Goal: Task Accomplishment & Management: Manage account settings

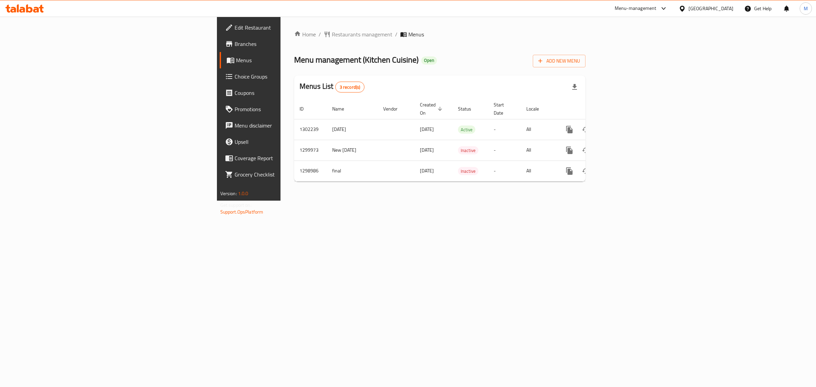
click at [599, 29] on div "Home / Restaurants management / Menus Menu management ( Kitchen Cuisine ) Open …" at bounding box center [440, 109] width 319 height 184
click at [698, 7] on div "[GEOGRAPHIC_DATA]" at bounding box center [711, 8] width 45 height 7
click at [441, 201] on div "Home / Restaurants management / Menus Menu management ( Kitchen Cuisine ) Open …" at bounding box center [440, 109] width 319 height 184
click at [696, 2] on div "[GEOGRAPHIC_DATA]" at bounding box center [706, 8] width 66 height 16
click at [698, 5] on div "[GEOGRAPHIC_DATA]" at bounding box center [711, 8] width 45 height 7
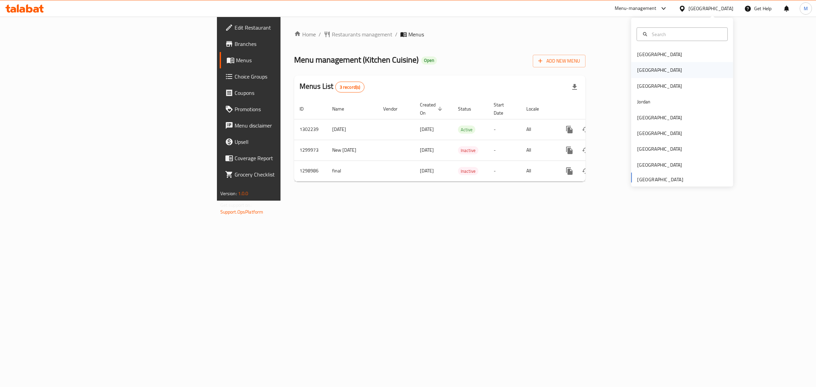
click at [637, 70] on div "Egypt" at bounding box center [659, 69] width 45 height 7
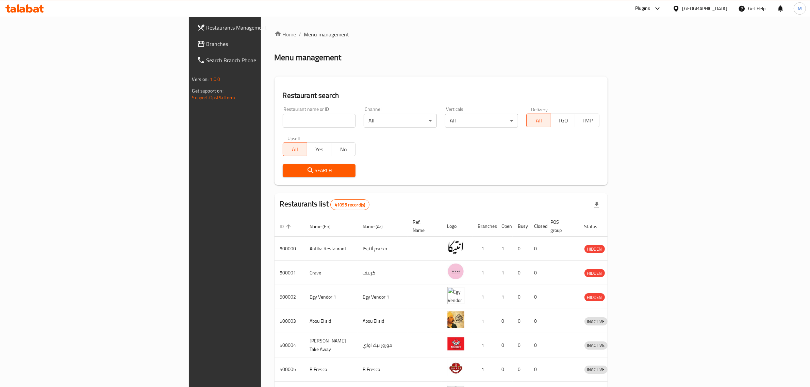
click at [206, 43] on span "Branches" at bounding box center [262, 44] width 112 height 8
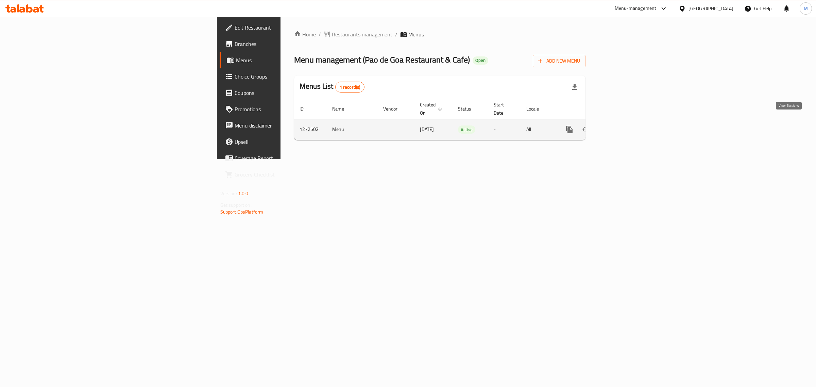
click at [623, 125] on icon "enhanced table" at bounding box center [619, 129] width 8 height 8
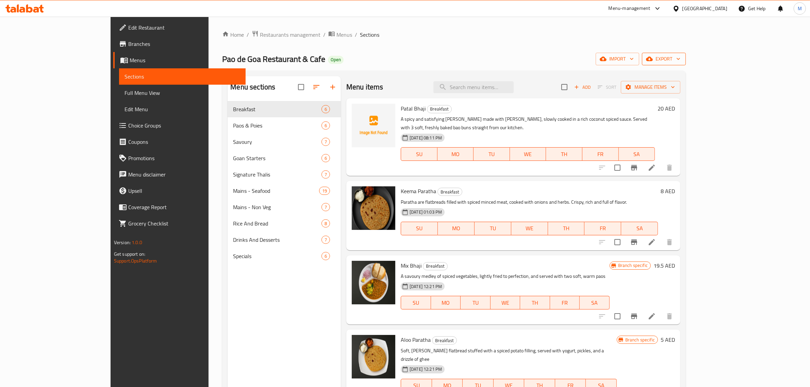
click at [680, 58] on span "export" at bounding box center [663, 59] width 33 height 9
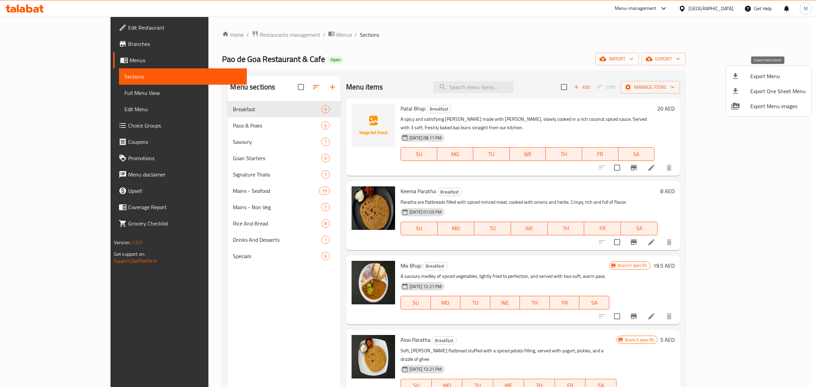
click at [769, 72] on span "Export Menu" at bounding box center [778, 76] width 55 height 8
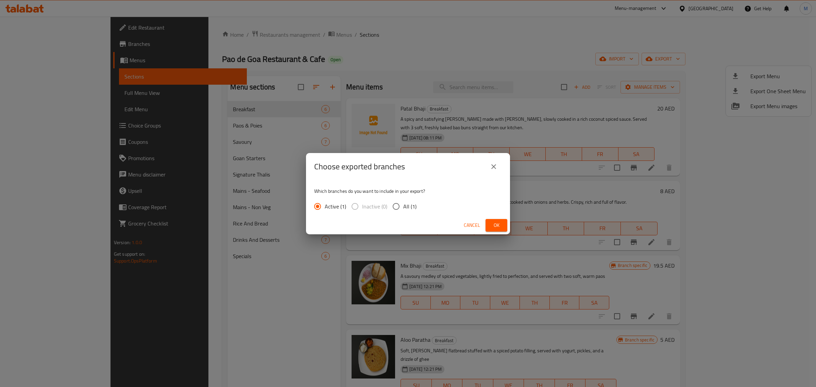
click at [403, 206] on span "All (1)" at bounding box center [409, 206] width 13 height 8
click at [403, 206] on input "All (1)" at bounding box center [396, 206] width 14 height 14
radio input "true"
click at [499, 224] on span "Ok" at bounding box center [496, 225] width 11 height 9
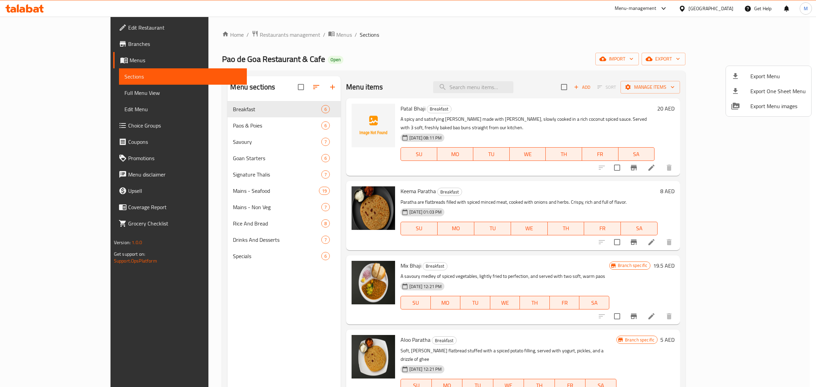
click at [576, 52] on div at bounding box center [408, 193] width 816 height 387
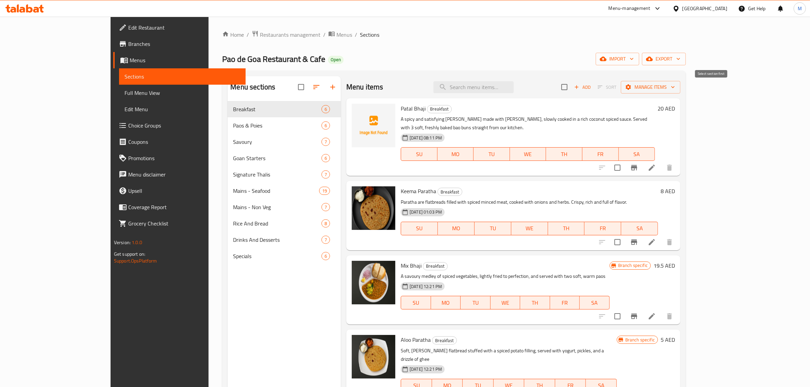
click at [621, 88] on span "Sort" at bounding box center [607, 87] width 28 height 11
click at [660, 92] on div "Menu items Add Sort Manage items" at bounding box center [513, 87] width 334 height 22
click at [571, 87] on input "checkbox" at bounding box center [564, 87] width 14 height 14
checkbox input "true"
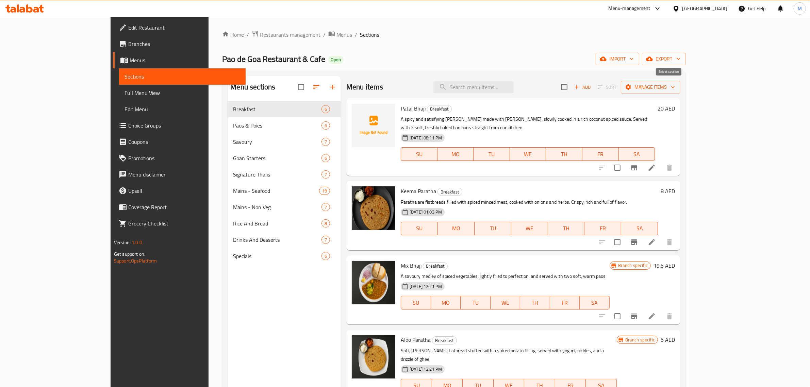
checkbox input "true"
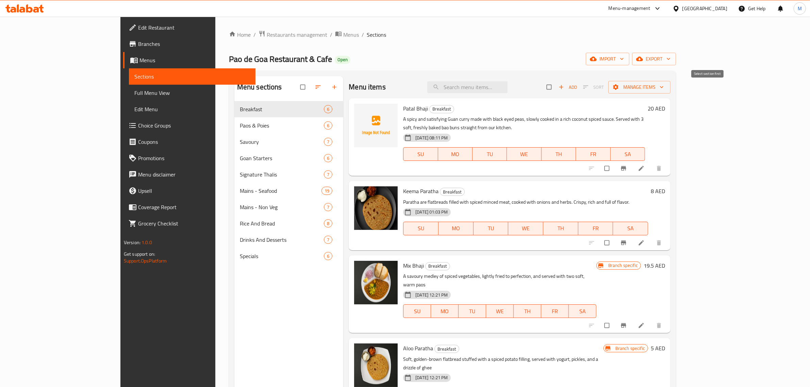
click at [608, 87] on span "Sort" at bounding box center [593, 87] width 30 height 11
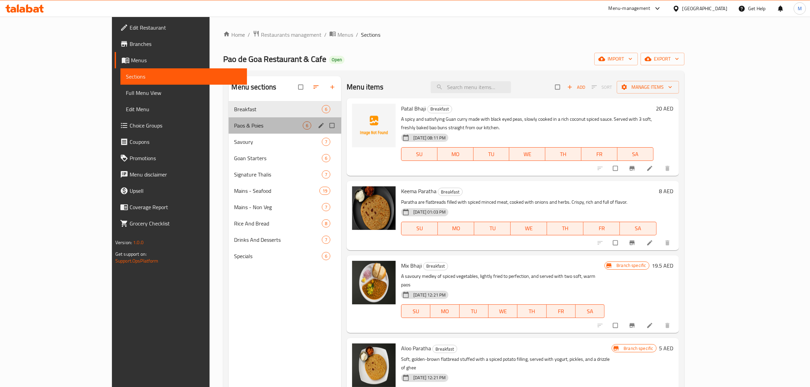
click at [229, 121] on div "Paos & Poies 6" at bounding box center [285, 125] width 113 height 16
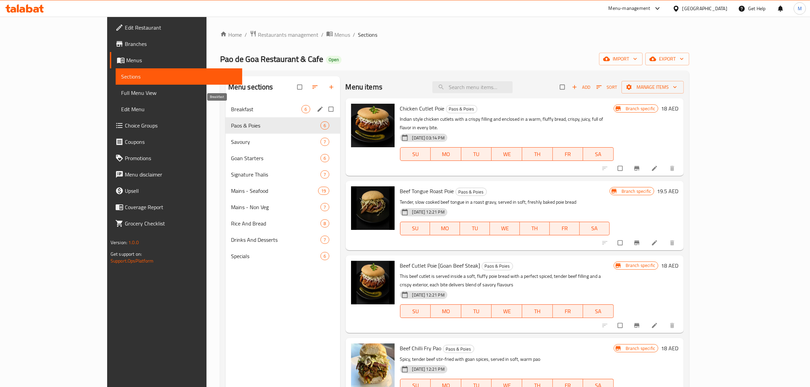
click at [231, 110] on span "Breakfast" at bounding box center [266, 109] width 71 height 8
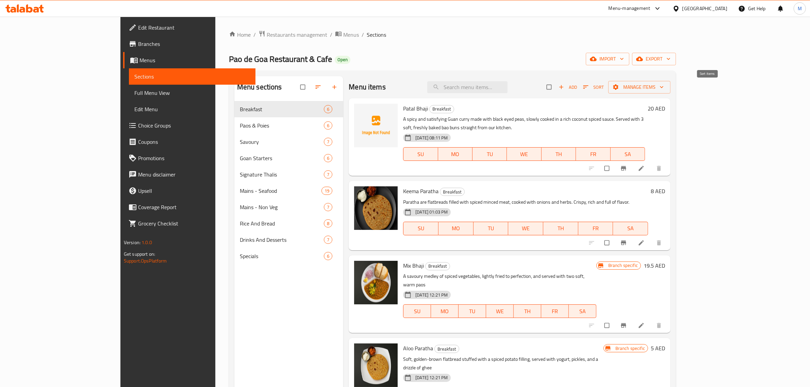
click at [589, 87] on icon "button" at bounding box center [585, 87] width 7 height 7
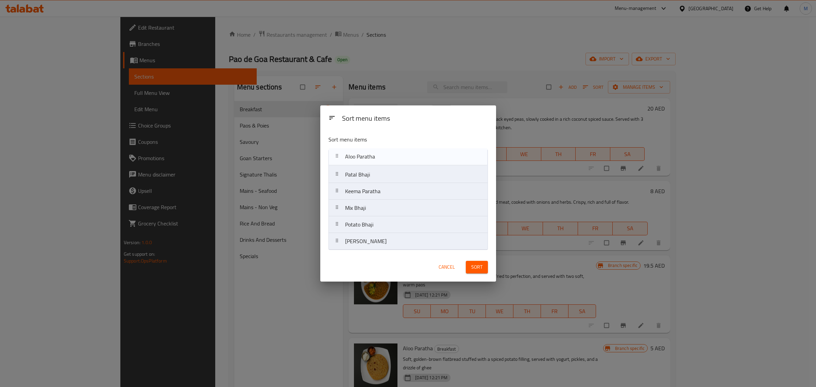
drag, startPoint x: 389, startPoint y: 212, endPoint x: 389, endPoint y: 158, distance: 53.1
click at [389, 158] on nav "Patal Bhaji Keema Paratha Mix Bhaji Aloo Paratha Potato Bhaji Ros Omlette" at bounding box center [408, 199] width 159 height 101
drag, startPoint x: 377, startPoint y: 197, endPoint x: 377, endPoint y: 179, distance: 18.0
click at [377, 179] on nav "Aloo Paratha Patal Bhaji Keema Paratha Mix [PERSON_NAME]" at bounding box center [408, 199] width 159 height 101
drag, startPoint x: 385, startPoint y: 227, endPoint x: 385, endPoint y: 208, distance: 19.4
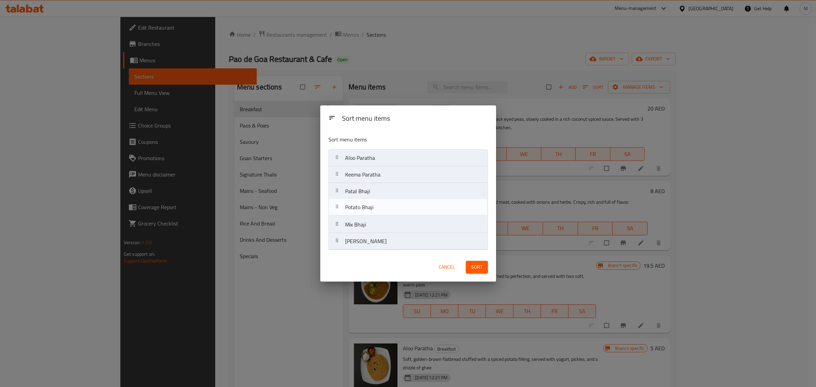
click at [385, 208] on nav "Aloo Paratha Keema Paratha Patal Bhaji Mix [PERSON_NAME]" at bounding box center [408, 199] width 159 height 101
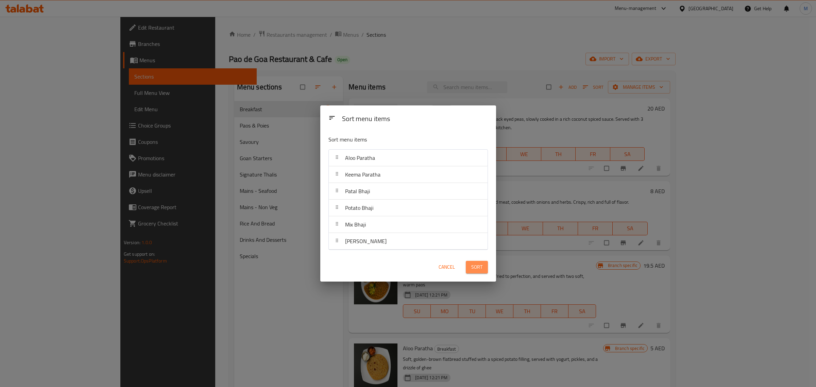
click at [475, 268] on span "Sort" at bounding box center [476, 267] width 11 height 9
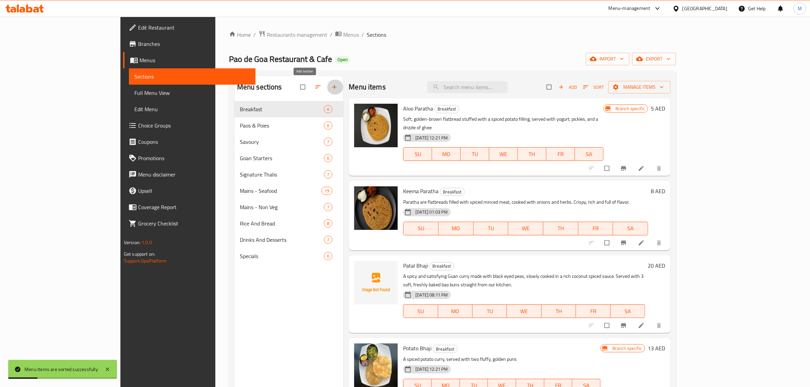
click at [331, 84] on icon "button" at bounding box center [334, 87] width 7 height 7
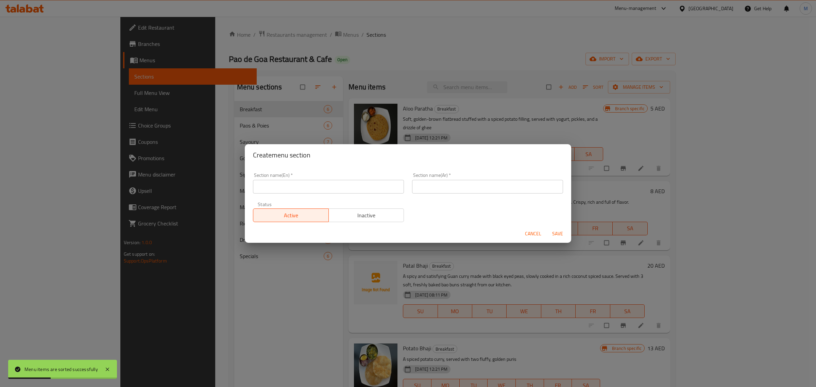
click at [295, 189] on input "text" at bounding box center [328, 187] width 151 height 14
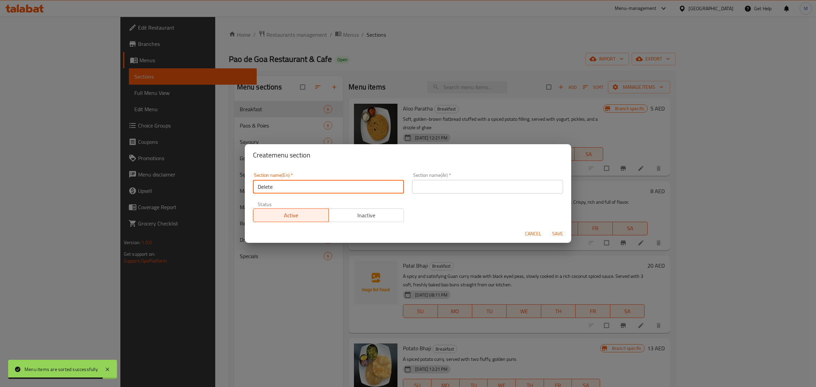
type input "Delete"
click at [453, 194] on div "Section name(Ar)   * Section name(Ar) *" at bounding box center [487, 183] width 159 height 29
click at [454, 186] on input "text" at bounding box center [487, 187] width 151 height 14
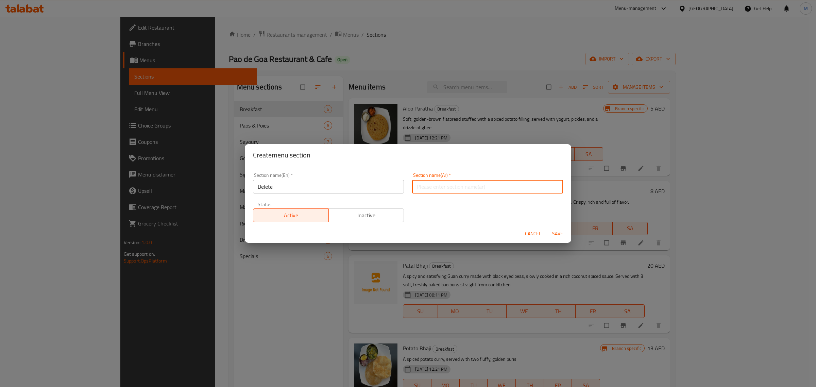
type input "h"
type input "احذف"
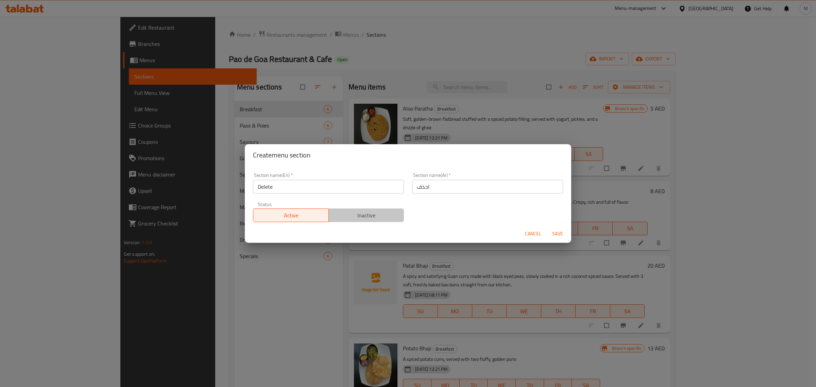
click at [372, 211] on span "Inactive" at bounding box center [367, 216] width 70 height 10
click at [561, 231] on span "Save" at bounding box center [558, 234] width 16 height 9
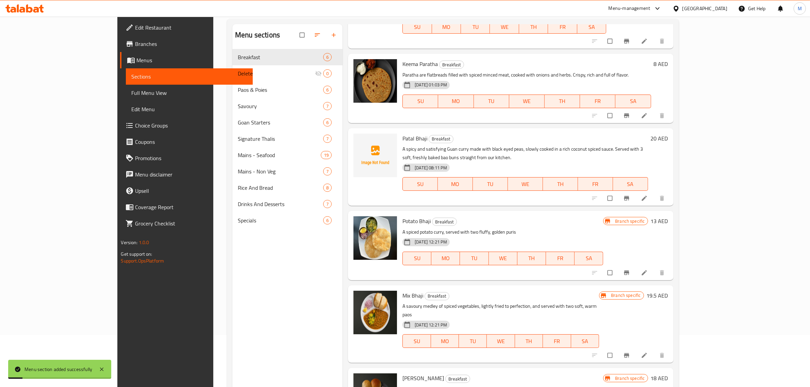
scroll to position [96, 0]
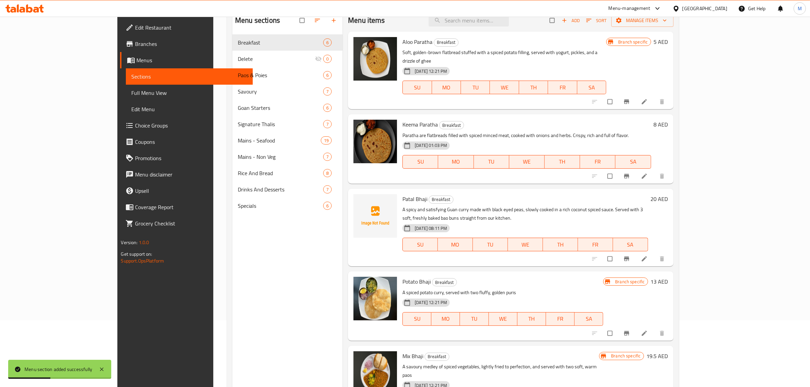
scroll to position [0, 0]
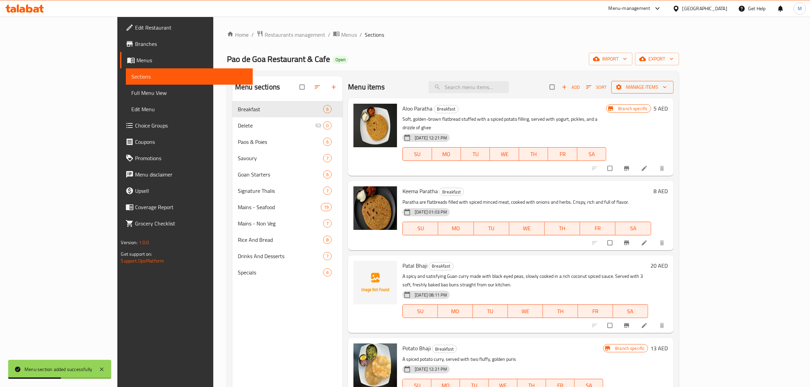
click at [623, 86] on span "button" at bounding box center [619, 87] width 8 height 7
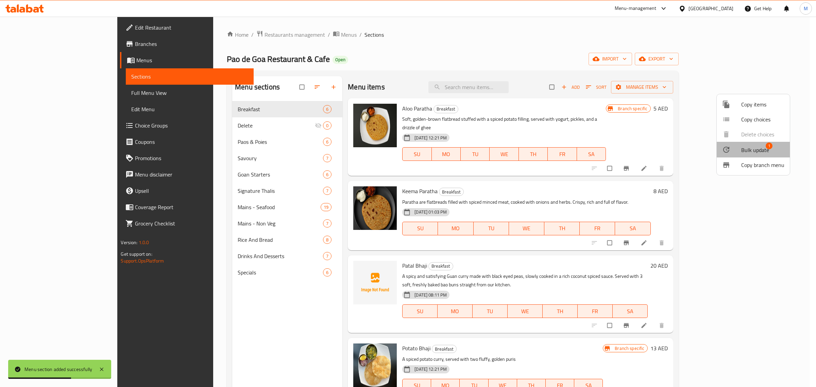
click at [759, 146] on span "Bulk update" at bounding box center [755, 150] width 28 height 8
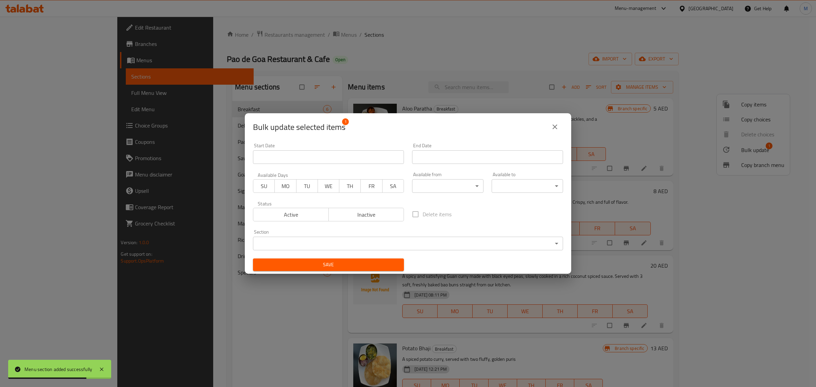
click at [340, 239] on body "Menu section added successfully ​ Menu-management [GEOGRAPHIC_DATA] Get Help M …" at bounding box center [408, 202] width 816 height 370
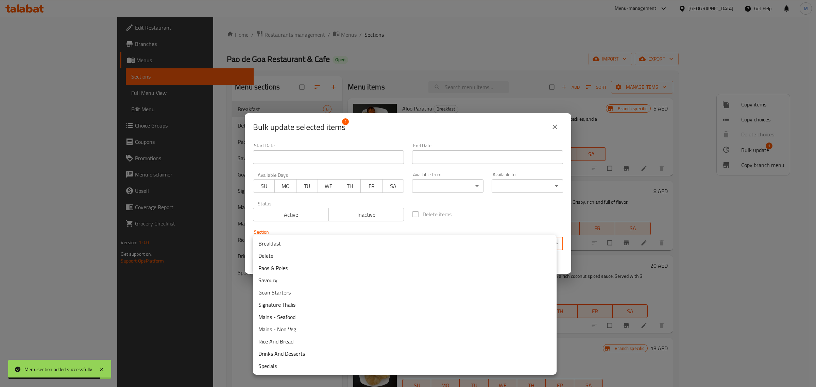
click at [292, 252] on li "Delete" at bounding box center [405, 256] width 304 height 12
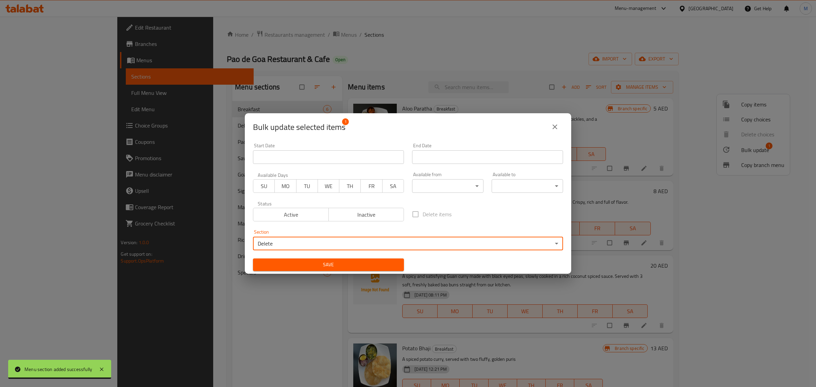
click at [386, 270] on button "Save" at bounding box center [328, 264] width 151 height 13
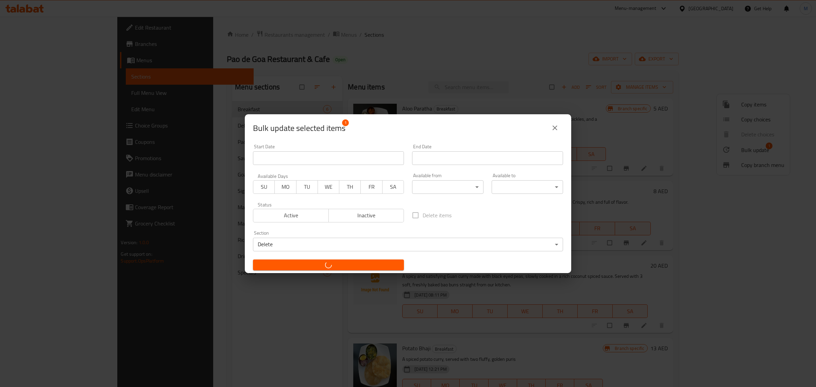
checkbox input "false"
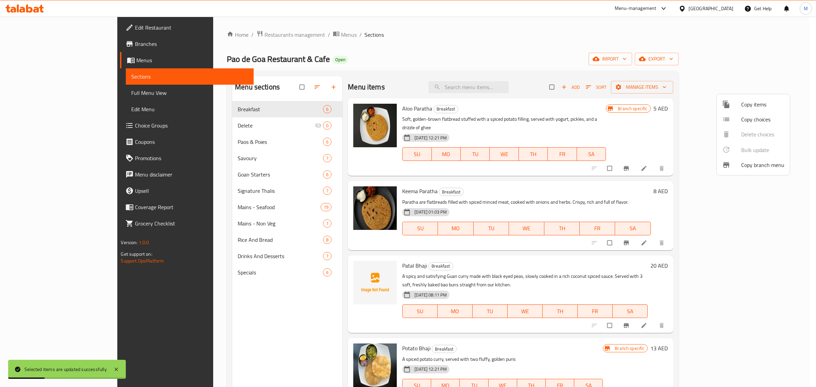
click at [567, 258] on div at bounding box center [408, 193] width 816 height 387
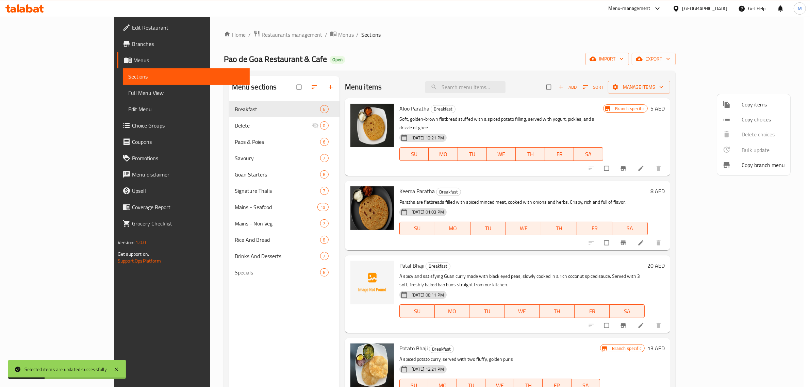
click at [567, 261] on h6 "Patal Bhaji Breakfast" at bounding box center [521, 266] width 245 height 10
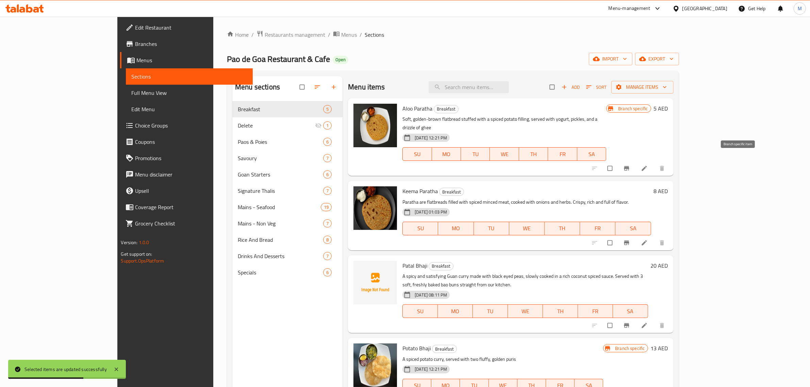
click at [629, 166] on icon "Branch-specific-item" at bounding box center [626, 168] width 5 height 4
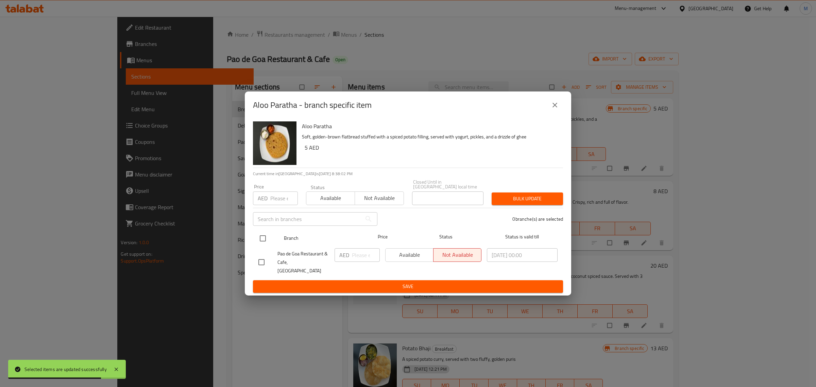
click at [264, 246] on input "checkbox" at bounding box center [263, 238] width 14 height 14
checkbox input "true"
click at [368, 262] on input "number" at bounding box center [366, 255] width 28 height 14
paste input "5.00"
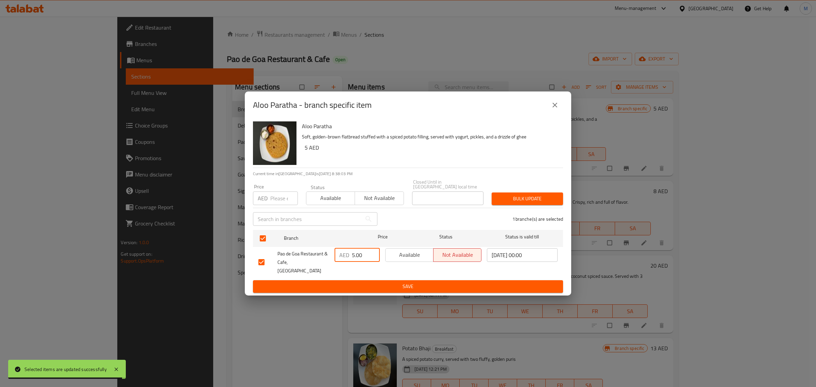
type input "5.00"
click at [392, 283] on span "Save" at bounding box center [407, 286] width 299 height 9
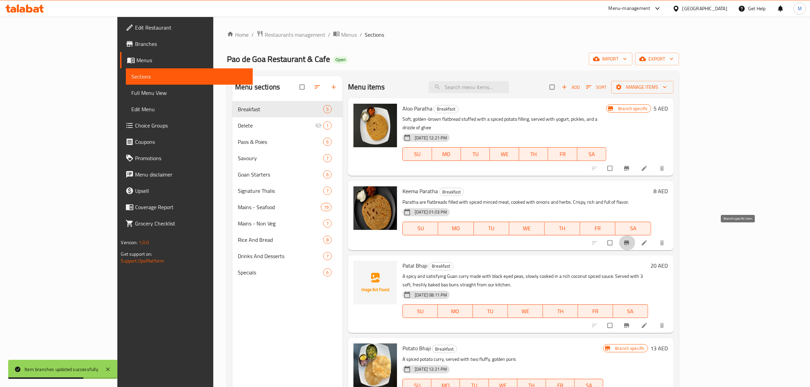
click at [629, 240] on icon "Branch-specific-item" at bounding box center [626, 242] width 5 height 4
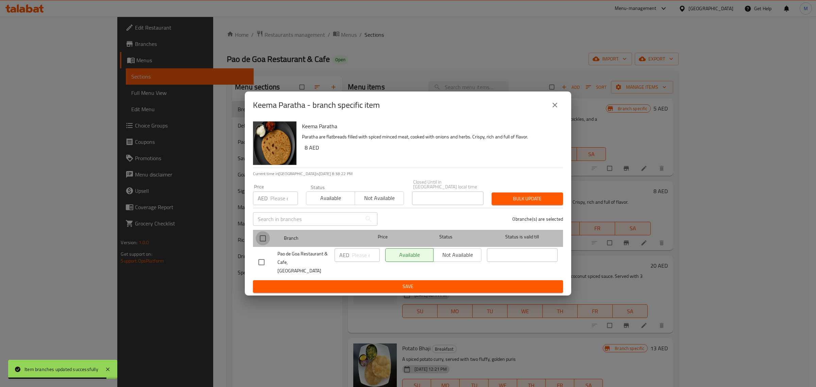
click at [259, 240] on input "checkbox" at bounding box center [263, 238] width 14 height 14
checkbox input "true"
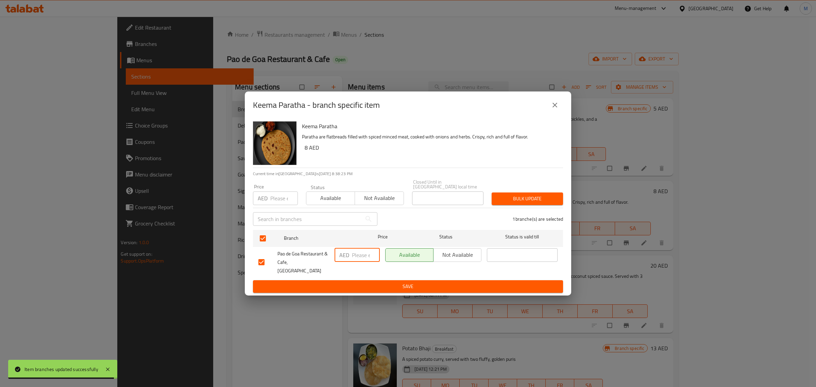
click at [352, 259] on input "number" at bounding box center [366, 255] width 28 height 14
paste input "6.50"
type input "6.50"
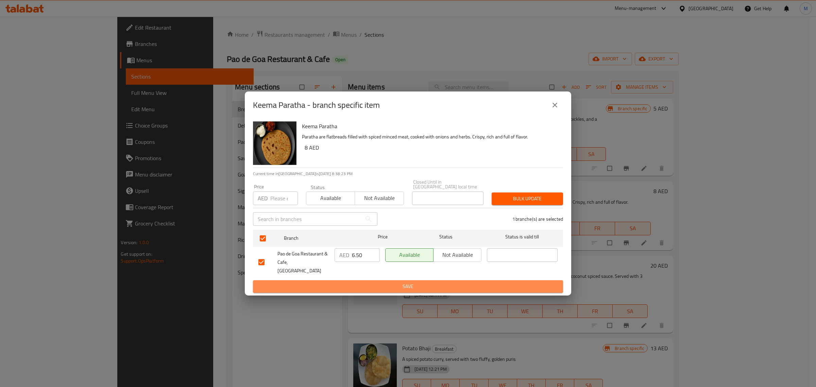
click at [369, 282] on span "Save" at bounding box center [407, 286] width 299 height 9
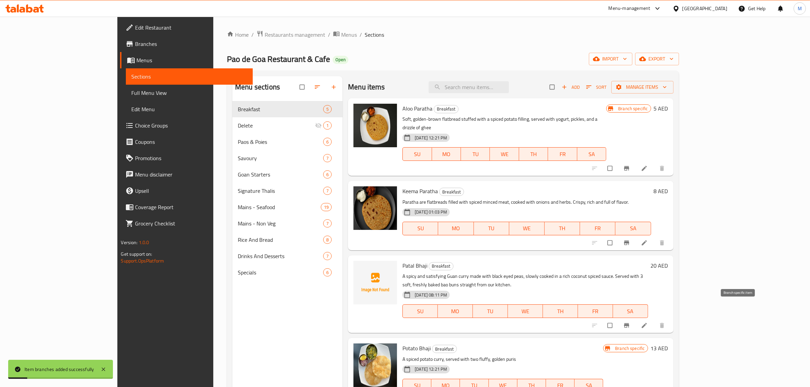
click at [630, 322] on icon "Branch-specific-item" at bounding box center [626, 325] width 7 height 7
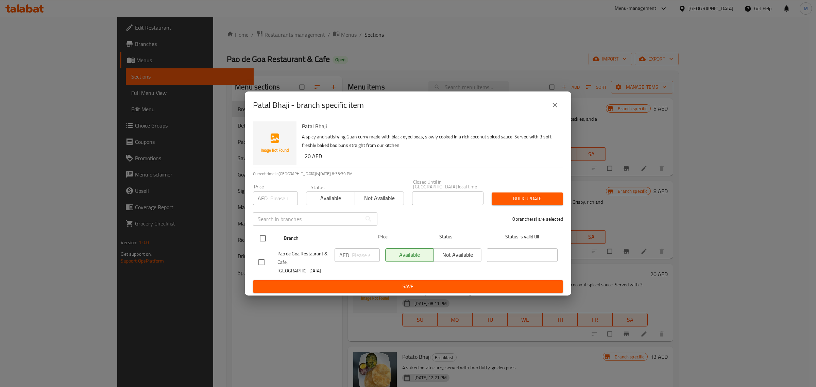
click at [266, 241] on input "checkbox" at bounding box center [263, 238] width 14 height 14
checkbox input "true"
click at [354, 255] on input "number" at bounding box center [366, 255] width 28 height 14
paste input "18.00"
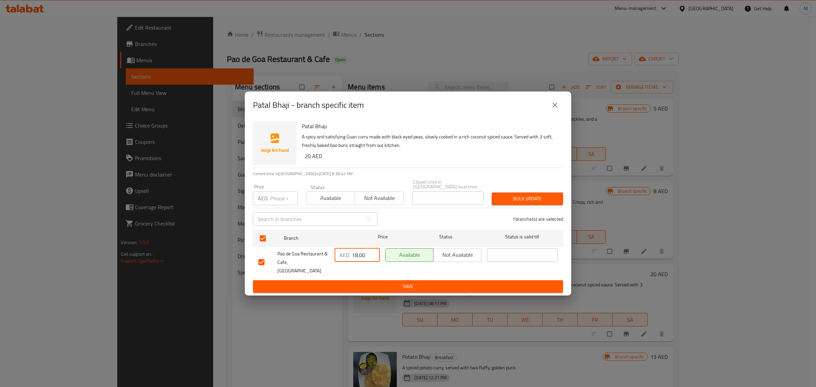
type input "18.00"
click at [367, 289] on div "Patal Bhaji A spicy and satisfying Guan curry made with black eyed peas, slowly…" at bounding box center [408, 207] width 326 height 177
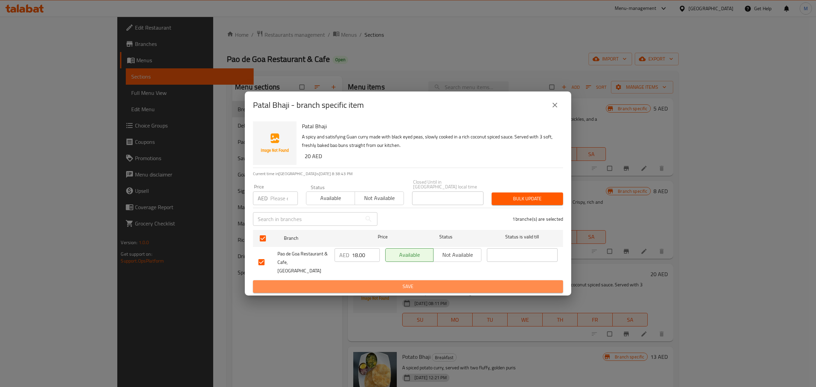
click at [366, 283] on span "Save" at bounding box center [407, 286] width 299 height 9
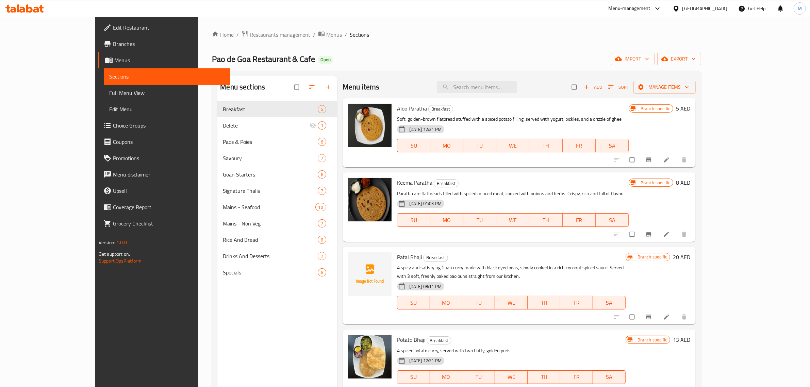
click at [676, 235] on li at bounding box center [666, 234] width 19 height 11
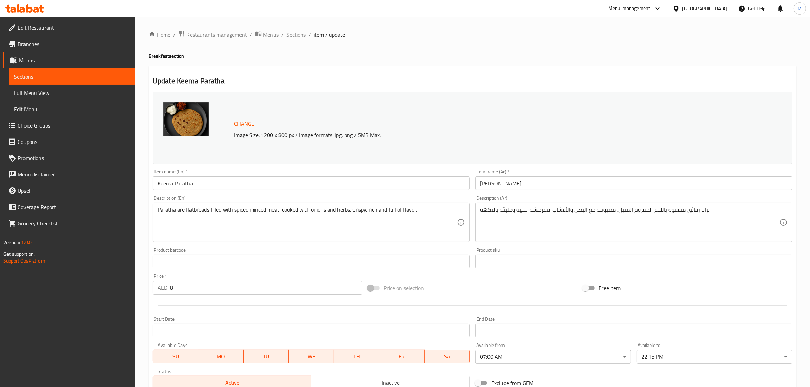
click at [245, 177] on input "Keema Paratha" at bounding box center [311, 183] width 317 height 14
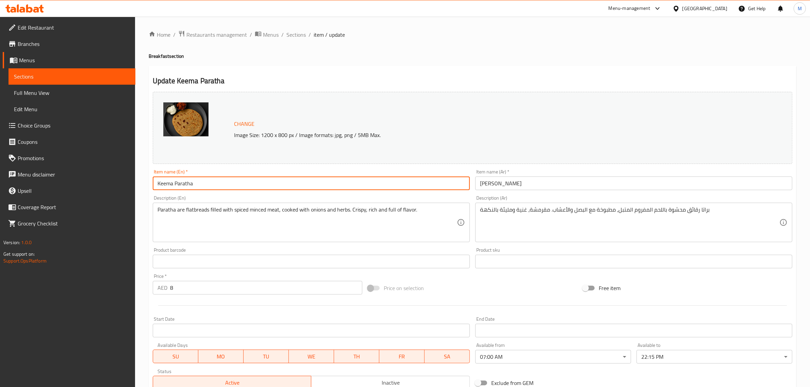
click at [245, 177] on input "Keema Paratha" at bounding box center [311, 183] width 317 height 14
paste input "h"
type input "[PERSON_NAME]"
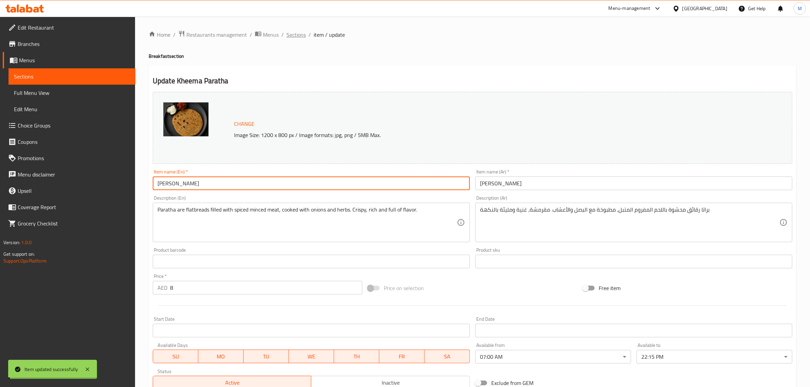
click at [290, 34] on span "Sections" at bounding box center [295, 35] width 19 height 8
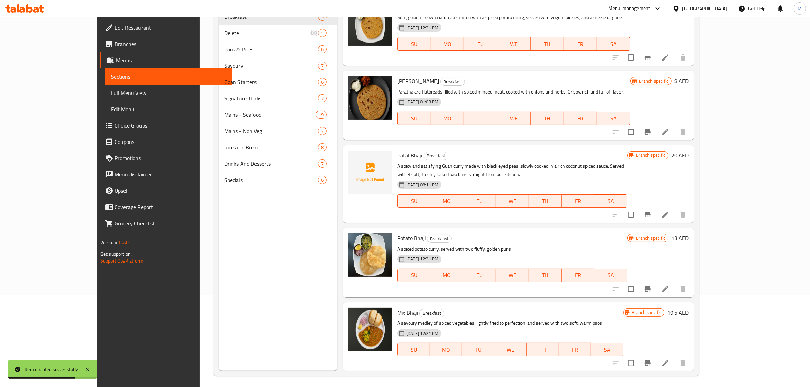
scroll to position [96, 0]
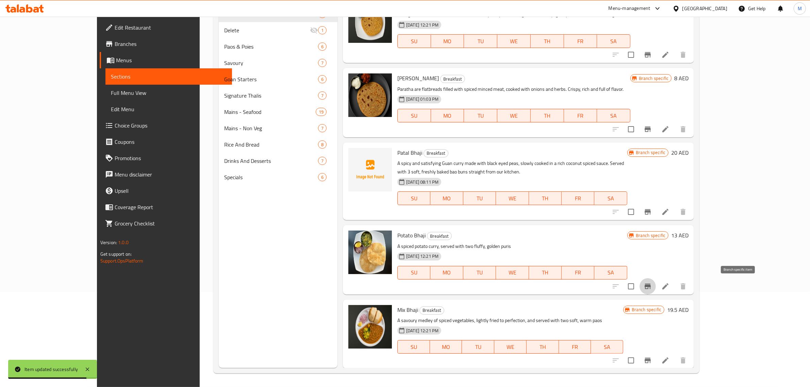
click at [656, 283] on button "Branch-specific-item" at bounding box center [647, 286] width 16 height 16
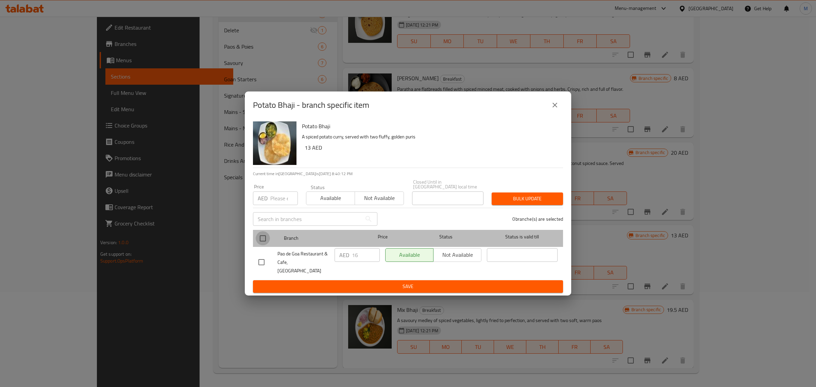
click at [262, 243] on input "checkbox" at bounding box center [263, 238] width 14 height 14
checkbox input "true"
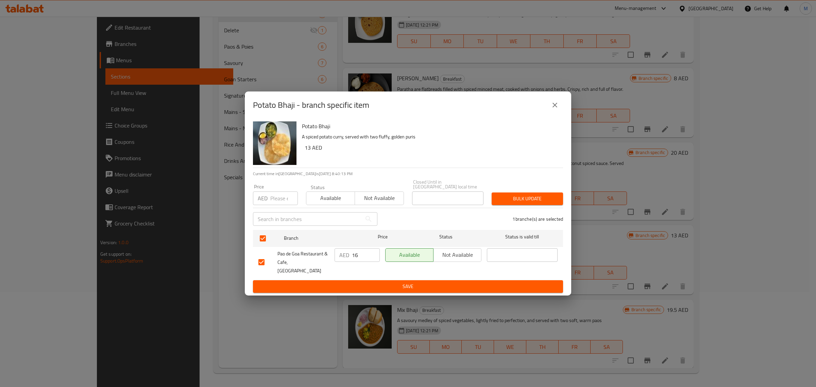
click at [354, 258] on input "16" at bounding box center [366, 255] width 28 height 14
paste input "8.50"
type input "18.50"
click at [369, 284] on span "Save" at bounding box center [407, 286] width 299 height 9
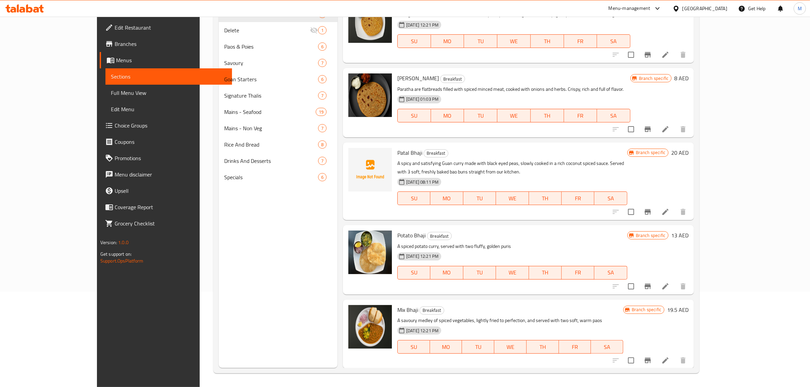
click at [609, 240] on div "Potato Bhaji Breakfast A spiced potato curry, served with two fluffy, golden pu…" at bounding box center [511, 260] width 235 height 64
click at [656, 355] on button "Branch-specific-item" at bounding box center [647, 360] width 16 height 16
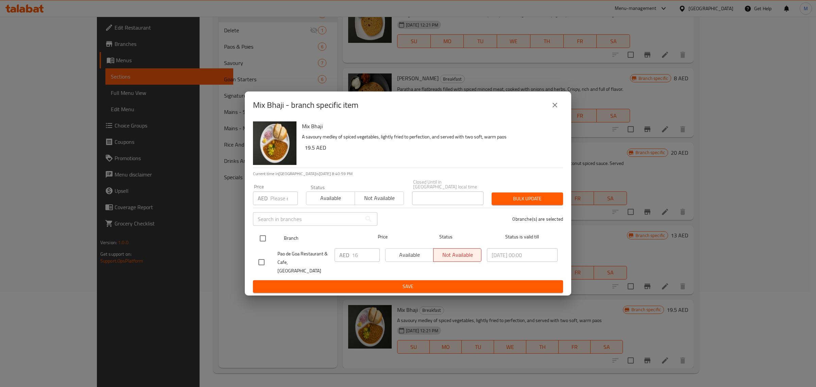
click at [265, 235] on input "checkbox" at bounding box center [263, 238] width 14 height 14
checkbox input "true"
click at [354, 259] on input "16" at bounding box center [366, 255] width 28 height 14
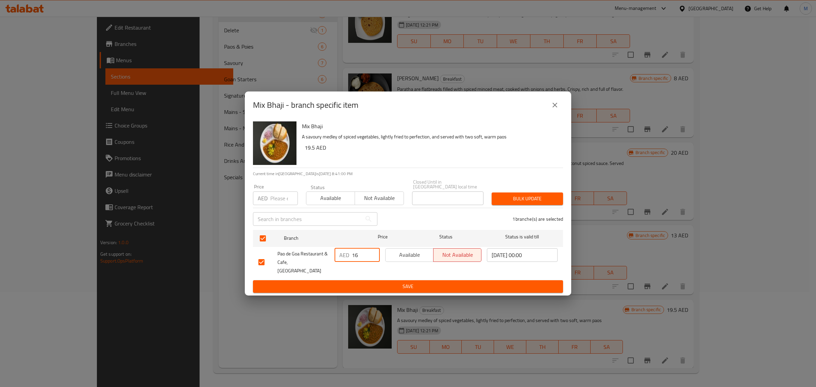
paste input "21.00"
type input "21.00"
click at [362, 282] on span "Save" at bounding box center [407, 286] width 299 height 9
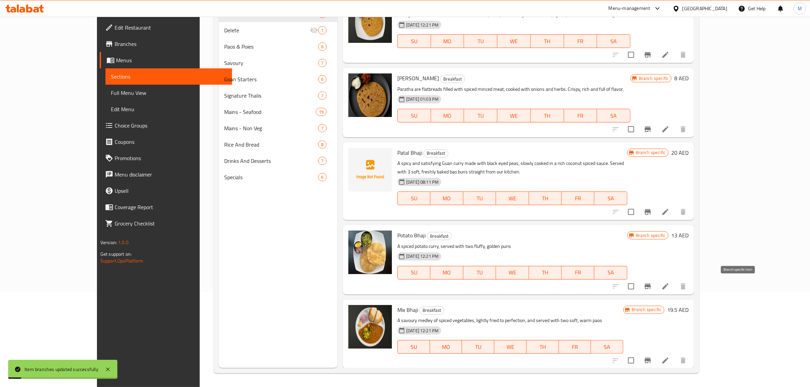
click at [652, 284] on icon "Branch-specific-item" at bounding box center [647, 286] width 8 height 8
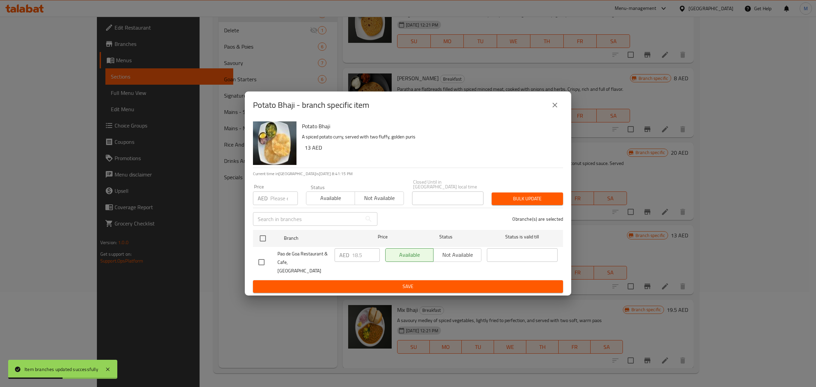
click at [561, 102] on div "Potato Bhaji - branch specific item" at bounding box center [408, 105] width 310 height 16
click at [559, 108] on icon "close" at bounding box center [555, 105] width 8 height 8
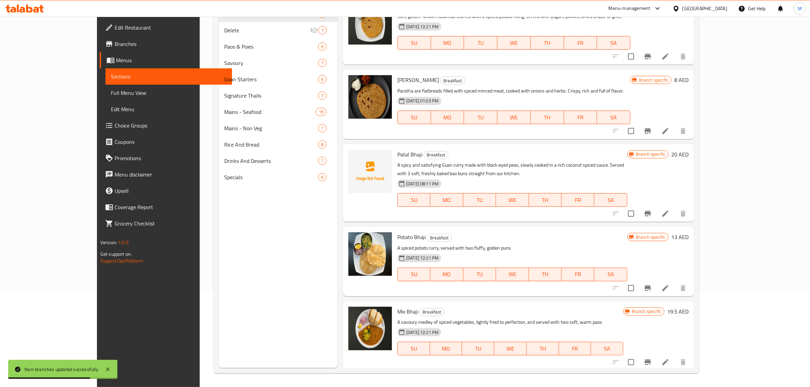
scroll to position [9, 0]
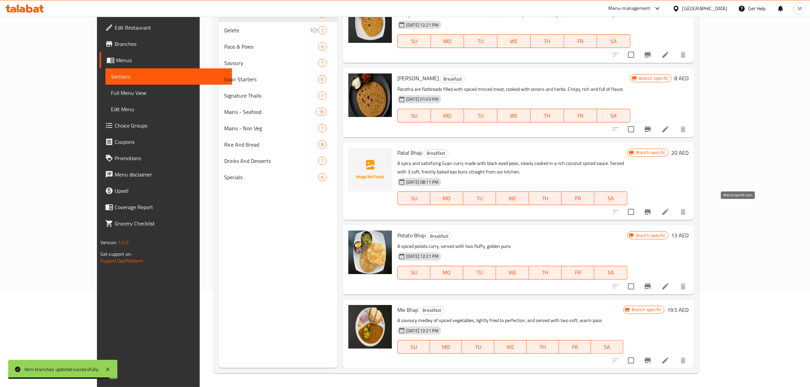
click at [651, 211] on icon "Branch-specific-item" at bounding box center [647, 211] width 6 height 5
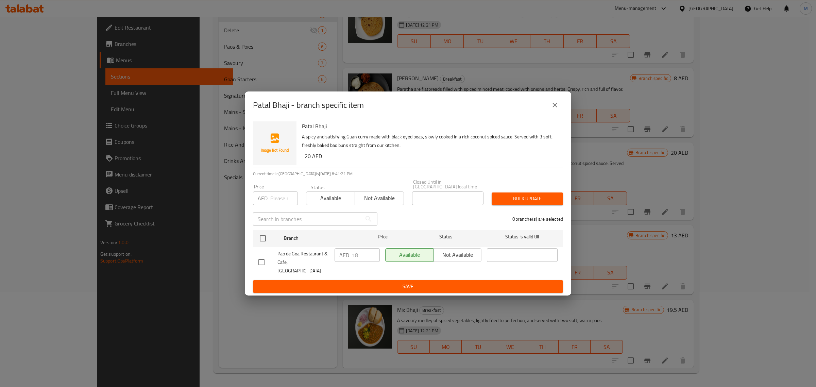
click at [562, 105] on button "close" at bounding box center [555, 105] width 16 height 16
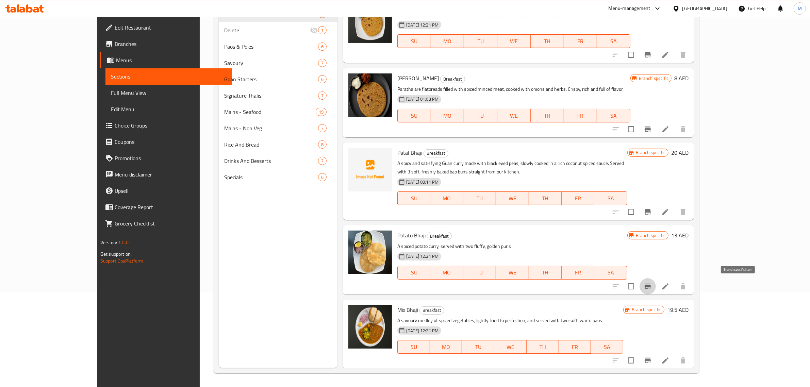
click at [656, 290] on button "Branch-specific-item" at bounding box center [647, 286] width 16 height 16
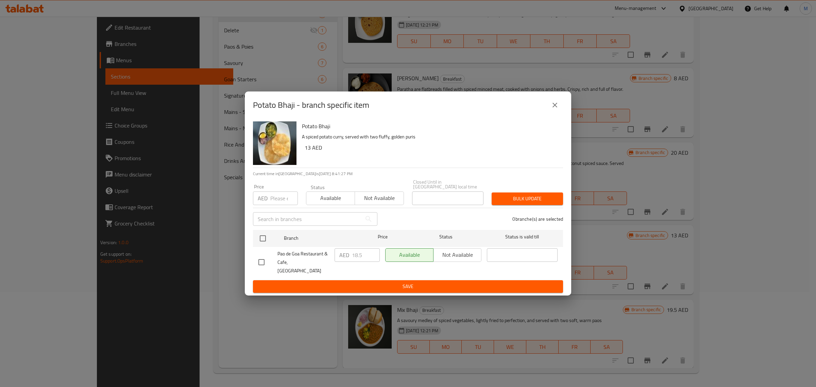
click at [549, 113] on button "close" at bounding box center [555, 105] width 16 height 16
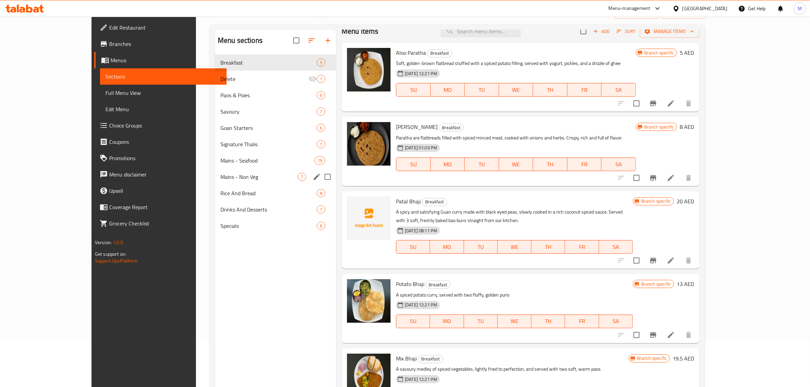
scroll to position [0, 0]
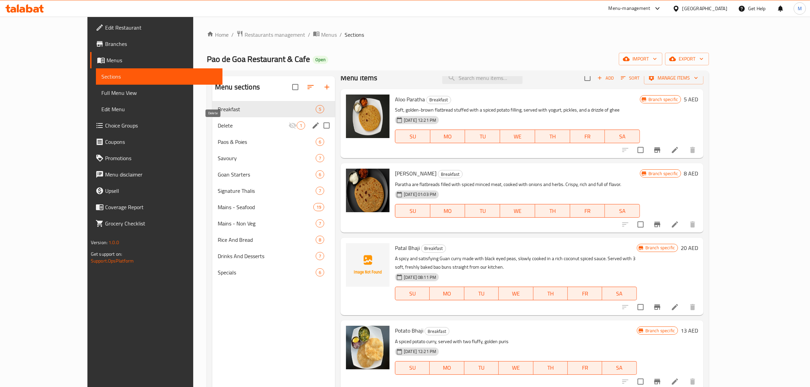
click at [230, 126] on span "Delete" at bounding box center [253, 125] width 71 height 8
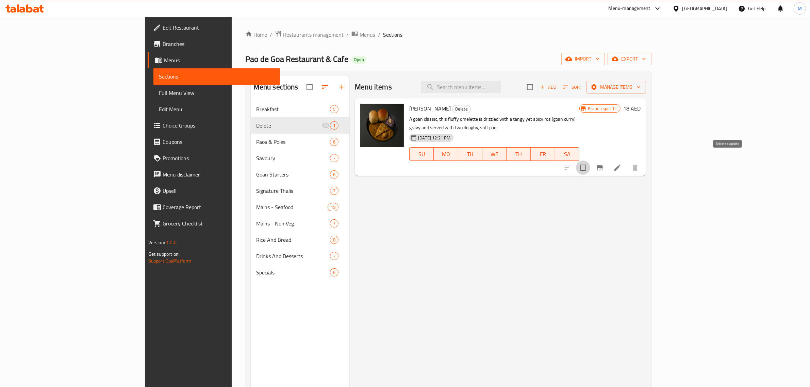
click at [590, 162] on input "checkbox" at bounding box center [583, 168] width 14 height 14
checkbox input "true"
click at [646, 82] on button "Manage items" at bounding box center [616, 87] width 60 height 13
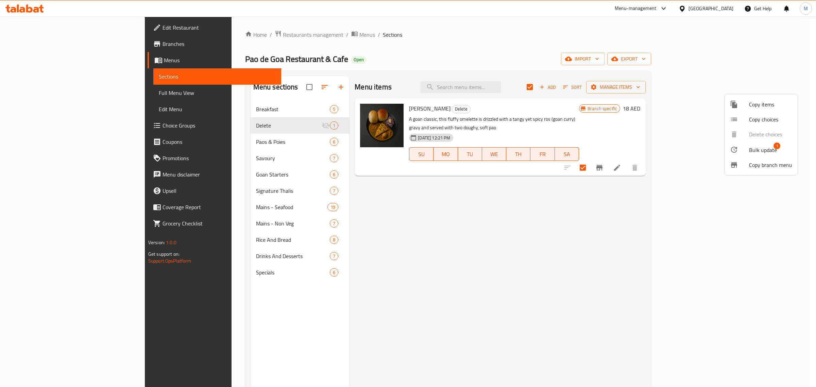
click at [752, 152] on span "Bulk update" at bounding box center [763, 150] width 28 height 8
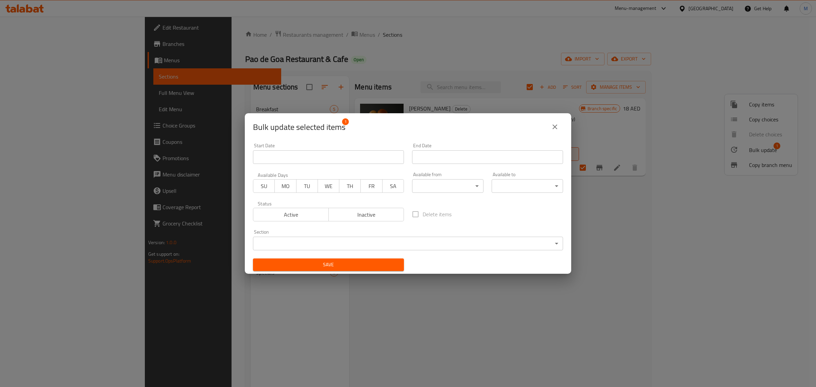
click at [336, 239] on body "​ Menu-management [GEOGRAPHIC_DATA] Get Help M Edit Restaurant Branches Menus S…" at bounding box center [408, 202] width 816 height 370
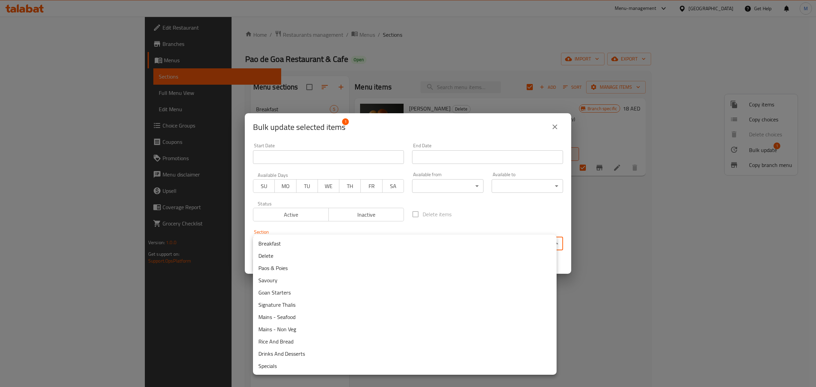
click at [308, 244] on li "Breakfast" at bounding box center [405, 243] width 304 height 12
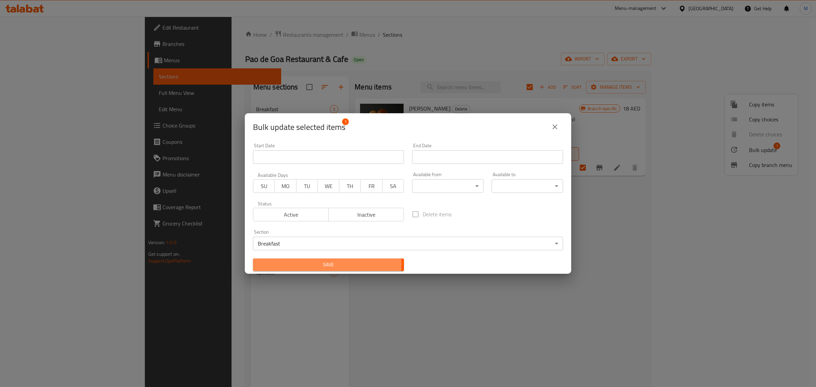
click at [310, 264] on span "Save" at bounding box center [328, 264] width 140 height 9
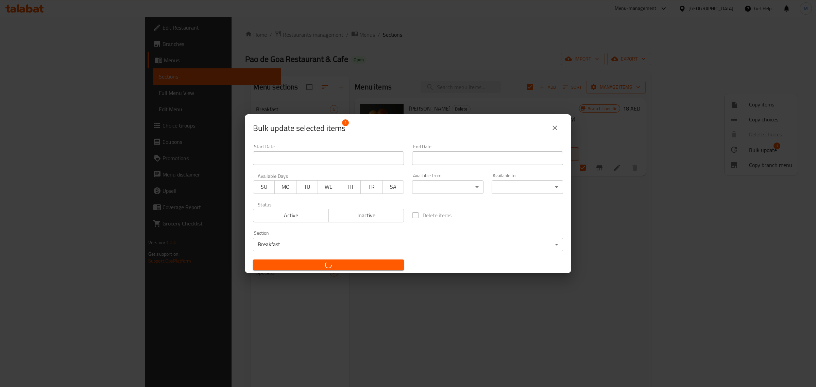
checkbox input "false"
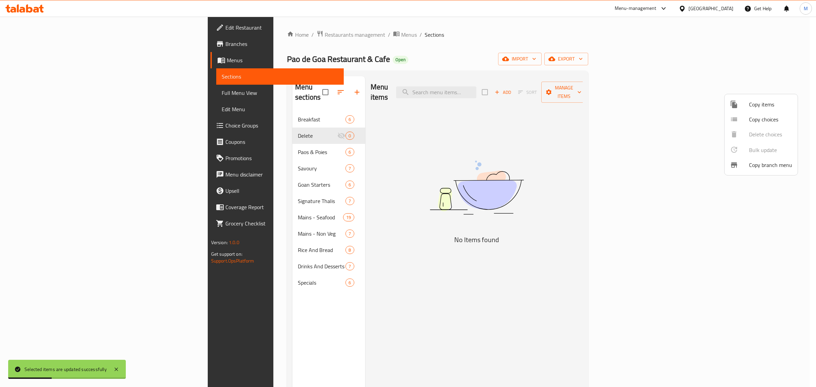
click at [252, 111] on div at bounding box center [408, 193] width 816 height 387
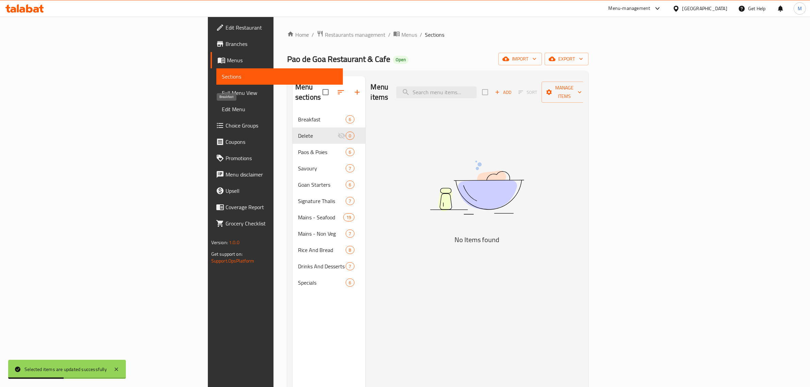
click at [298, 115] on span "Breakfast" at bounding box center [322, 119] width 48 height 8
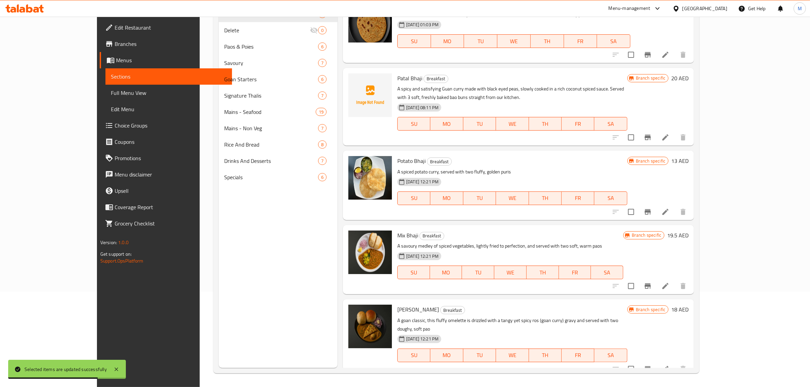
scroll to position [96, 0]
click at [651, 366] on icon "Branch-specific-item" at bounding box center [647, 368] width 6 height 5
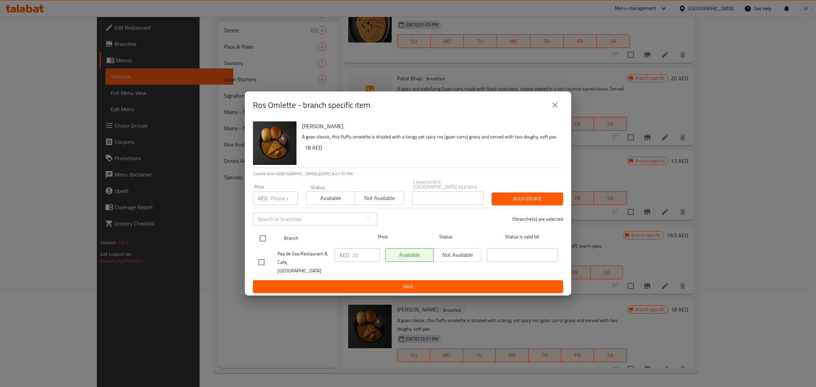
click at [262, 245] on input "checkbox" at bounding box center [263, 238] width 14 height 14
checkbox input "true"
click at [361, 260] on input "20" at bounding box center [366, 255] width 28 height 14
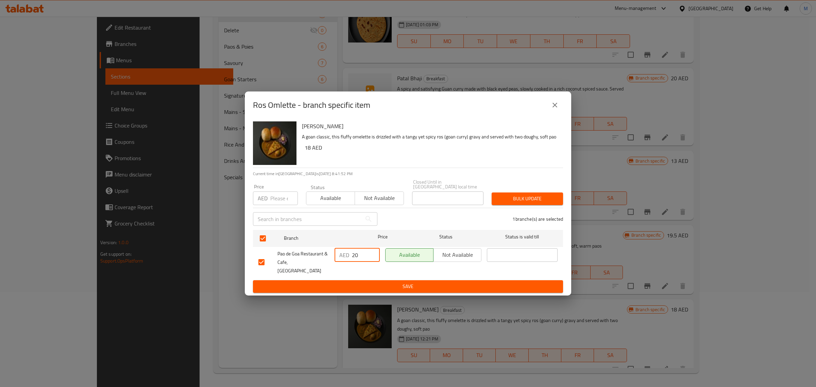
click at [361, 260] on input "20" at bounding box center [366, 255] width 28 height 14
paste input "3.5"
type input "23.50"
click at [366, 283] on span "Save" at bounding box center [407, 286] width 299 height 9
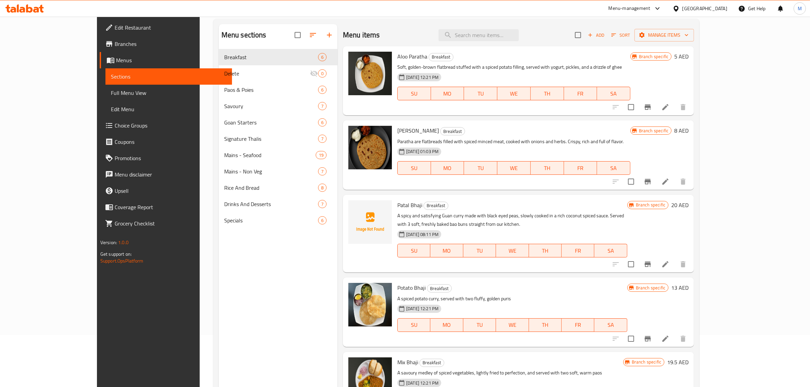
scroll to position [0, 0]
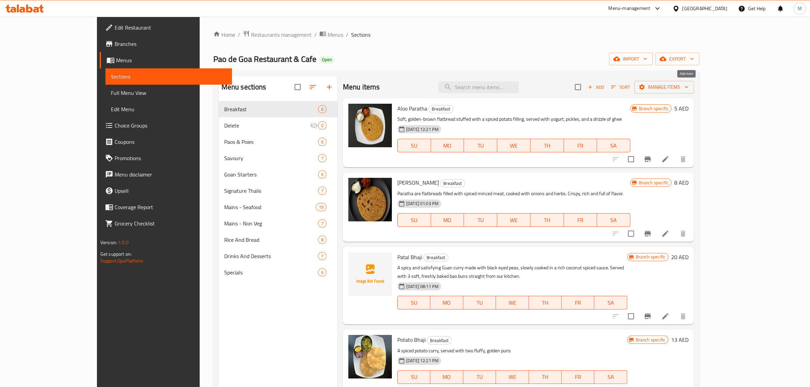
click at [605, 88] on span "Add" at bounding box center [596, 87] width 18 height 8
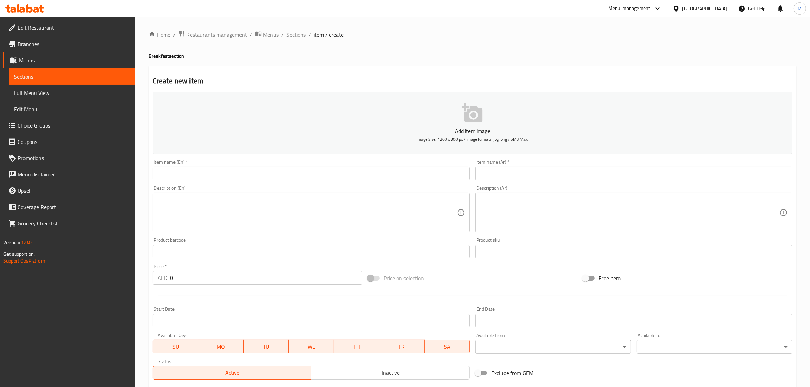
click at [249, 176] on input "text" at bounding box center [311, 174] width 317 height 14
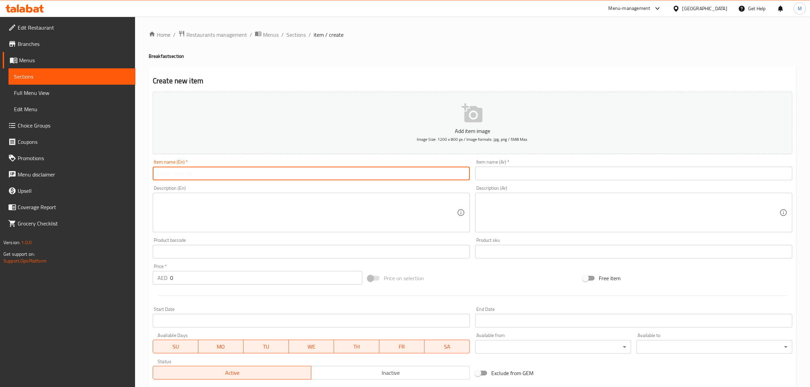
paste input "Pav Bhaji"
type input "Pav Bhaji"
click at [515, 172] on input "text" at bounding box center [633, 174] width 317 height 14
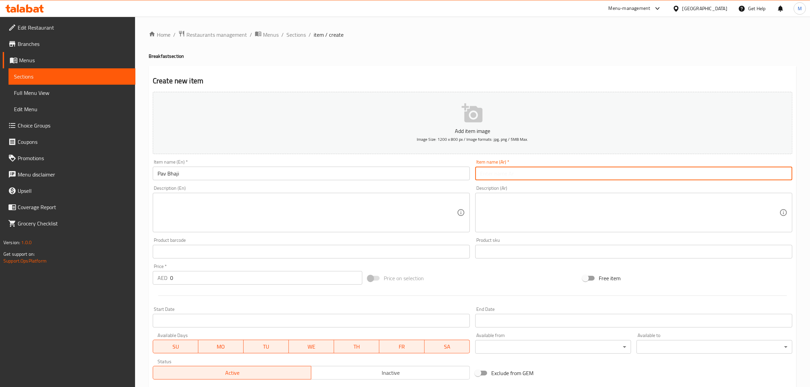
paste input "[PERSON_NAME]"
type input "[PERSON_NAME]"
click at [255, 206] on textarea at bounding box center [306, 213] width 299 height 32
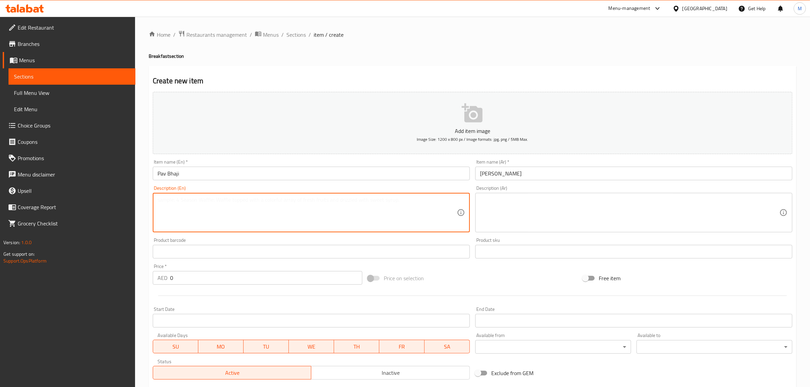
paste textarea "Mumbai’s street-food favorite: a spiced vegetable mash served with 2 butter-toa…"
type textarea "Mumbai’s street-food favorite: a spiced vegetable mash served with 2 butter-toa…"
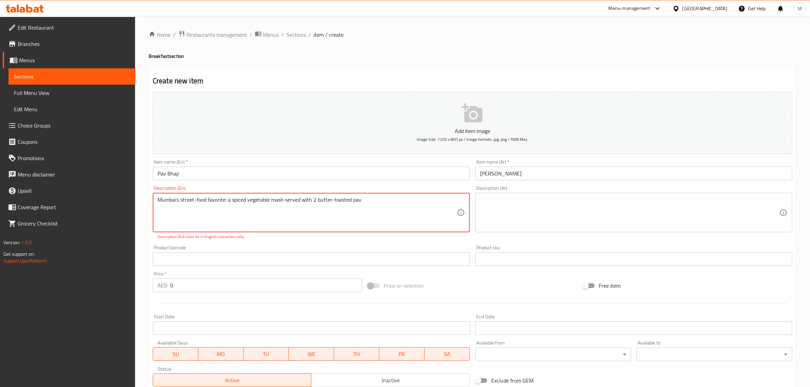
click at [562, 202] on textarea at bounding box center [629, 213] width 299 height 32
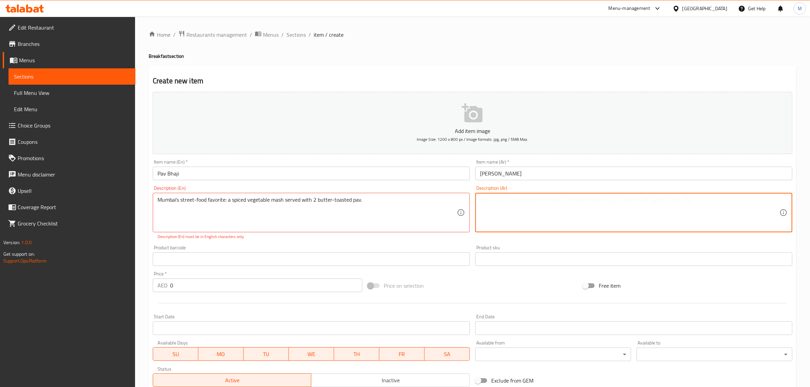
paste textarea "طعام الشارع المفضل في [GEOGRAPHIC_DATA]: هريس الخضار المتبل الذي يُقدم مع قطعتي…"
type textarea "طعام الشارع المفضل في [GEOGRAPHIC_DATA]: هريس الخضار المتبل الذي يُقدم مع قطعتي…"
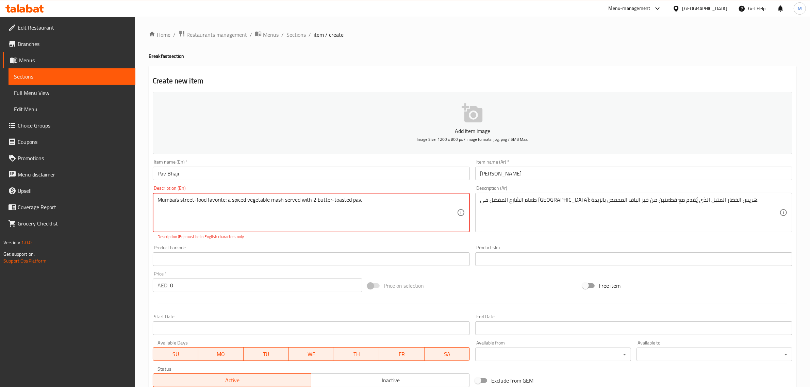
click at [178, 201] on textarea "Mumbai’s street-food favorite: a spiced vegetable mash served with 2 butter-toa…" at bounding box center [306, 213] width 299 height 32
click at [297, 209] on textarea "Mumbai's street-food favorite: a spiced vegetable mash served with 2 butter-toa…" at bounding box center [306, 213] width 299 height 32
type textarea "Mumbai's street-food favorite: a spiced vegetable mash served with 2 butter-toa…"
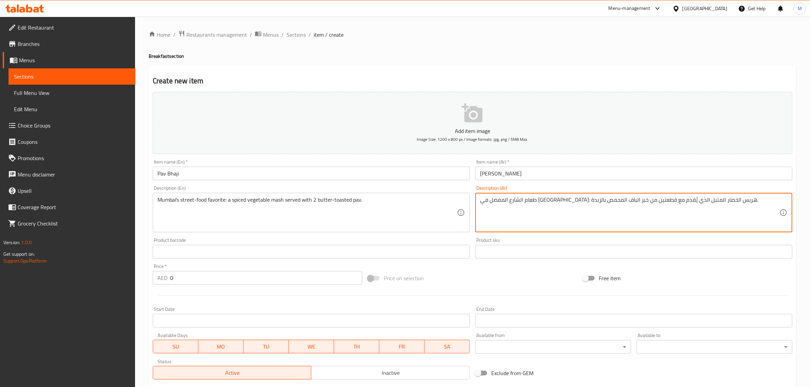
click at [660, 223] on textarea "طعام الشارع المفضل في [GEOGRAPHIC_DATA]: هريس الخضار المتبل الذي يُقدم مع قطعتي…" at bounding box center [629, 213] width 299 height 32
click at [703, 201] on textarea "طعام الشارع المفضل في [GEOGRAPHIC_DATA]: هريس الخضار المتبل الذي يُقدم مع قطعتي…" at bounding box center [629, 213] width 299 height 32
click at [684, 201] on textarea "طعام الشارع المفضل في مومباي هريس الخضار المتبل الذي يُقدم مع قطعتين من خبز الب…" at bounding box center [629, 213] width 299 height 32
click at [672, 198] on textarea "طعام الشارع المفضل في مومباي هريس خضار المتبل الذي يُقدم مع قطعتين من خبز الباف…" at bounding box center [629, 213] width 299 height 32
drag, startPoint x: 672, startPoint y: 201, endPoint x: 677, endPoint y: 203, distance: 5.1
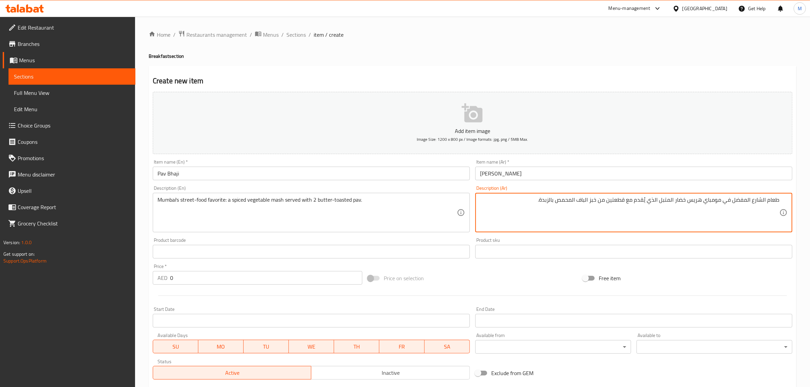
click at [677, 203] on textarea "طعام الشارع المفضل في مومباي هريس خضار المتبل الذي يُقدم مع قطعتين من خبز الباف…" at bounding box center [629, 213] width 299 height 32
click at [684, 200] on textarea "طعام الشارع المفضل في مومباي هريس خضار متبل الذي يُقدم مع قطعتين من خبز الباف ا…" at bounding box center [629, 213] width 299 height 32
click at [700, 199] on textarea "طعام الشارع المفضل في مومباي هريس متبل الذي يُقدم مع قطعتين من خبز الباف المحمص…" at bounding box center [629, 213] width 299 height 32
click at [701, 203] on textarea "طعام الشارع المفضل في مومباي هريس متبل الذي يُقدم مع قطعتين من خبز الباف المحمص…" at bounding box center [629, 213] width 299 height 32
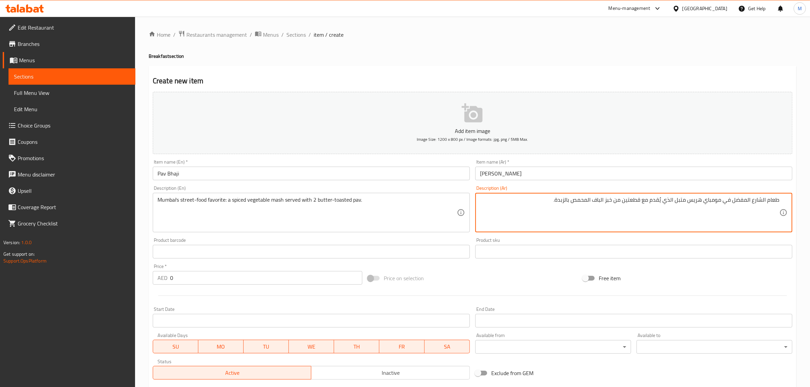
click at [702, 201] on textarea "طعام الشارع المفضل في مومباي هريس متبل الذي يُقدم مع قطعتين من خبز الباف المحمص…" at bounding box center [629, 213] width 299 height 32
click at [670, 204] on textarea "طعام الشارع المفضل في مومباي خضروات مهريس متبل الذي يُقدم مع قطعتين من خبز البا…" at bounding box center [629, 213] width 299 height 32
click at [662, 201] on textarea "طعام الشارع المفضل في مومباي خضروات مهروس متبل الذي يُقدم مع قطعتين من خبز البا…" at bounding box center [629, 213] width 299 height 32
click at [666, 202] on textarea "طعام الشارع المفضل في مومباي خضروات مهروس متبل الذي يُقدم مع قطعتين من خبز البا…" at bounding box center [629, 213] width 299 height 32
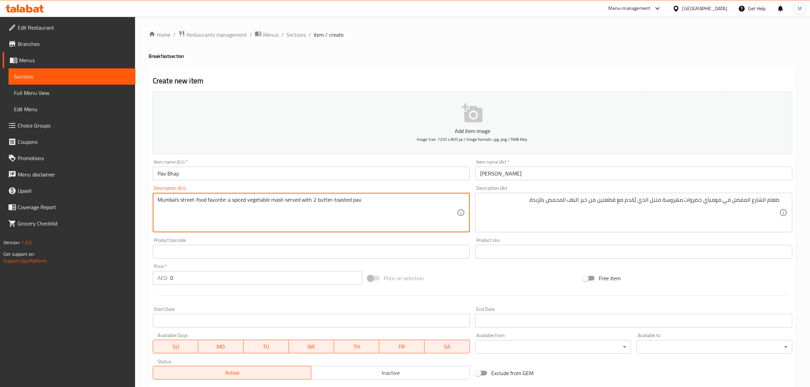
click at [273, 200] on textarea "Mumbai's street-food favorite: a spiced vegetable mash served with 2 butter-toa…" at bounding box center [306, 213] width 299 height 32
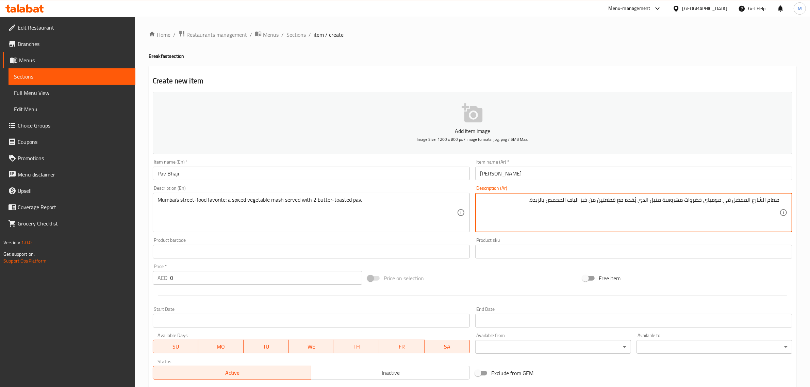
click at [652, 200] on textarea "طعام الشارع المفضل في مومباي خضروات مهروسة متبل الذي يُقدم مع قطعتين من خبز الب…" at bounding box center [629, 213] width 299 height 32
drag, startPoint x: 635, startPoint y: 199, endPoint x: 648, endPoint y: 202, distance: 13.5
click at [648, 202] on textarea "طعام الشارع المفضل في مومباي خضروات مهروسة متبلة الذي يُقدم مع قطعتين من خبز ال…" at bounding box center [629, 213] width 299 height 32
click at [589, 198] on textarea "طعام الشارع المفضل في مومباي خضروات مهروسة متبلة يقدم مع قطعتين من خبز الباف ال…" at bounding box center [629, 213] width 299 height 32
click at [577, 199] on textarea "طعام الشارع المفضل في مومباي خضروات مهروسة متبلة يقدم مع قطعتين من خبز باف المح…" at bounding box center [629, 213] width 299 height 32
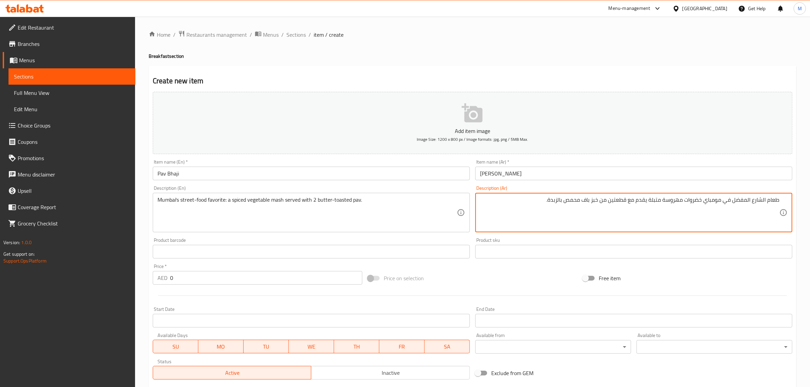
type textarea "طعام الشارع المفضل في مومباي خضروات مهروسة متبلة يقدم مع قطعتين من خبز باف محمص…"
click at [195, 275] on input "0" at bounding box center [266, 278] width 192 height 14
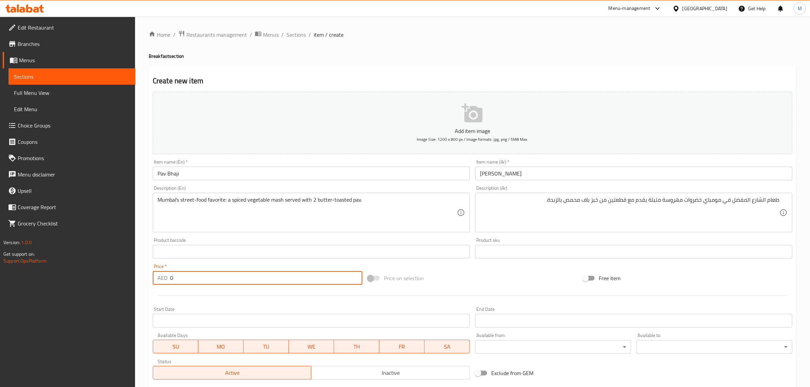
click at [195, 275] on input "0" at bounding box center [266, 278] width 192 height 14
paste input "21.0"
type input "21.00"
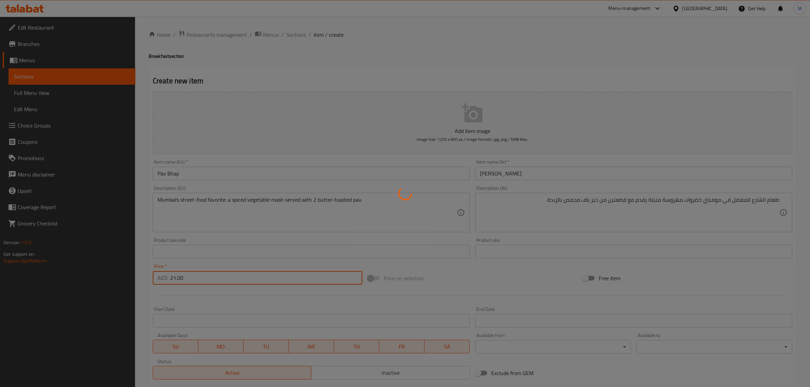
type input "0"
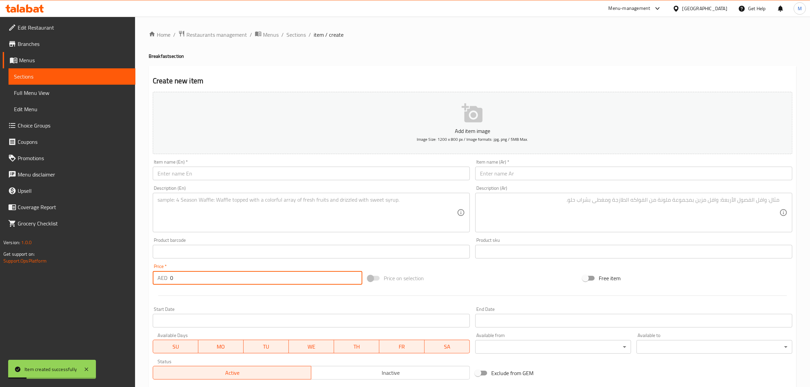
click at [240, 179] on input "text" at bounding box center [311, 174] width 317 height 14
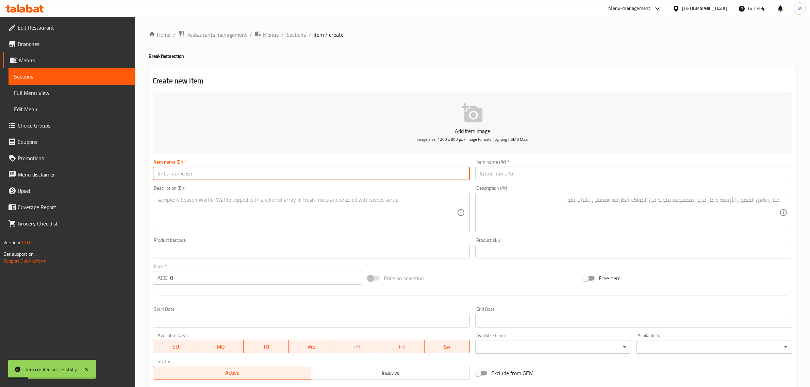
paste input "Kheema Pao"
type input "Kheema Pao"
click at [208, 204] on textarea at bounding box center [306, 213] width 299 height 32
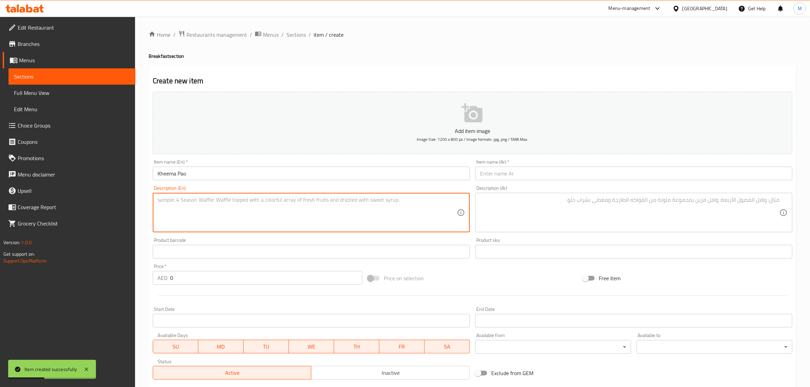
click at [262, 227] on textarea at bounding box center [306, 213] width 299 height 32
paste textarea "Minced meat slow-cooked with aromatic spices and herbs, served with 2 buttery, …"
type textarea "Minced meat slow-cooked with aromatic spices and herbs, served with 2 buttery, …"
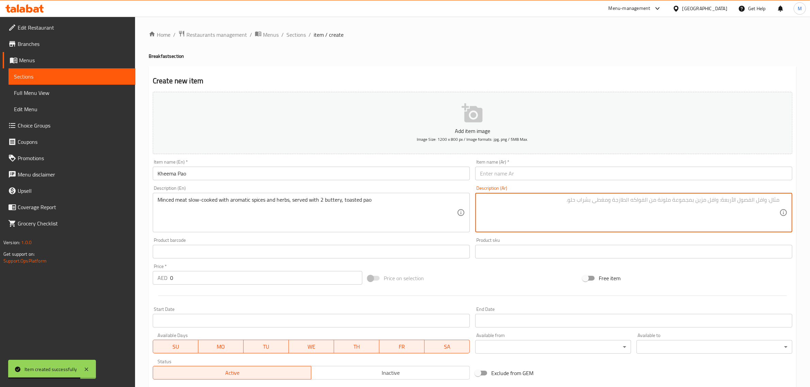
click at [564, 178] on input "text" at bounding box center [633, 174] width 317 height 14
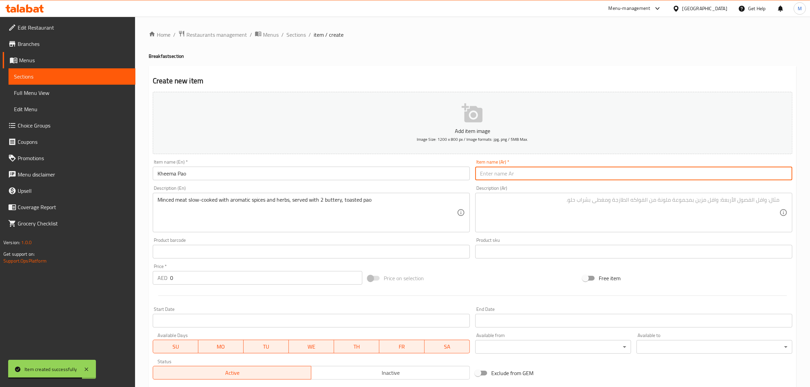
paste input "[PERSON_NAME]"
type input "[PERSON_NAME]"
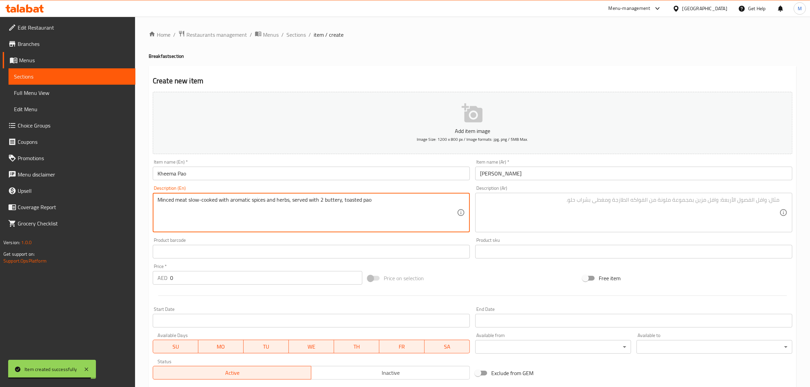
click at [365, 215] on textarea "Minced meat slow-cooked with aromatic spices and herbs, served with 2 buttery, …" at bounding box center [306, 213] width 299 height 32
click at [601, 206] on textarea at bounding box center [629, 213] width 299 height 32
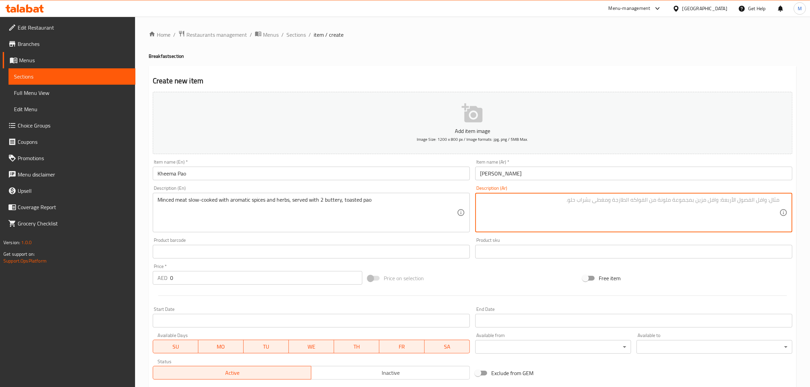
paste textarea "لحم مفروم مطهو ببطء مع توابل وأعشاب عطرية، يقدم مع 2 خبز باو محمص بالزبدة"
type textarea "لحم مفروم مطهو ببطء مع توابل وأعشاب عطرية، يقدم مع 2 خبز باو محمص بالزبدة"
click at [212, 276] on input "0" at bounding box center [266, 278] width 192 height 14
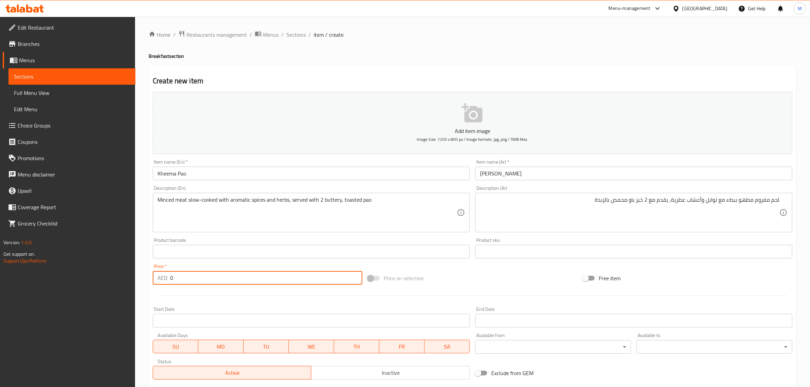
click at [212, 276] on input "0" at bounding box center [266, 278] width 192 height 14
paste input "23.5"
type input "23.50"
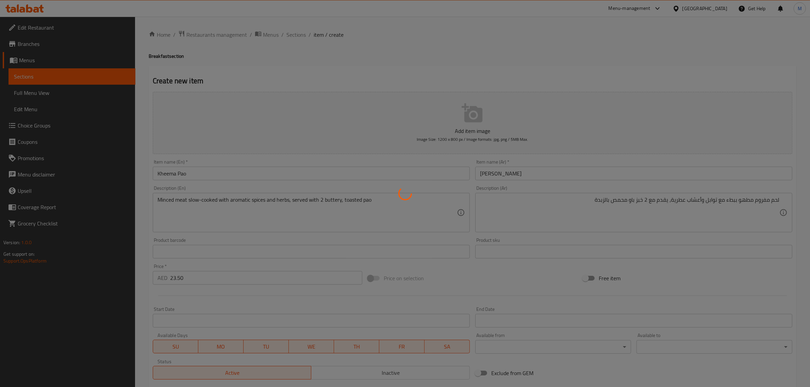
type input "0"
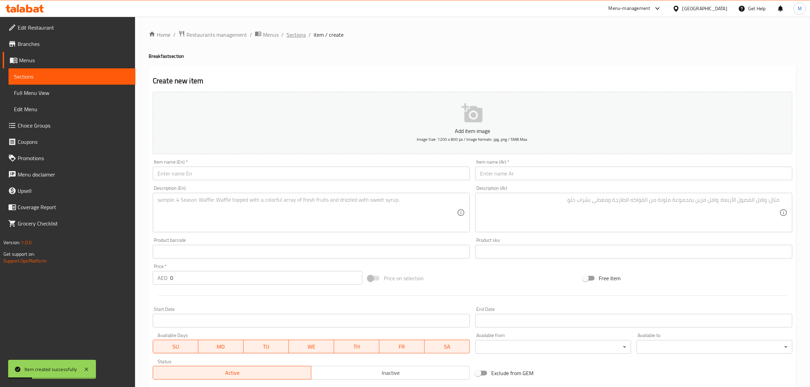
click at [300, 36] on span "Sections" at bounding box center [295, 35] width 19 height 8
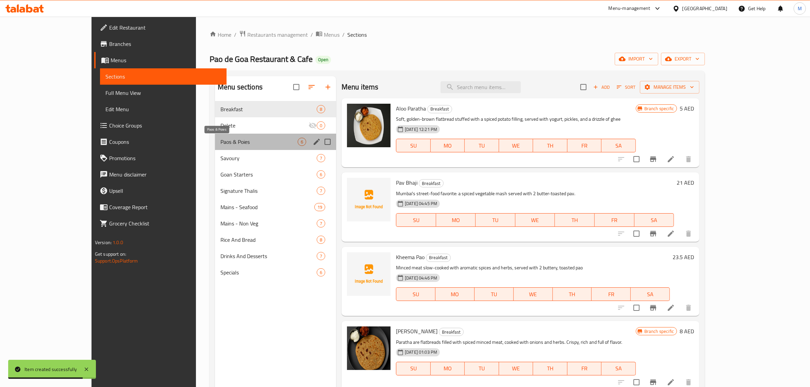
click at [220, 142] on span "Paos & Poies" at bounding box center [258, 142] width 77 height 8
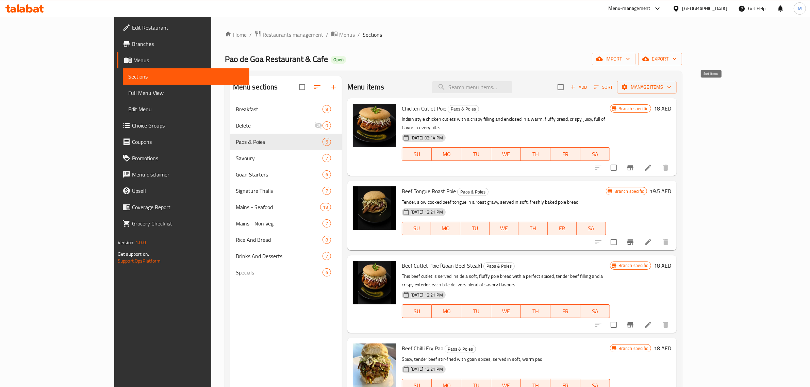
click at [599, 87] on icon "button" at bounding box center [596, 87] width 6 height 6
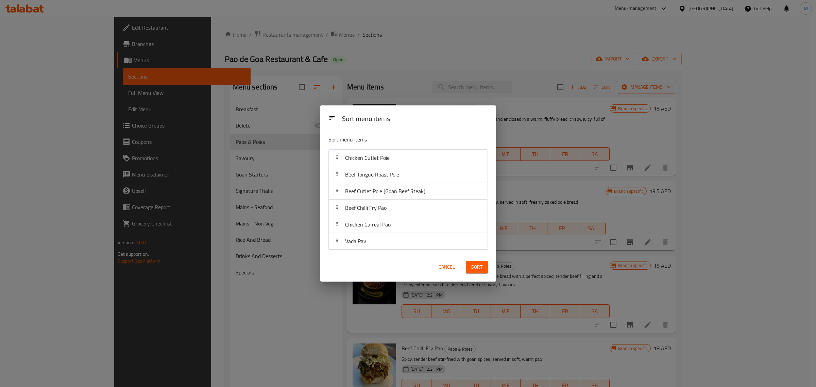
click at [451, 267] on span "Cancel" at bounding box center [447, 267] width 16 height 9
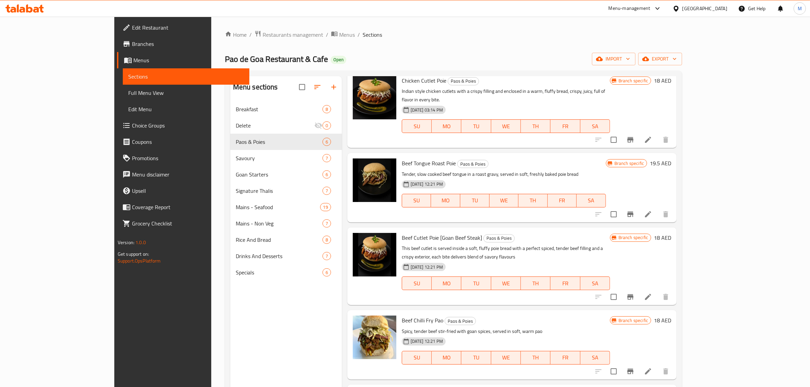
scroll to position [43, 0]
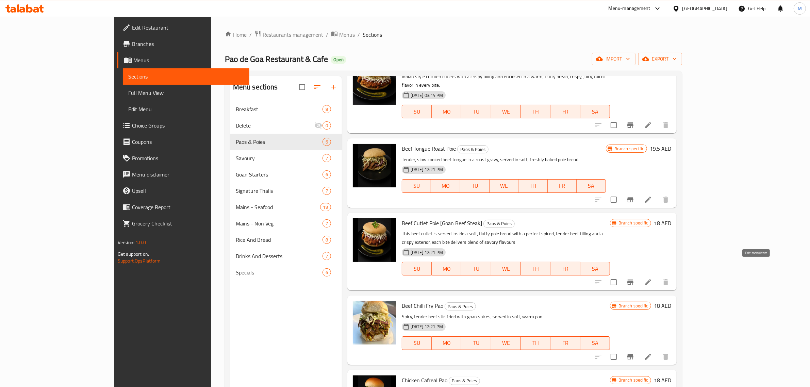
click at [651, 279] on icon at bounding box center [648, 282] width 6 height 6
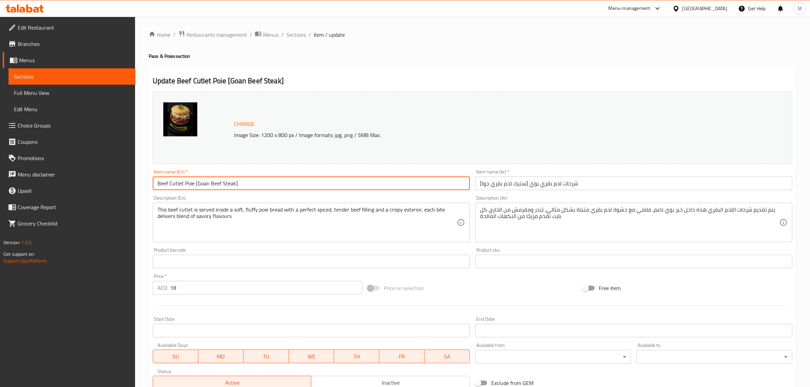
drag, startPoint x: 193, startPoint y: 183, endPoint x: 322, endPoint y: 188, distance: 129.3
click at [322, 188] on input "Beef Cutlet Poie [Goan Beef Steak]" at bounding box center [311, 183] width 317 height 14
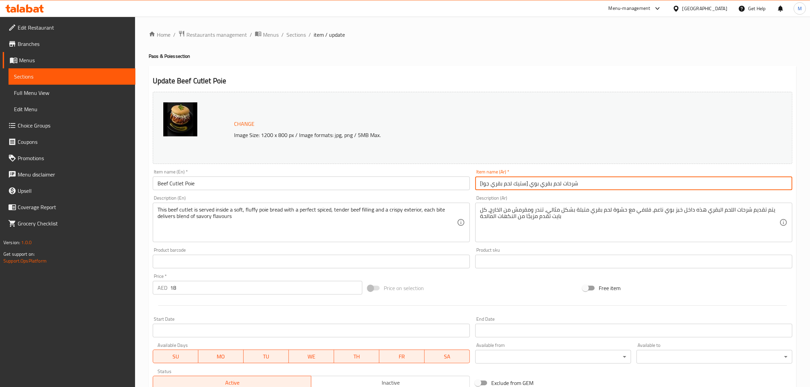
click at [528, 184] on input "شرحات لحم بقري بوي [ستيك لحم بقري جوا]" at bounding box center [633, 183] width 317 height 14
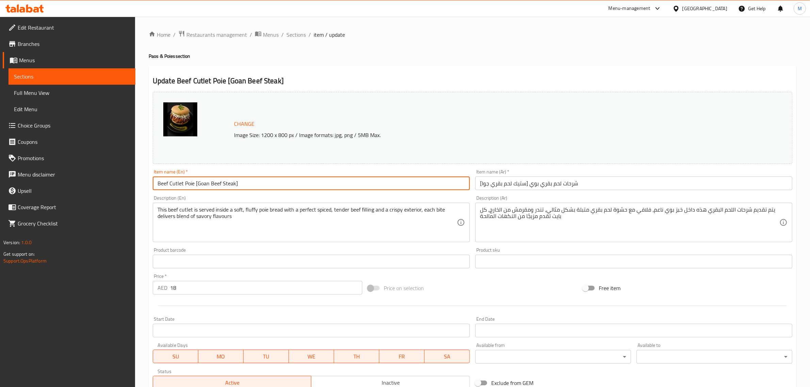
type input "Beef Cutlet Poie [Goan Beef Steak]"
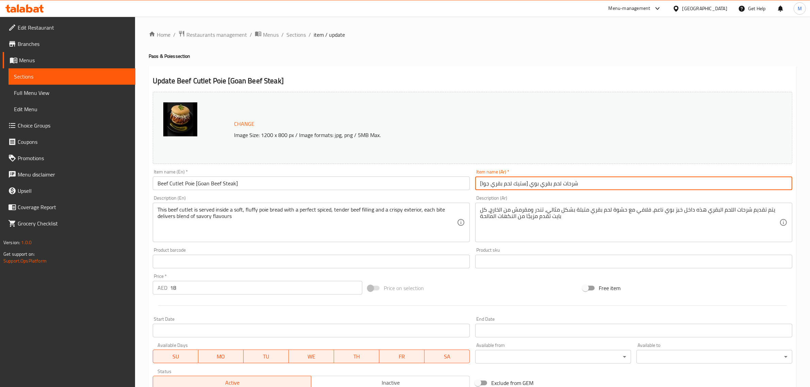
click at [628, 187] on input "شرحات لحم بقري بوي [ستيك لحم بقري جوا]" at bounding box center [633, 183] width 317 height 14
drag, startPoint x: 738, startPoint y: 187, endPoint x: 634, endPoint y: 185, distance: 104.4
click at [634, 185] on input "شرحات لحم بقري بوي [ستيك لحم بقري جوا]" at bounding box center [633, 183] width 317 height 14
type input "شرحات لحم ب[PERSON_NAME]"
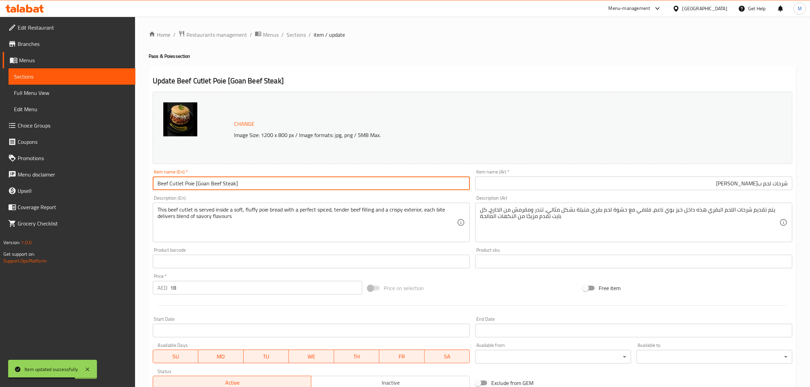
click at [249, 179] on input "Beef Cutlet Poie [Goan Beef Steak]" at bounding box center [311, 183] width 317 height 14
drag, startPoint x: 249, startPoint y: 179, endPoint x: 193, endPoint y: 179, distance: 55.8
click at [193, 179] on input "Beef Cutlet Poie [Goan Beef Steak]" at bounding box center [311, 183] width 317 height 14
type input "Beef Cutlet Poie"
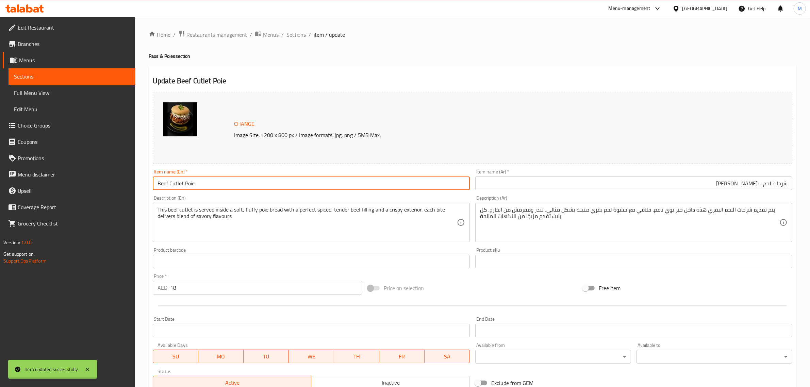
click at [356, 223] on div at bounding box center [405, 193] width 810 height 387
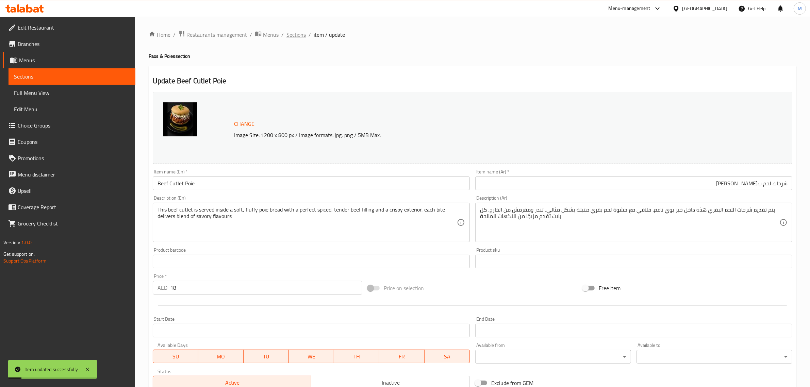
click at [300, 33] on span "Sections" at bounding box center [295, 35] width 19 height 8
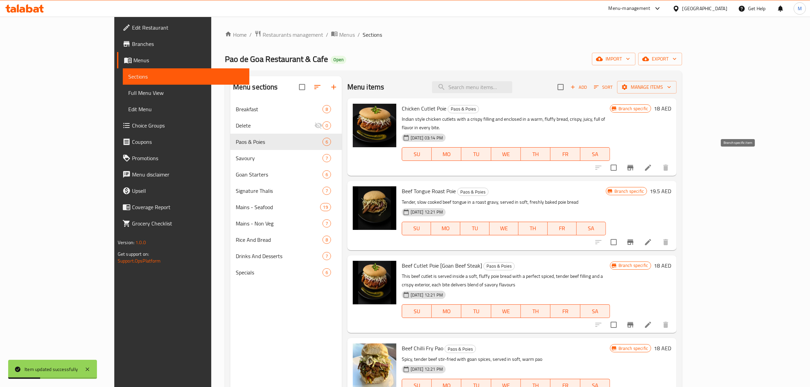
click at [634, 164] on icon "Branch-specific-item" at bounding box center [630, 168] width 8 height 8
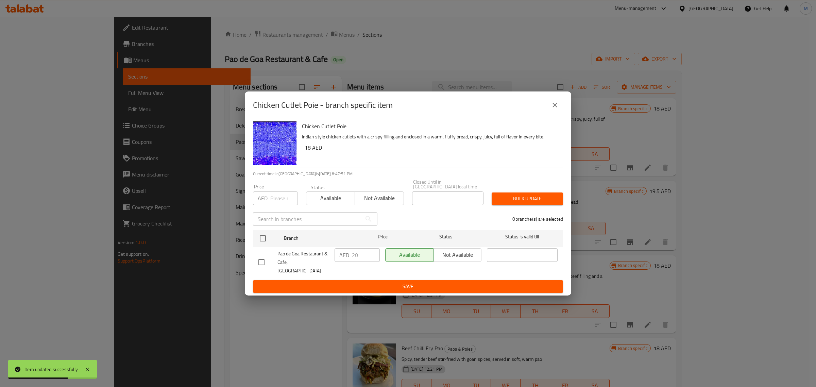
click at [555, 113] on button "close" at bounding box center [555, 105] width 16 height 16
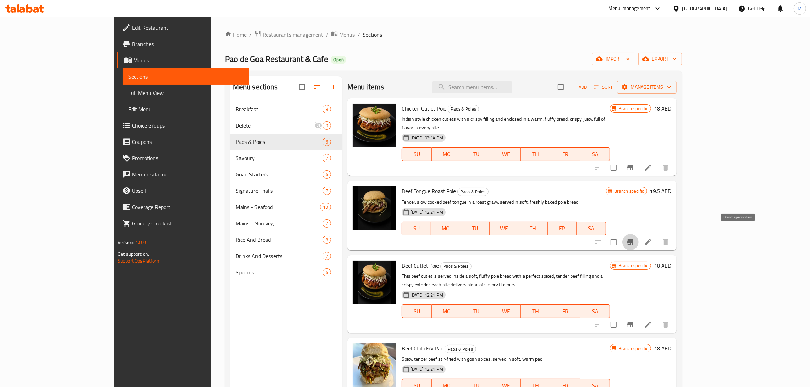
click at [638, 234] on button "Branch-specific-item" at bounding box center [630, 242] width 16 height 16
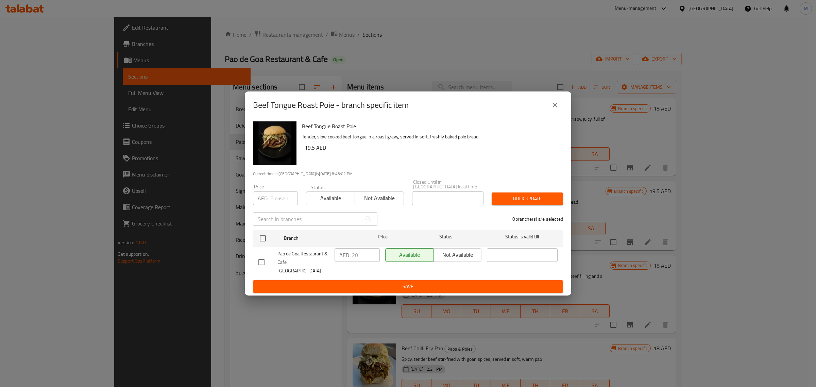
click at [555, 107] on icon "close" at bounding box center [555, 105] width 5 height 5
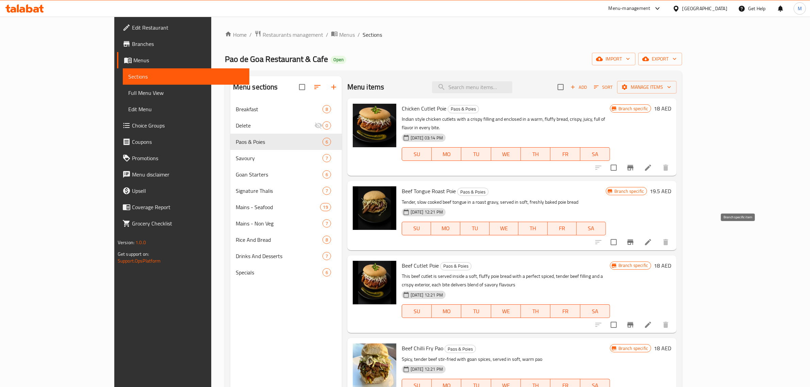
click at [633, 239] on icon "Branch-specific-item" at bounding box center [630, 241] width 6 height 5
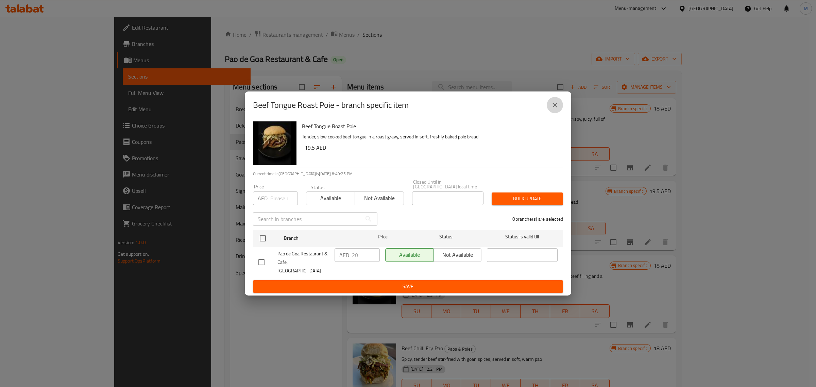
click at [555, 107] on icon "close" at bounding box center [555, 105] width 5 height 5
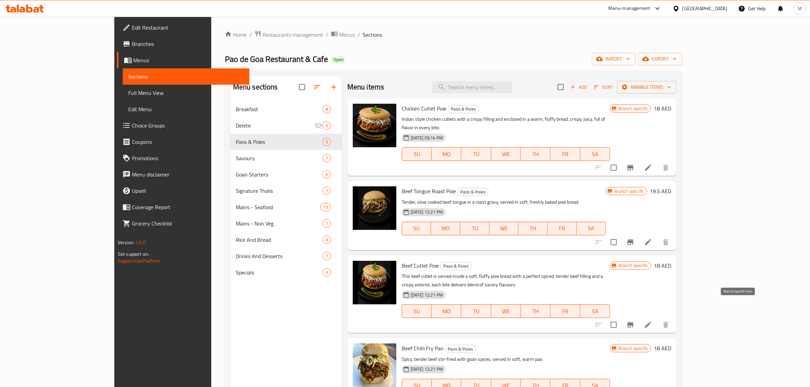
click at [634, 321] on icon "Branch-specific-item" at bounding box center [630, 325] width 8 height 8
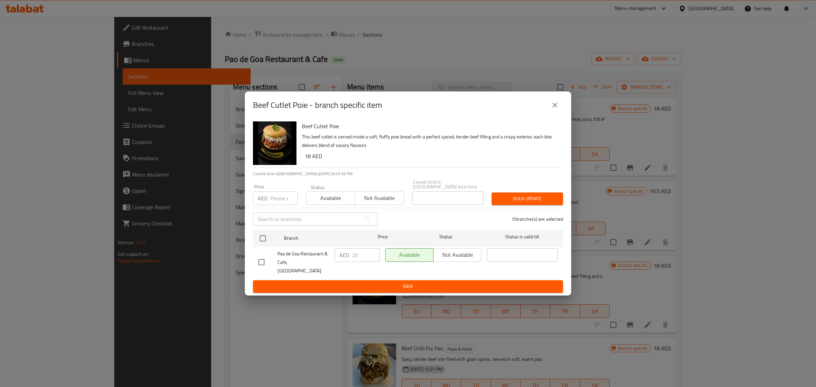
click at [558, 102] on button "close" at bounding box center [555, 105] width 16 height 16
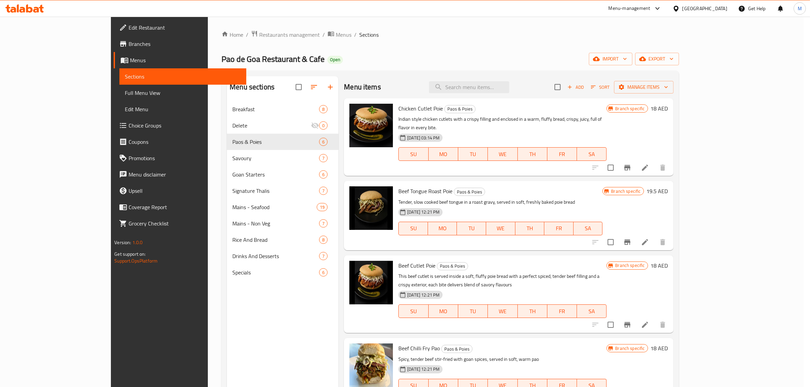
click at [555, 110] on h6 "Chicken Cutlet Poie Paos & Poies" at bounding box center [502, 109] width 208 height 10
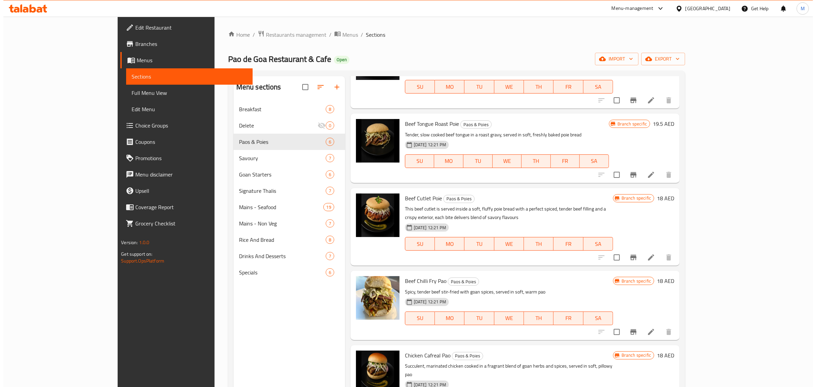
scroll to position [75, 0]
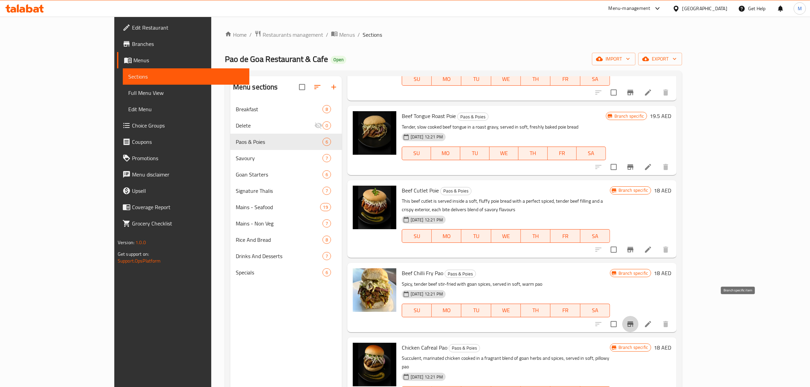
click at [638, 316] on button "Branch-specific-item" at bounding box center [630, 324] width 16 height 16
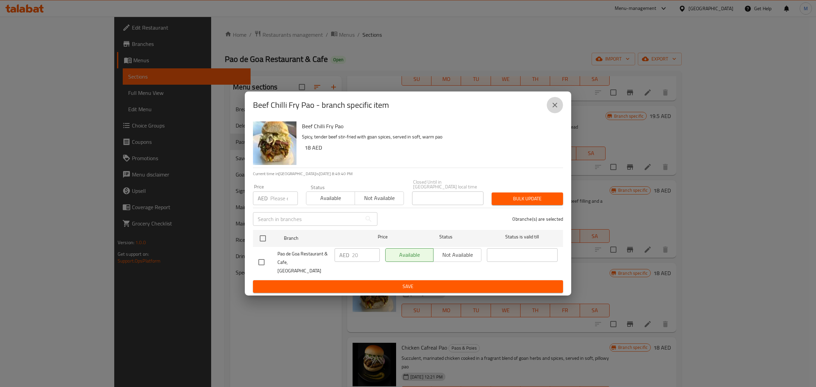
drag, startPoint x: 552, startPoint y: 104, endPoint x: 630, endPoint y: 146, distance: 88.9
click at [552, 104] on button "close" at bounding box center [555, 105] width 16 height 16
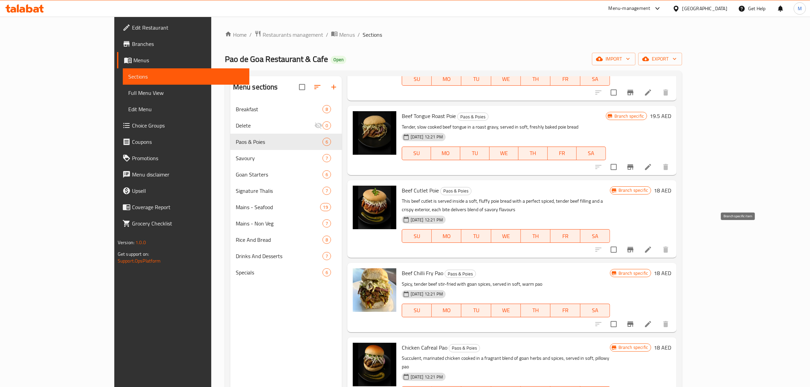
click at [638, 241] on button "Branch-specific-item" at bounding box center [630, 249] width 16 height 16
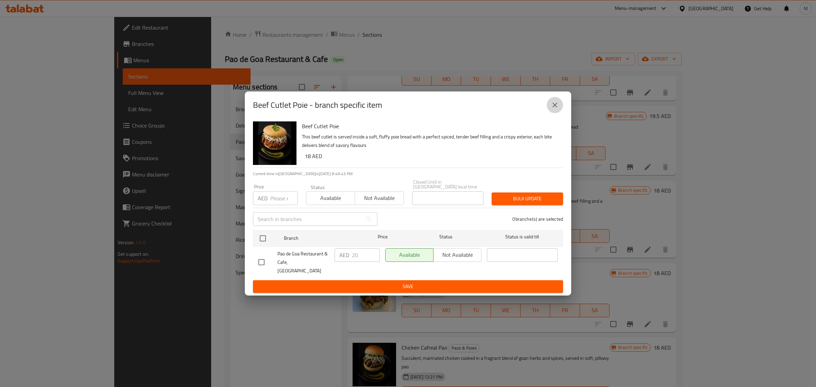
click at [551, 109] on icon "close" at bounding box center [555, 105] width 8 height 8
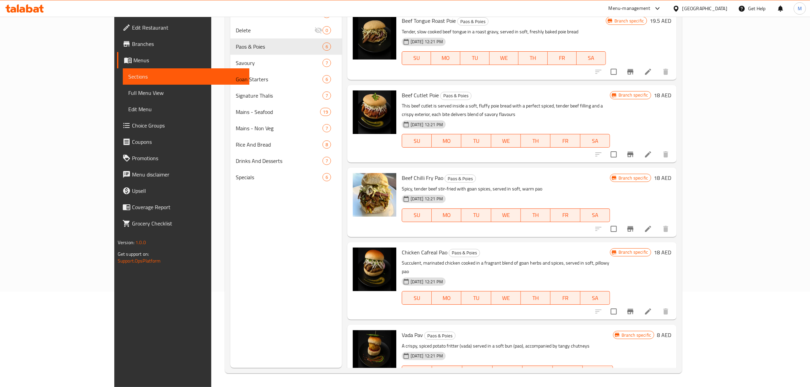
scroll to position [96, 0]
click at [633, 309] on icon "Branch-specific-item" at bounding box center [630, 311] width 6 height 5
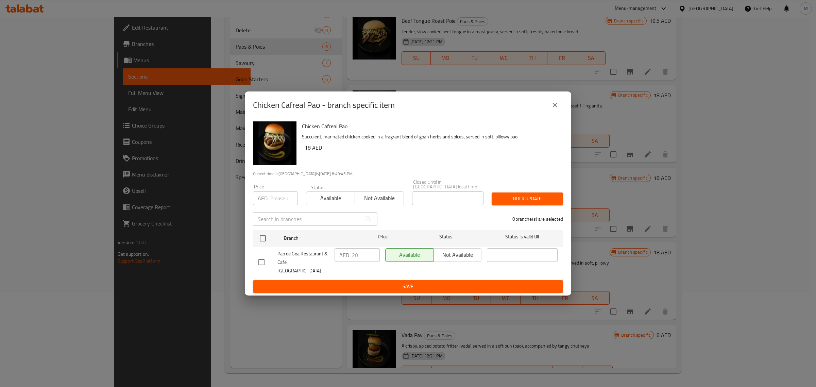
click at [553, 101] on button "close" at bounding box center [555, 105] width 16 height 16
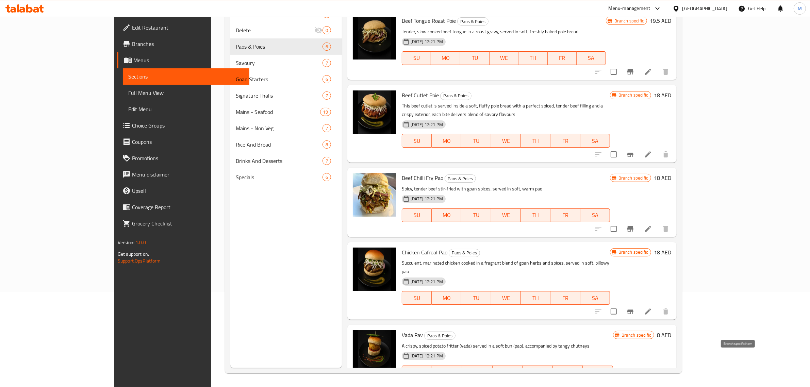
click at [634, 382] on icon "Branch-specific-item" at bounding box center [630, 386] width 8 height 8
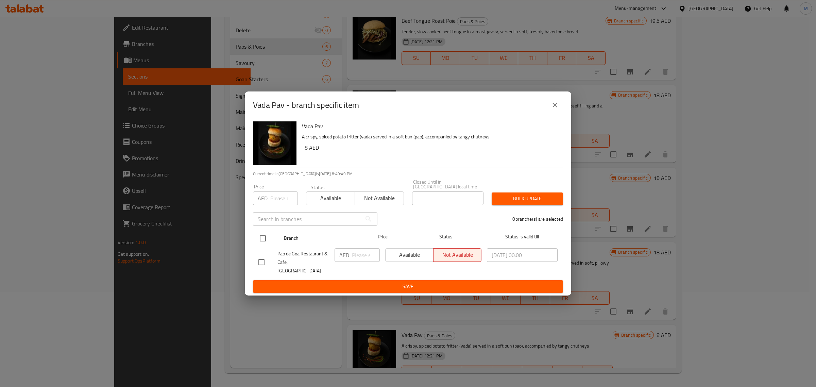
click at [259, 240] on input "checkbox" at bounding box center [263, 238] width 14 height 14
checkbox input "true"
drag, startPoint x: 359, startPoint y: 256, endPoint x: 365, endPoint y: 274, distance: 19.2
click at [361, 259] on input "number" at bounding box center [366, 255] width 28 height 14
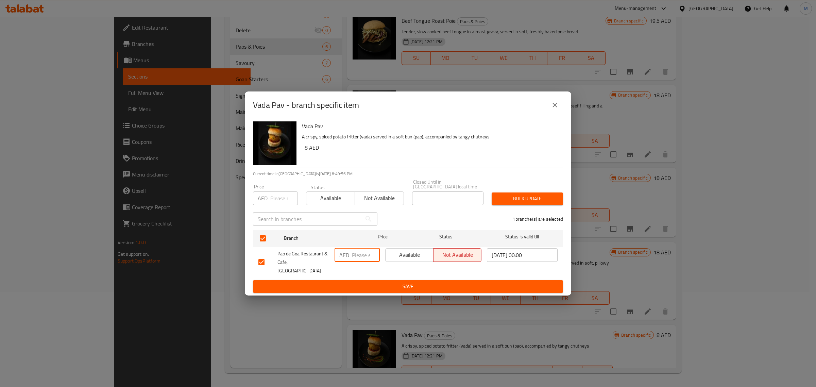
paste input "8.00"
type input "8.00"
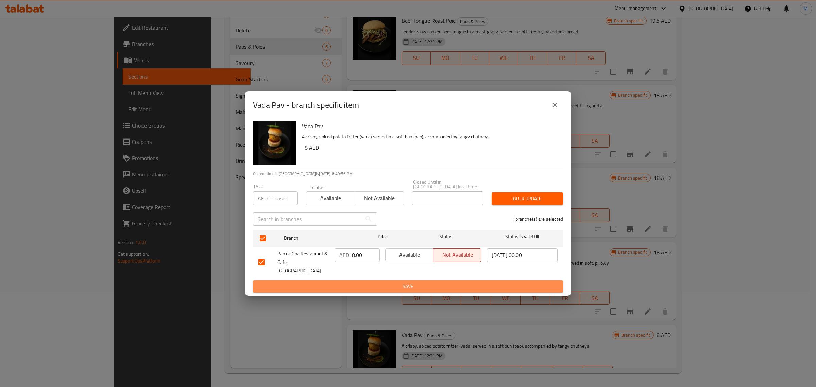
click at [366, 282] on span "Save" at bounding box center [407, 286] width 299 height 9
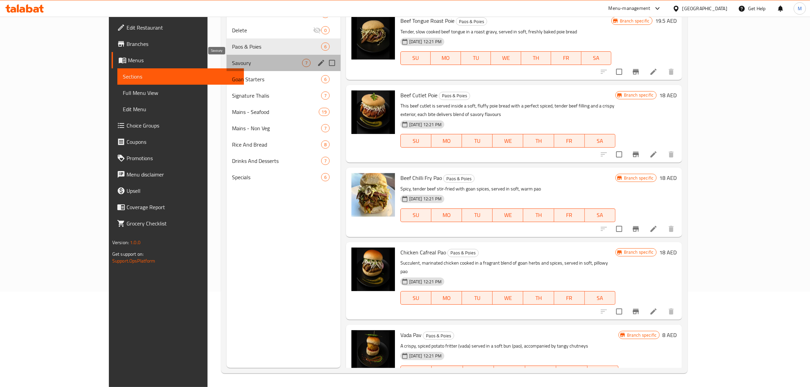
click at [232, 60] on span "Savoury" at bounding box center [267, 63] width 70 height 8
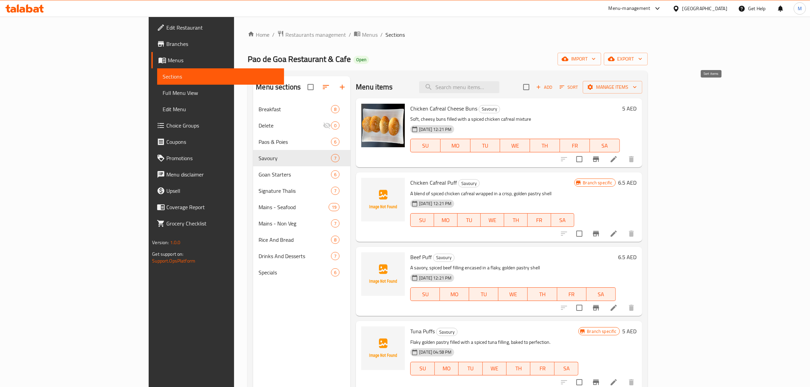
click at [565, 87] on icon "button" at bounding box center [562, 87] width 6 height 6
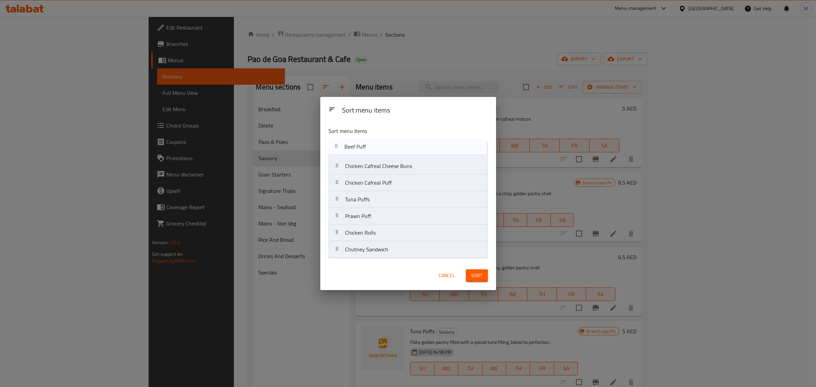
drag, startPoint x: 359, startPoint y: 188, endPoint x: 359, endPoint y: 150, distance: 38.4
click at [359, 150] on nav "Chicken Cafreal Cheese Buns Chicken Cafreal Puff Beef Puff Tuna Puffs Prawn Puf…" at bounding box center [408, 199] width 159 height 117
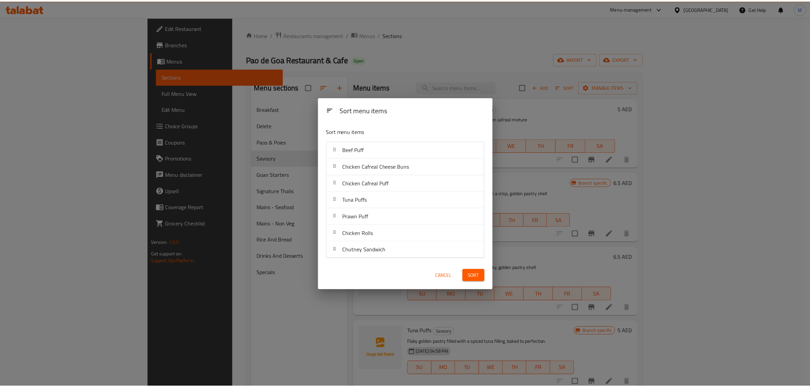
scroll to position [150, 0]
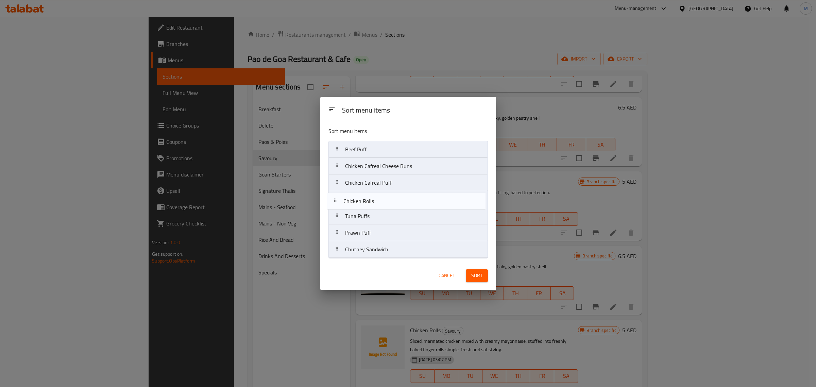
drag, startPoint x: 411, startPoint y: 235, endPoint x: 409, endPoint y: 201, distance: 33.7
click at [409, 201] on nav "Beef Puff Chicken Cafreal Cheese Buns Chicken Cafreal Puff Tuna Puffs Prawn Puf…" at bounding box center [408, 199] width 159 height 117
drag, startPoint x: 387, startPoint y: 232, endPoint x: 385, endPoint y: 214, distance: 17.8
click at [385, 214] on nav "Beef Puff Chicken Cafreal Cheese Buns Chicken Cafreal Puff Chicken Rolls Tuna P…" at bounding box center [408, 199] width 159 height 117
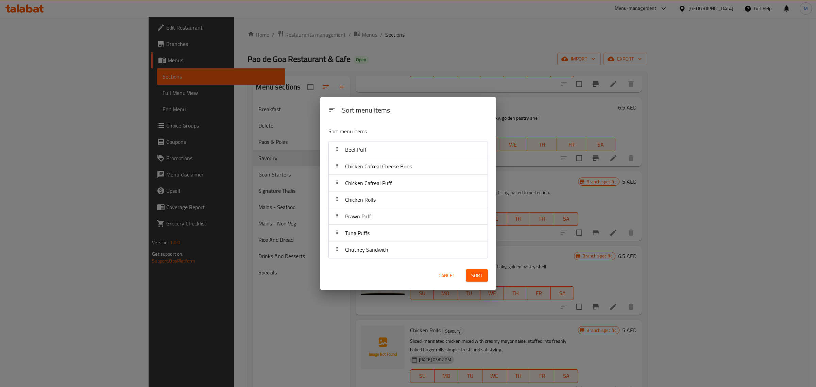
click at [474, 275] on span "Sort" at bounding box center [476, 275] width 11 height 9
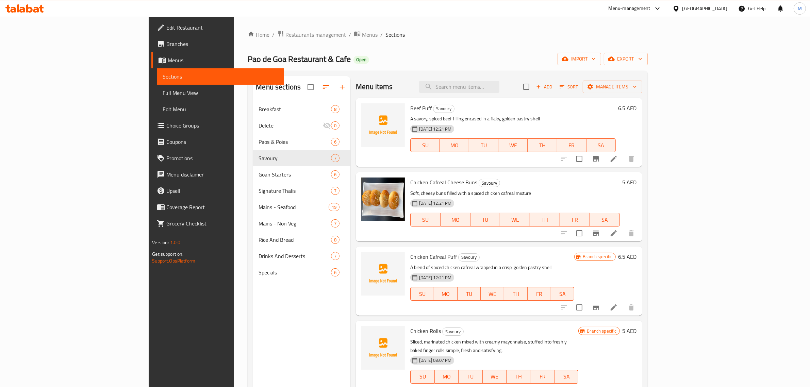
scroll to position [0, 0]
click at [617, 159] on icon at bounding box center [613, 159] width 6 height 6
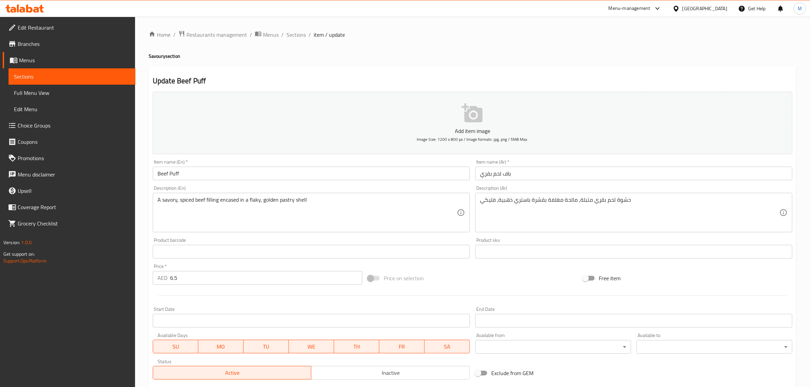
click at [268, 163] on div "Item name (En)   * Beef Puff Item name (En) *" at bounding box center [311, 169] width 317 height 21
click at [267, 175] on input "Beef Puff" at bounding box center [311, 174] width 317 height 14
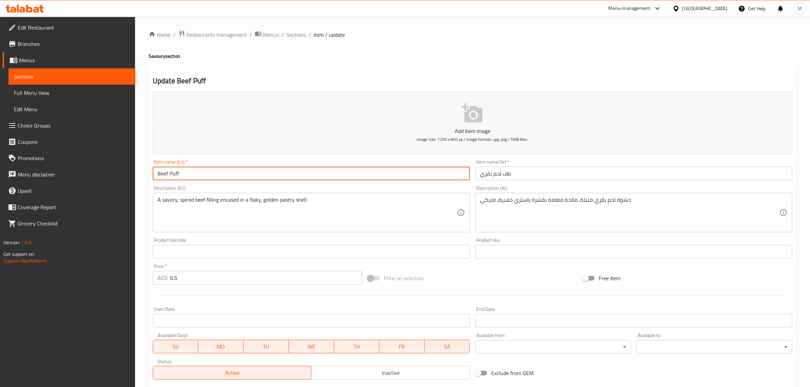
click at [267, 175] on input "Beef Puff" at bounding box center [311, 174] width 317 height 14
paste input "s"
type input "Beef Puffs"
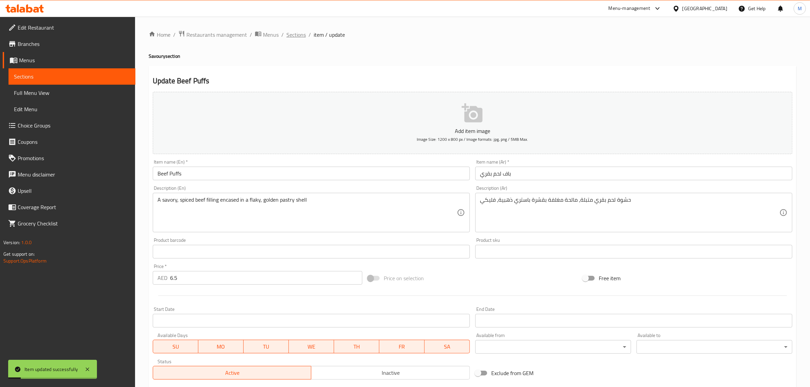
click at [296, 34] on span "Sections" at bounding box center [295, 35] width 19 height 8
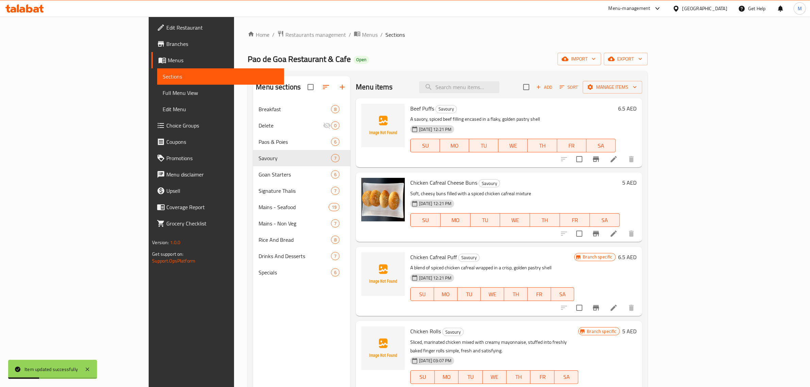
click at [639, 165] on div at bounding box center [598, 159] width 84 height 16
click at [604, 164] on button "Branch-specific-item" at bounding box center [596, 159] width 16 height 16
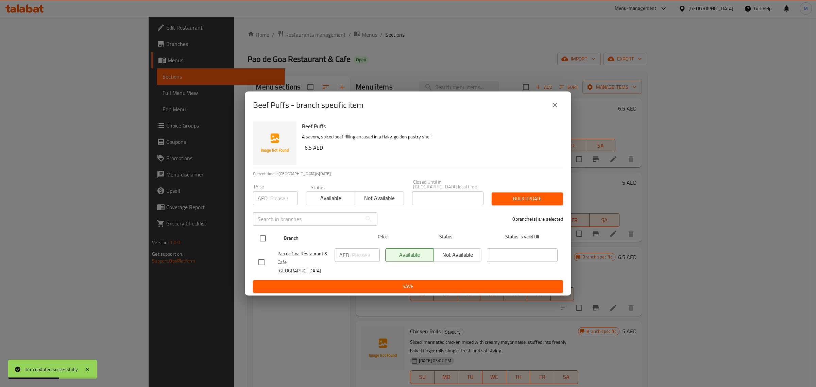
click at [267, 240] on input "checkbox" at bounding box center [263, 238] width 14 height 14
checkbox input "true"
click at [353, 261] on input "number" at bounding box center [366, 255] width 28 height 14
paste input "6.50"
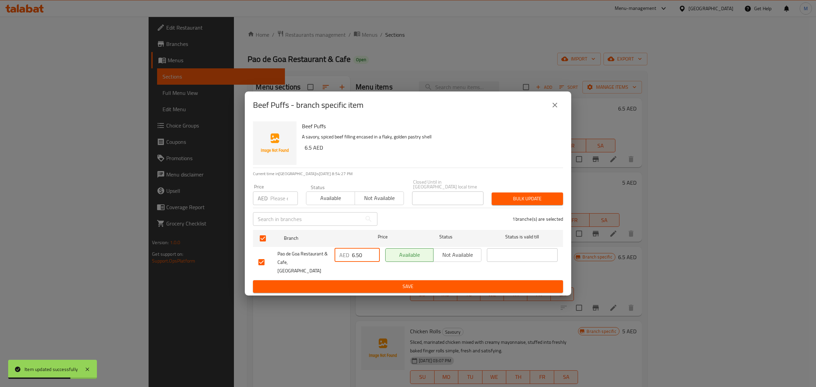
type input "6.50"
click at [367, 280] on button "Save" at bounding box center [408, 286] width 310 height 13
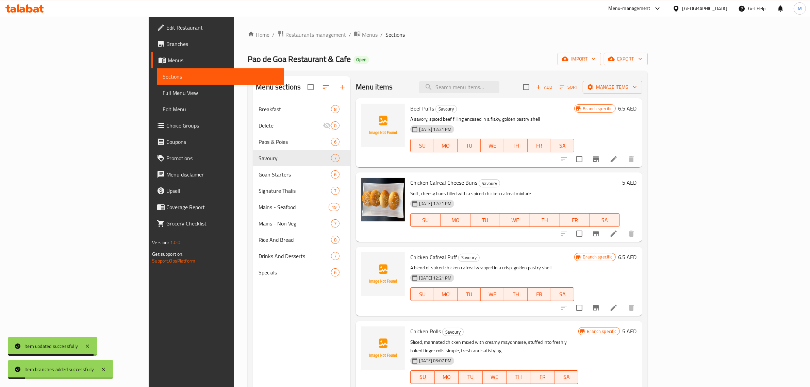
click at [600, 231] on icon "Branch-specific-item" at bounding box center [596, 234] width 8 height 8
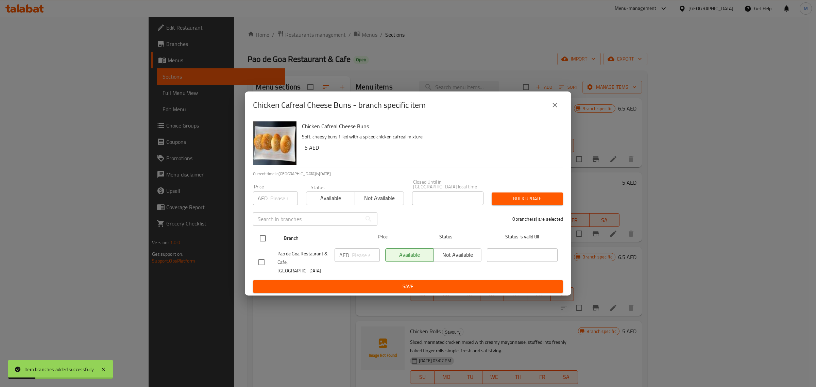
drag, startPoint x: 266, startPoint y: 241, endPoint x: 274, endPoint y: 245, distance: 9.0
click at [266, 242] on input "checkbox" at bounding box center [263, 238] width 14 height 14
checkbox input "true"
click at [356, 259] on input "number" at bounding box center [366, 255] width 28 height 14
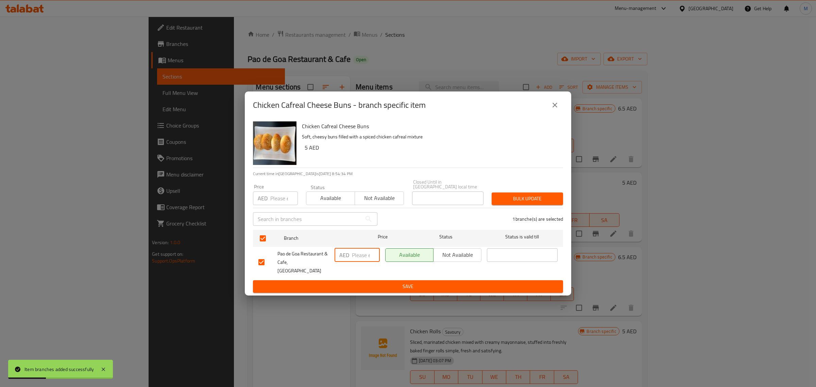
paste input "5.00"
type input "5.00"
click at [368, 282] on span "Save" at bounding box center [407, 286] width 299 height 9
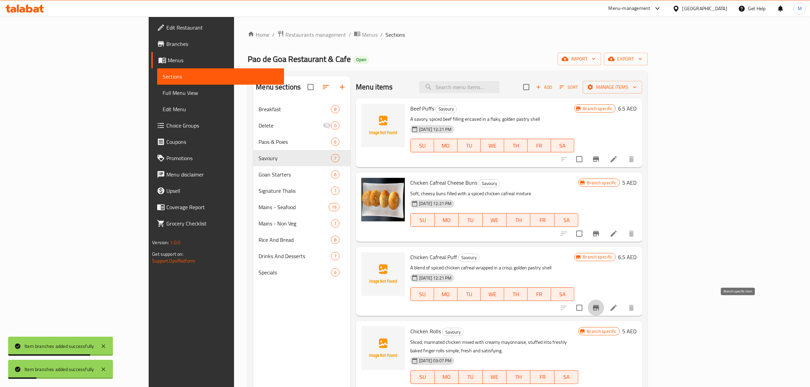
click at [599, 306] on icon "Branch-specific-item" at bounding box center [596, 307] width 6 height 5
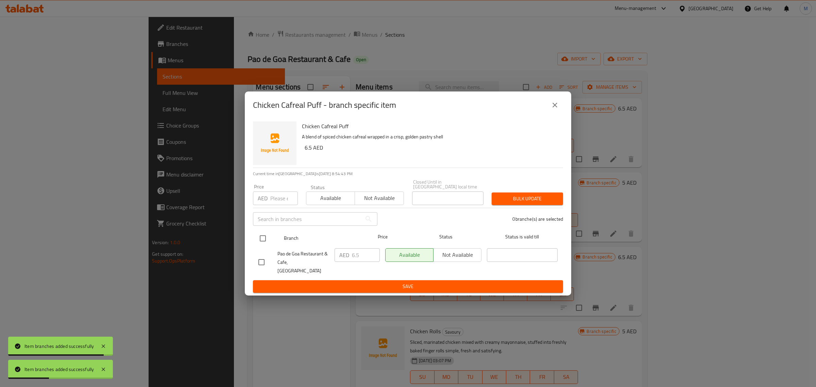
click at [264, 246] on input "checkbox" at bounding box center [263, 238] width 14 height 14
checkbox input "true"
click at [368, 259] on input "6.5" at bounding box center [366, 255] width 28 height 14
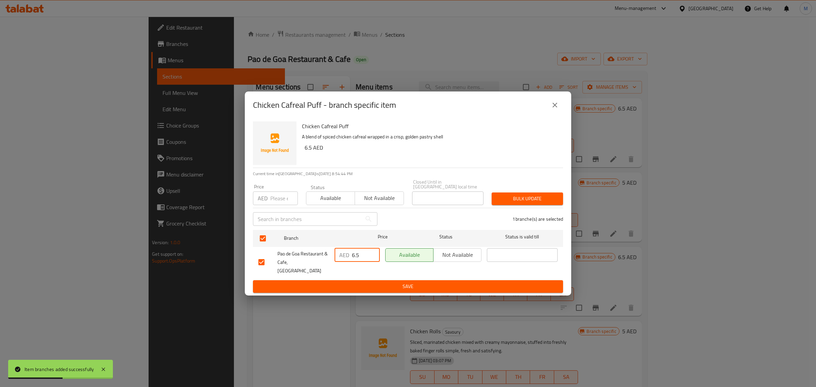
click at [368, 259] on input "6.5" at bounding box center [366, 255] width 28 height 14
paste input "0"
type input "6.50"
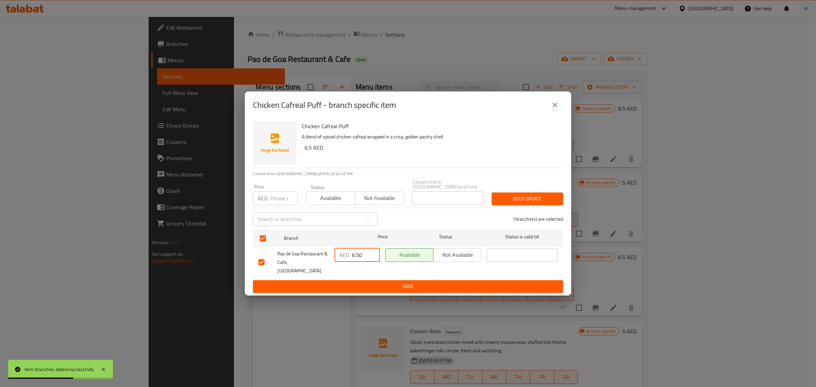
click at [375, 282] on span "Save" at bounding box center [407, 286] width 299 height 9
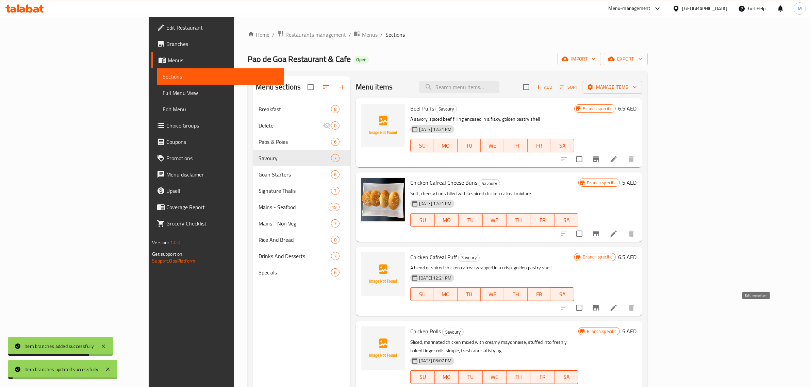
click at [618, 308] on icon at bounding box center [613, 308] width 8 height 8
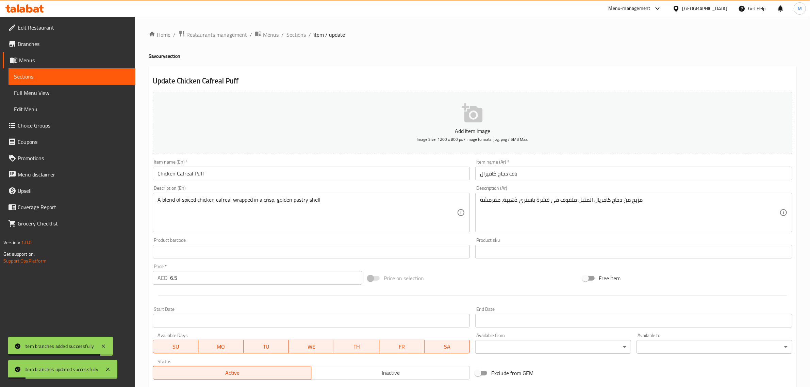
click at [235, 175] on input "Chicken Cafreal Puff" at bounding box center [311, 174] width 317 height 14
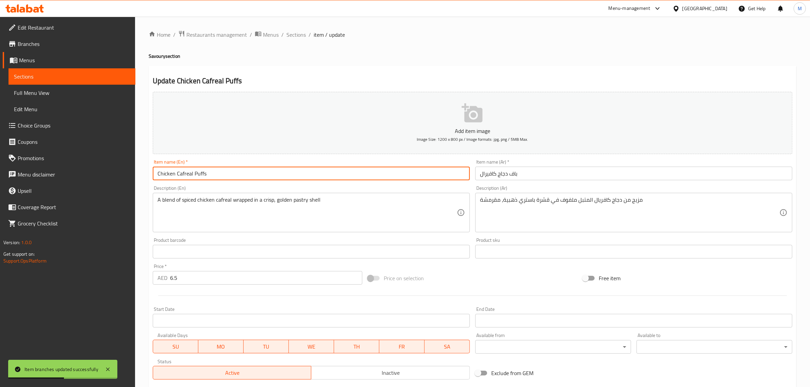
type input "Chicken Cafreal Puffs"
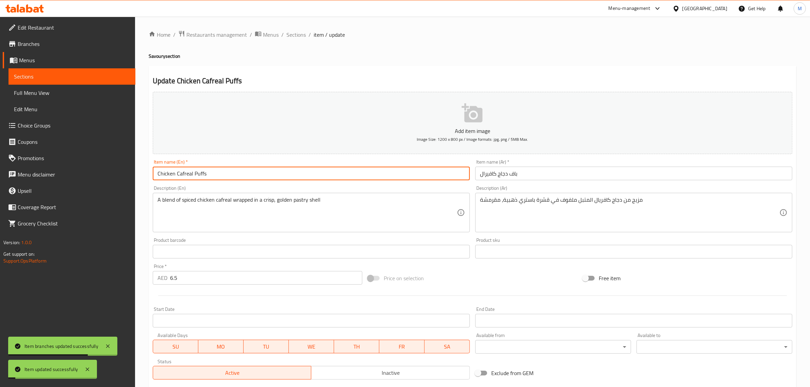
click at [200, 164] on div "Item name (En)   * Chicken Cafreal Puffs Item name (En) *" at bounding box center [311, 169] width 317 height 21
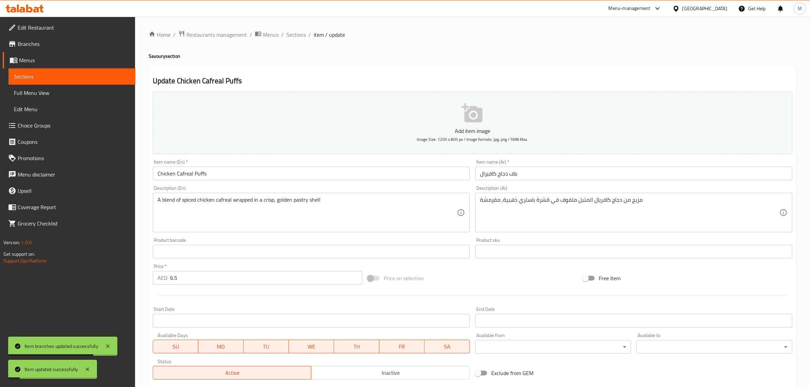
click at [201, 174] on input "Chicken Cafreal Puffs" at bounding box center [311, 174] width 317 height 14
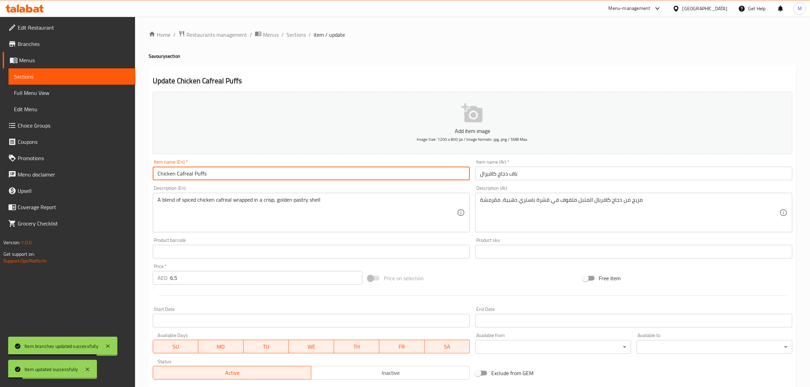
click at [201, 174] on input "Chicken Cafreal Puffs" at bounding box center [311, 174] width 317 height 14
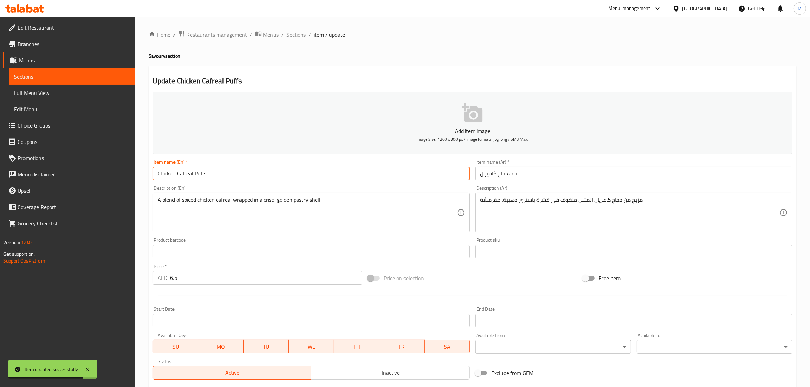
click at [291, 34] on span "Sections" at bounding box center [295, 35] width 19 height 8
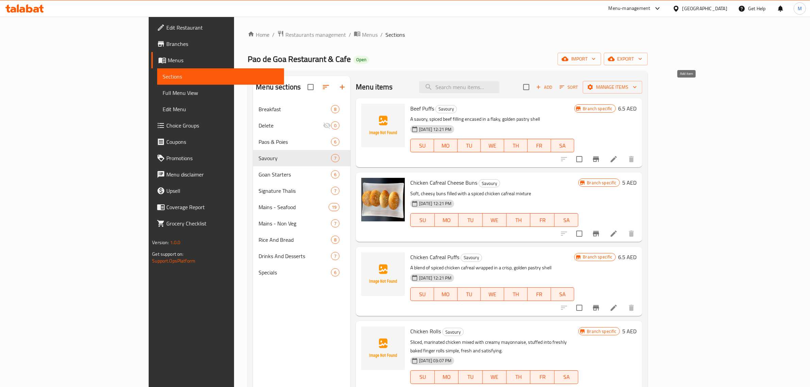
click at [553, 87] on span "Add" at bounding box center [544, 87] width 18 height 8
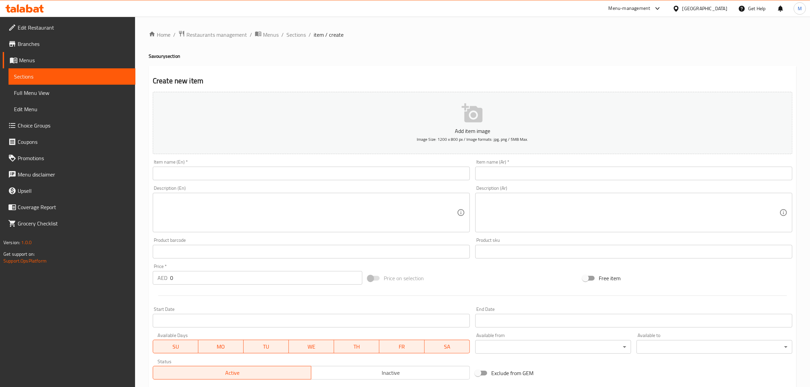
click at [202, 170] on input "text" at bounding box center [311, 174] width 317 height 14
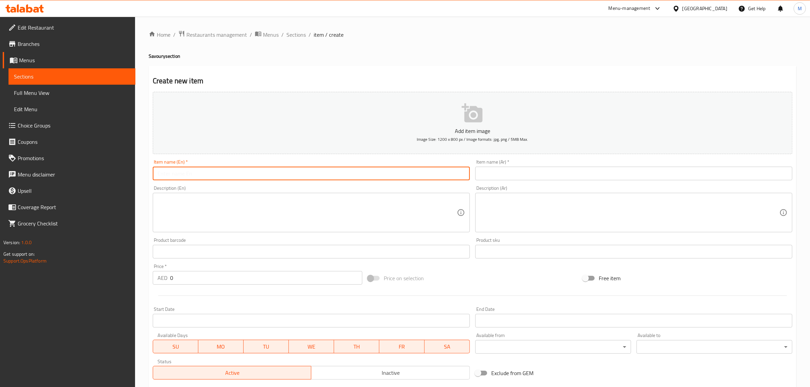
paste input "Chicken Puffs"
type input "Chicken Puffs"
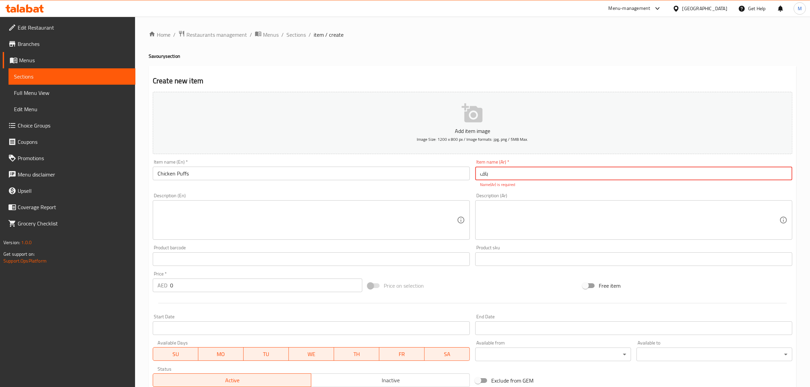
paste input "دجاج"
type input "باف دجاج"
drag, startPoint x: 358, startPoint y: 217, endPoint x: 352, endPoint y: 219, distance: 6.3
click at [358, 217] on textarea at bounding box center [306, 220] width 299 height 32
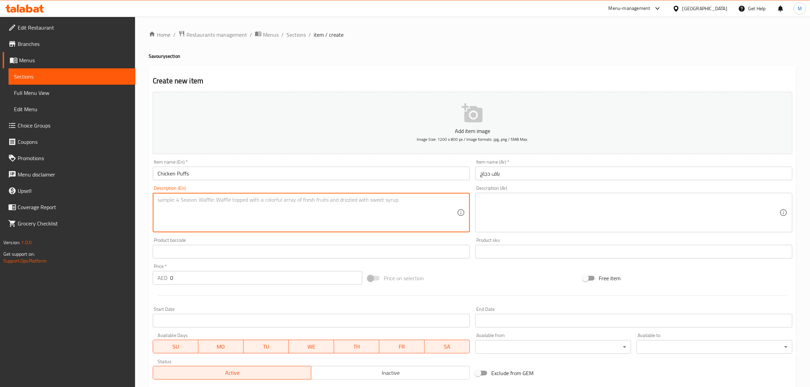
paste textarea "Flaky golden pastry filled with a savory mix of spiced chicken, baked to perfec…"
type textarea "Flaky golden pastry filled with a savory mix of spiced chicken, baked to perfec…"
click at [200, 274] on input "0" at bounding box center [266, 278] width 192 height 14
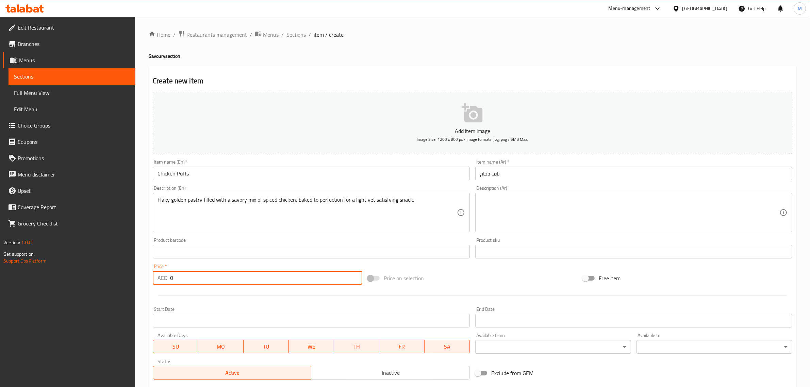
click at [200, 274] on input "0" at bounding box center [266, 278] width 192 height 14
paste input "6.5"
type input "6.50"
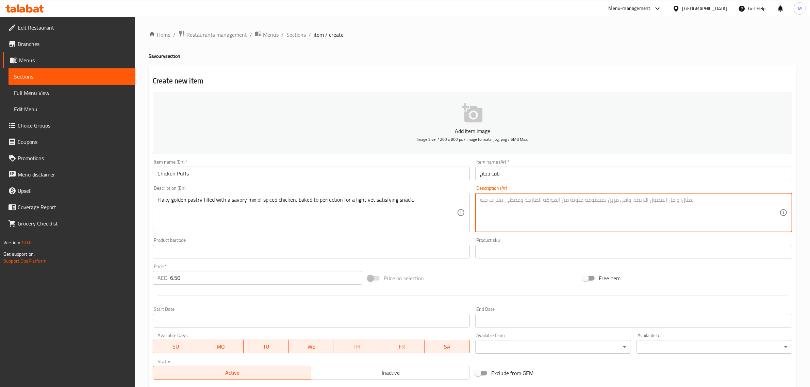
click at [550, 217] on textarea at bounding box center [629, 213] width 299 height 32
paste textarea "معجنات ذهبية مقرمشة محشوة بمزيج لذيذ من الدجاج المتبل، مخبوزة إلى حد [PERSON_NA…"
click at [501, 172] on input "باف دجاج" at bounding box center [633, 174] width 317 height 14
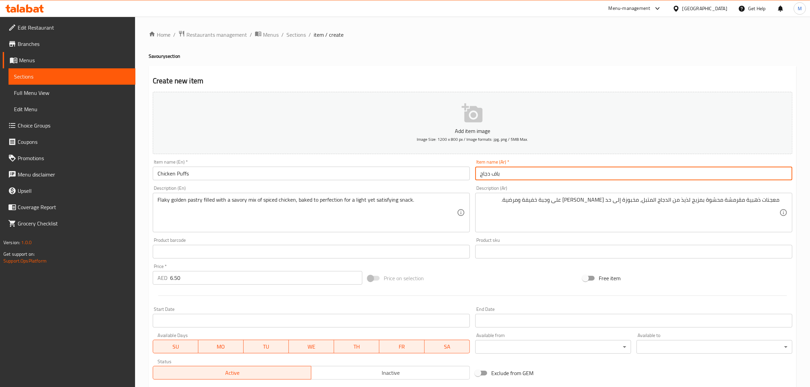
click at [468, 208] on div "Flaky golden pastry filled with a savory mix of spiced chicken, baked to perfec…" at bounding box center [311, 212] width 317 height 39
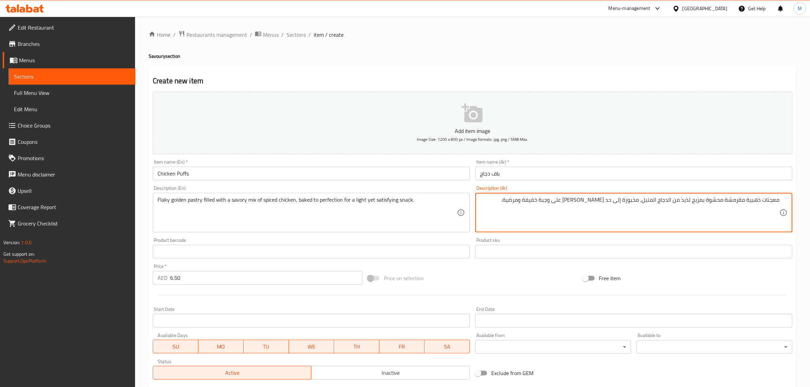
drag, startPoint x: 560, startPoint y: 201, endPoint x: 530, endPoint y: 201, distance: 30.6
type textarea "معجنات ذهبية مقرمشة محشوة بمزيج لذيذ من الدجاج المتبل، مخبوزة إلى حد [PERSON_NA…"
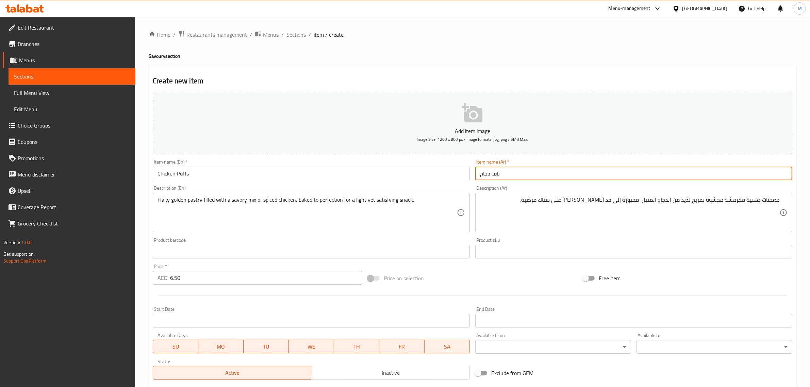
click at [562, 172] on input "باف دجاج" at bounding box center [633, 174] width 317 height 14
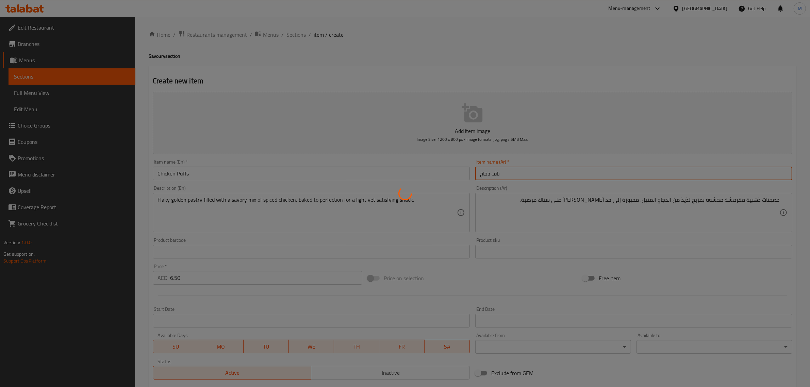
type input "0"
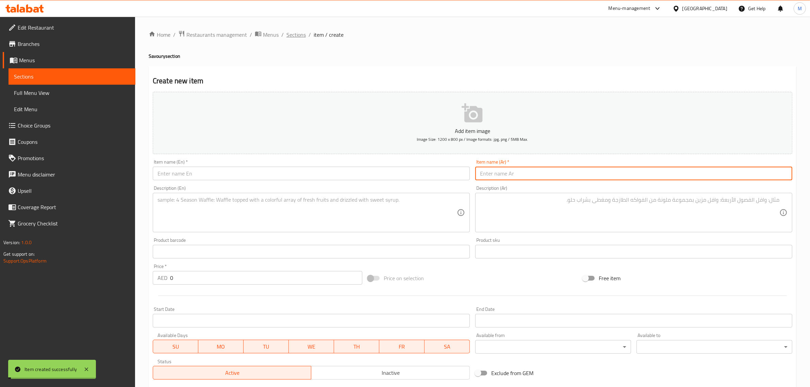
click at [295, 33] on span "Sections" at bounding box center [295, 35] width 19 height 8
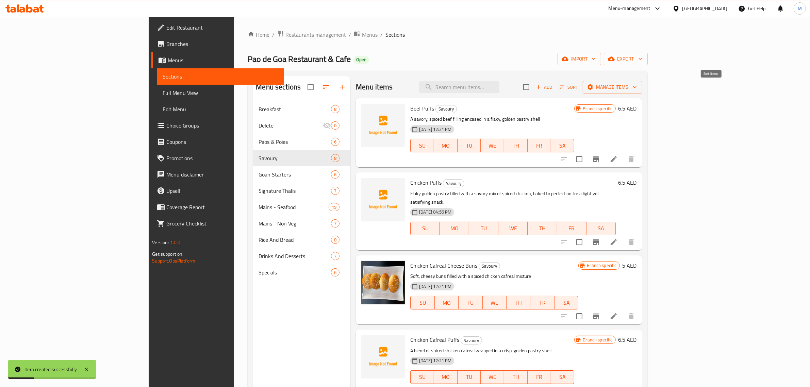
click at [565, 89] on icon "button" at bounding box center [562, 87] width 6 height 6
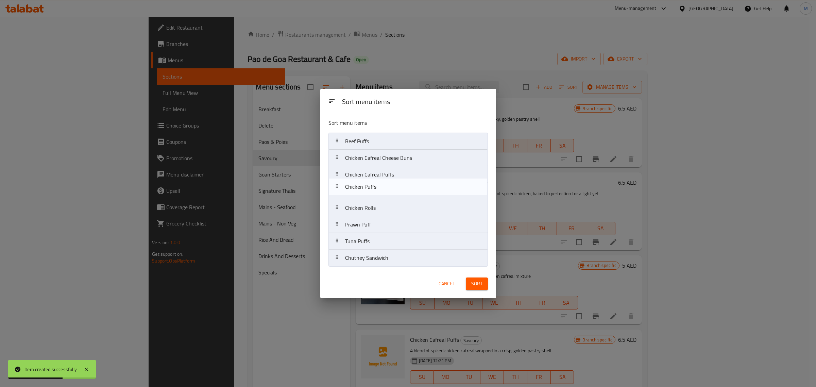
drag, startPoint x: 397, startPoint y: 162, endPoint x: 397, endPoint y: 192, distance: 30.6
click at [397, 192] on nav "Beef Puffs Chicken Puffs Chicken Cafreal Cheese Buns Chicken Cafreal Puffs Chic…" at bounding box center [408, 200] width 159 height 134
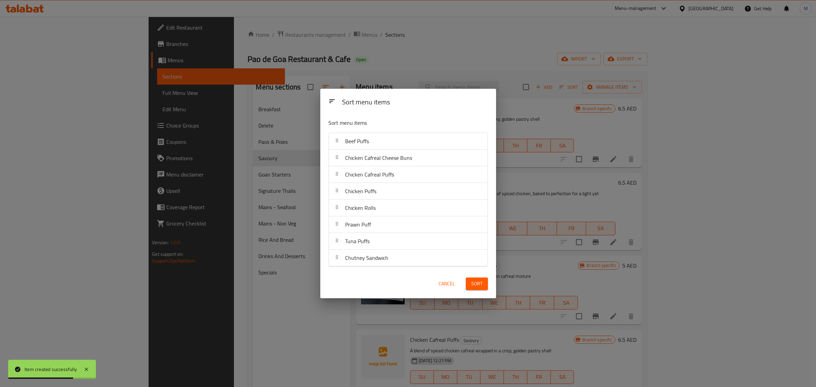
click at [475, 288] on span "Sort" at bounding box center [476, 284] width 11 height 9
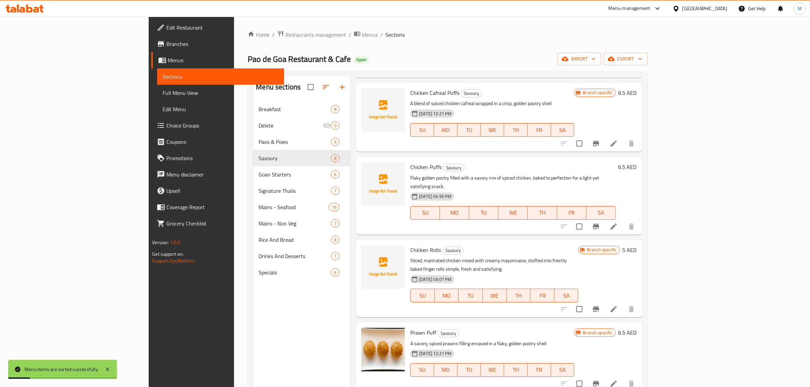
scroll to position [223, 0]
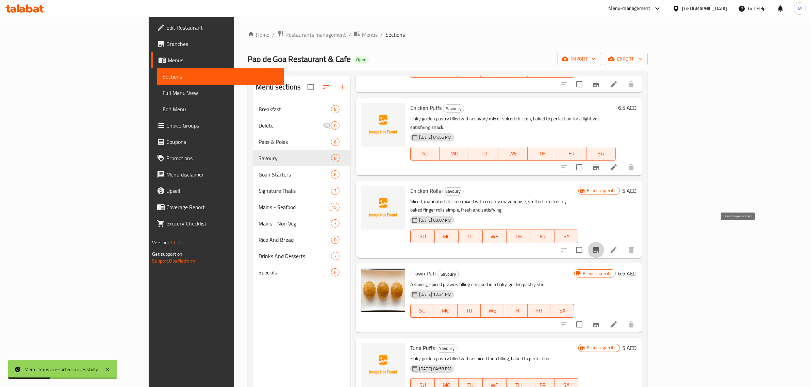
click at [604, 242] on button "Branch-specific-item" at bounding box center [596, 250] width 16 height 16
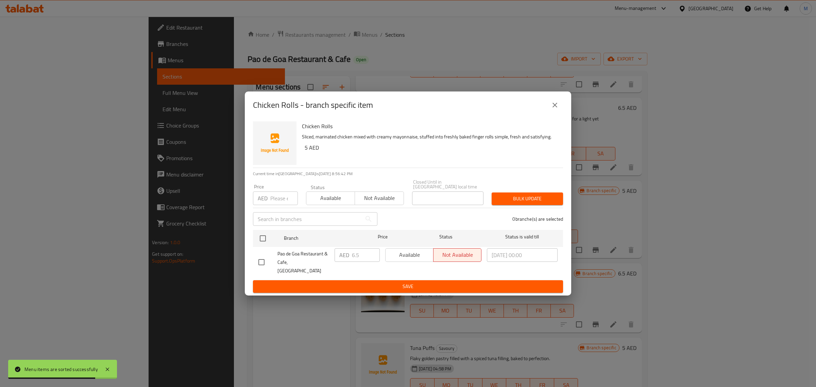
click at [555, 109] on icon "close" at bounding box center [555, 105] width 8 height 8
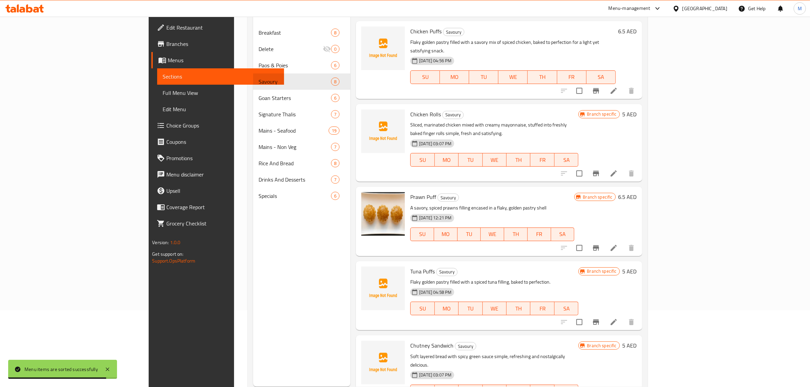
scroll to position [85, 0]
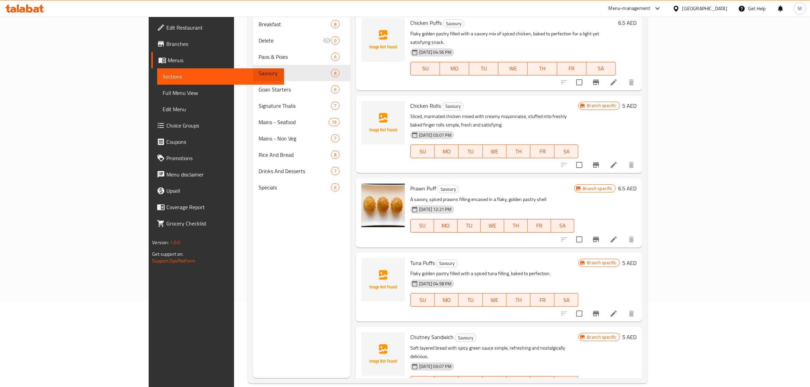
click at [623, 233] on li at bounding box center [613, 239] width 19 height 12
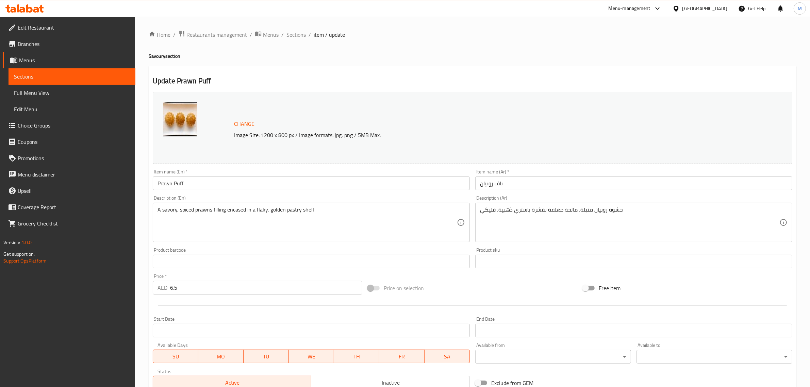
click at [201, 179] on input "Prawn Puff" at bounding box center [311, 183] width 317 height 14
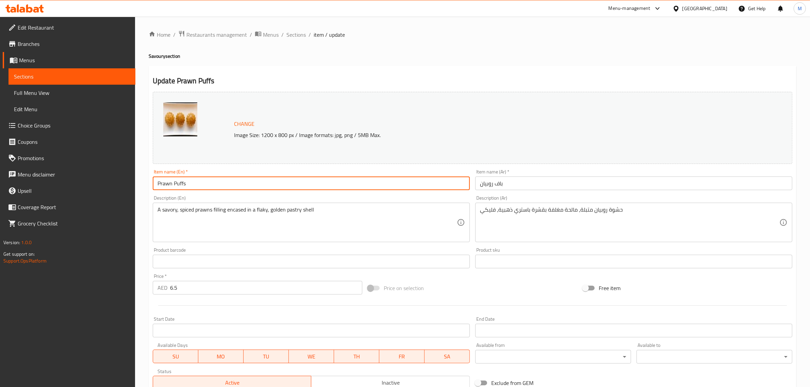
type input "Prawn Puffs"
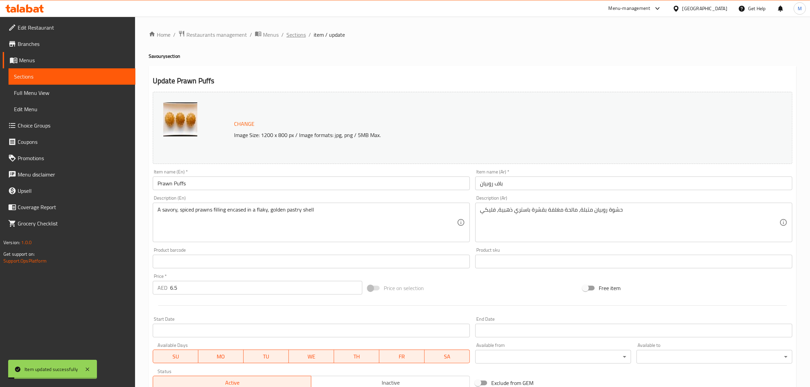
click at [292, 32] on span "Sections" at bounding box center [295, 35] width 19 height 8
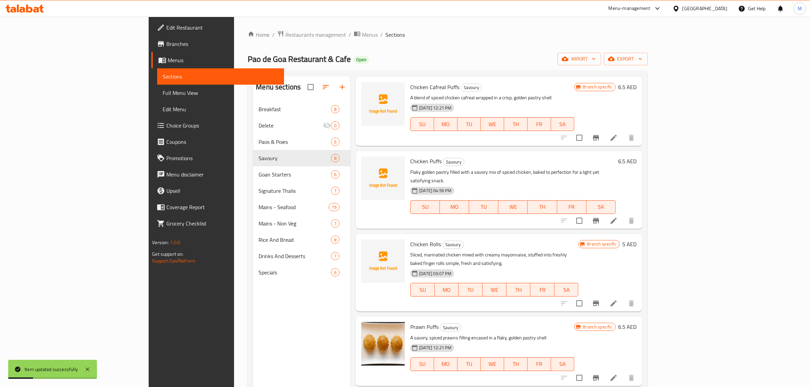
scroll to position [223, 0]
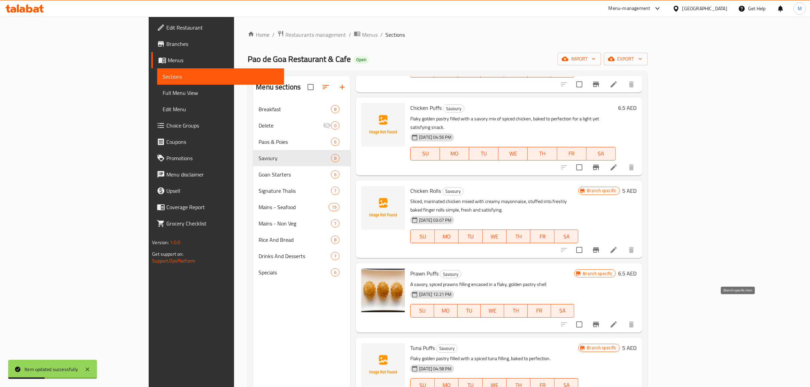
click at [604, 316] on button "Branch-specific-item" at bounding box center [596, 324] width 16 height 16
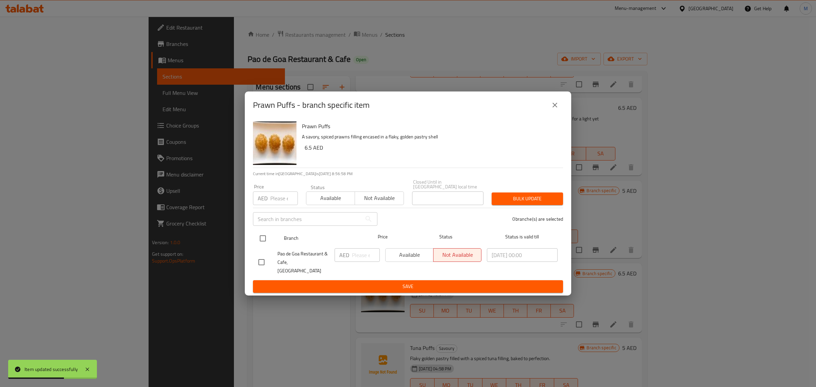
click at [258, 242] on input "checkbox" at bounding box center [263, 238] width 14 height 14
checkbox input "true"
click at [356, 260] on input "number" at bounding box center [366, 255] width 28 height 14
paste input "6.50"
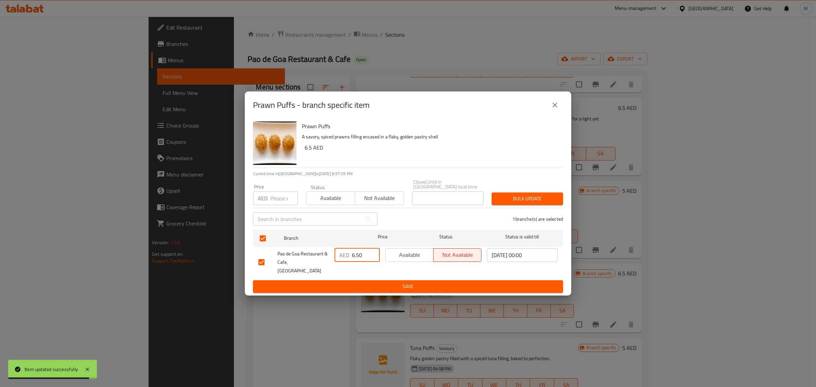
type input "6.50"
click at [370, 286] on span "Save" at bounding box center [407, 286] width 299 height 9
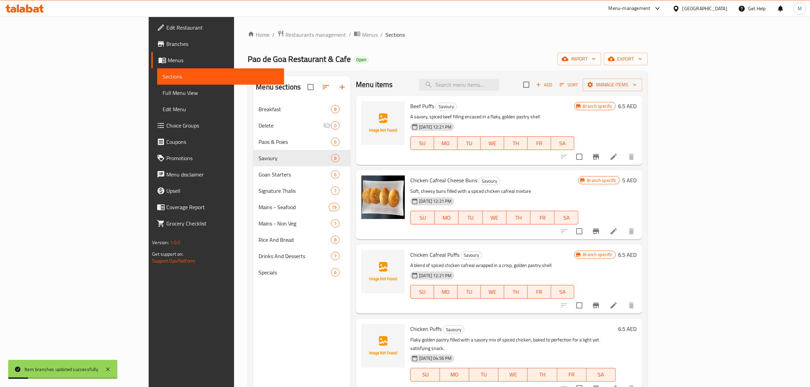
scroll to position [0, 0]
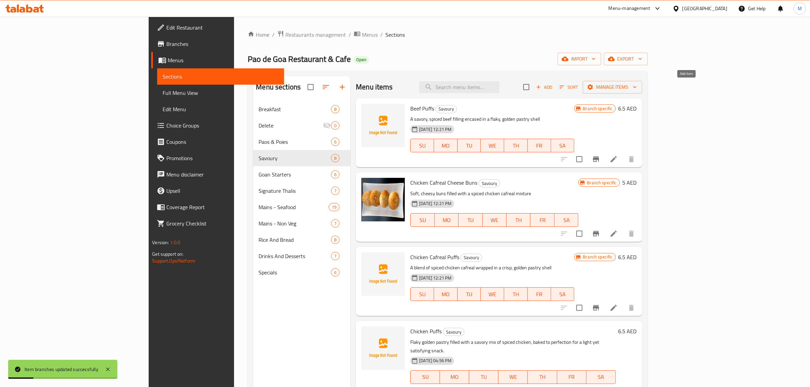
click at [553, 86] on span "Add" at bounding box center [544, 87] width 18 height 8
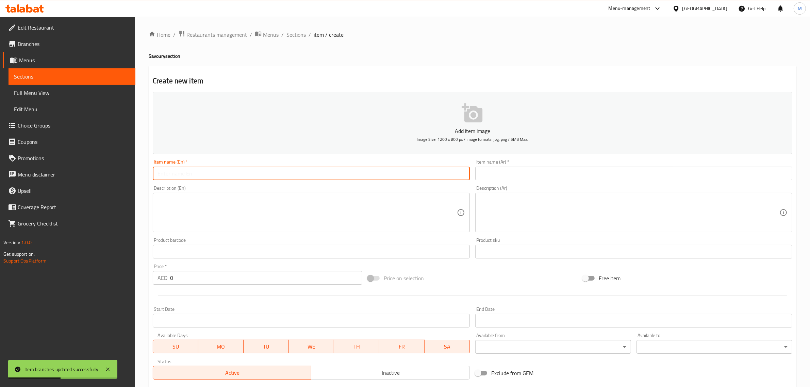
click at [203, 176] on input "text" at bounding box center [311, 174] width 317 height 14
paste input "Prawn Cafreal Puffs"
type input "Prawn Cafreal Puffs"
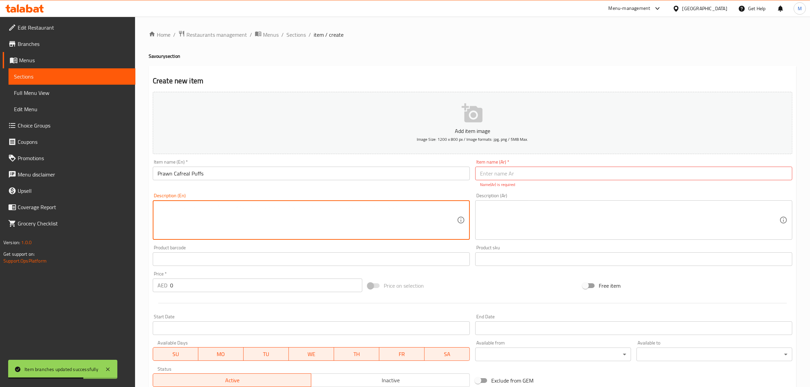
click at [217, 213] on textarea at bounding box center [306, 220] width 299 height 32
paste textarea "A flaky pastry pocket filled with juicy prawns marinated in Goan Cafreal spices…"
type textarea "A flaky pastry pocket filled with juicy prawns marinated in Goan Cafreal spices…"
click at [574, 216] on textarea at bounding box center [629, 220] width 299 height 32
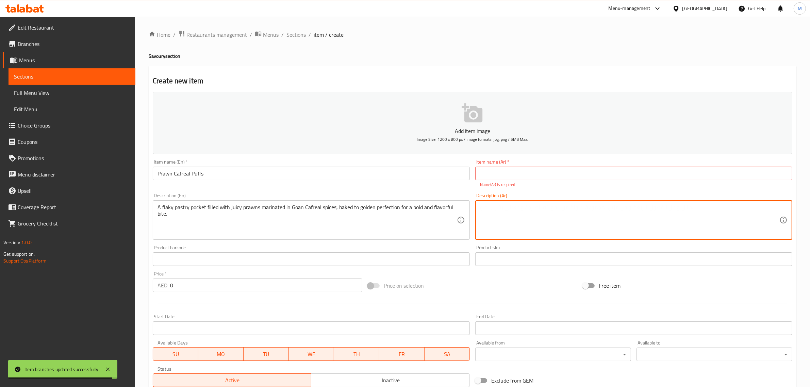
paste textarea "جيب من المعجنات المتقشرة المملوءة بالروبيان العصير المتبل بتوابل غوا كافريل، مخ…"
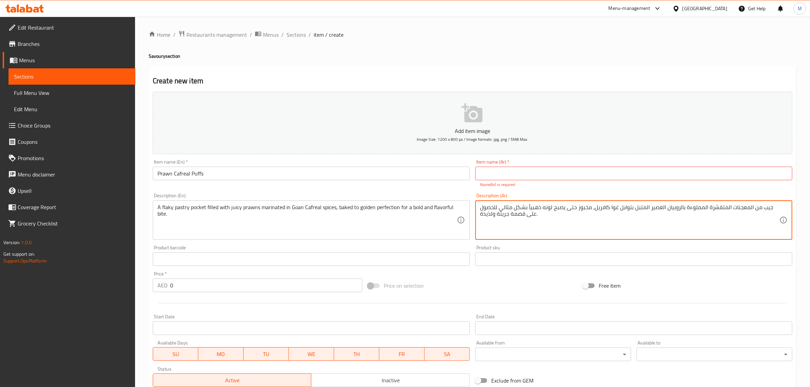
type textarea "جيب من المعجنات المتقشرة المملوءة بالروبيان العصير المتبل بتوابل غوا كافريل، مخ…"
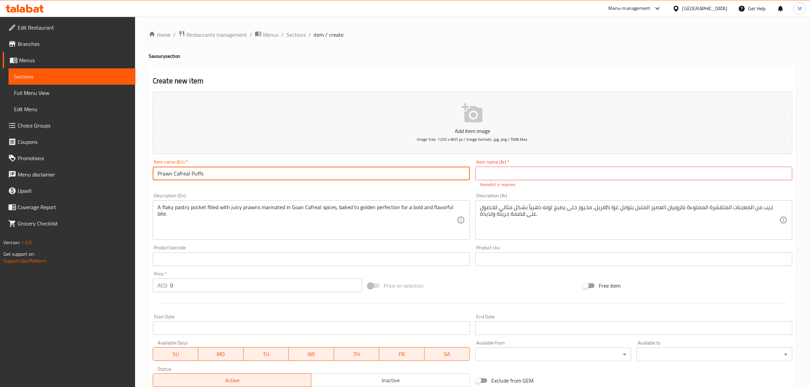
click at [206, 169] on input "Prawn Cafreal Puffs" at bounding box center [311, 174] width 317 height 14
click at [529, 173] on input "text" at bounding box center [633, 174] width 317 height 14
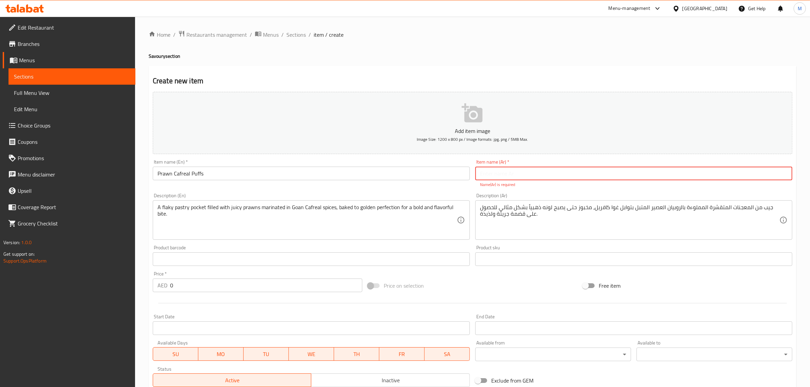
paste input "روبيان كافريل"
click at [789, 171] on input "روبيان كافريل" at bounding box center [633, 174] width 317 height 14
type input "باف روبيان كافريل"
click at [569, 237] on div "Add item image Image Size: 1200 x 800 px / Image formats: jpg, png / 5MB Max. I…" at bounding box center [472, 239] width 645 height 301
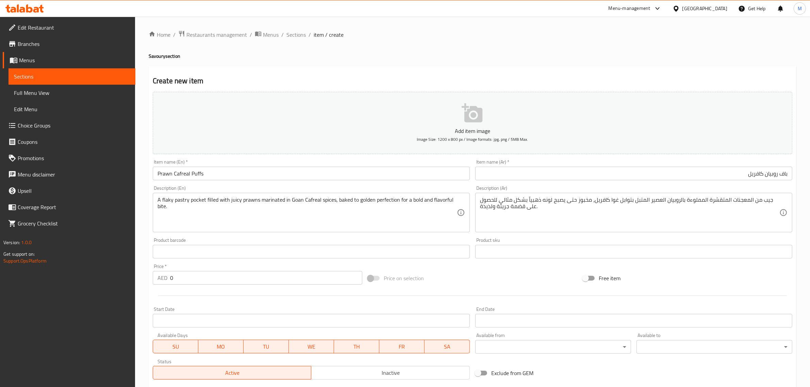
click at [199, 288] on div at bounding box center [472, 295] width 645 height 17
click at [195, 284] on input "0" at bounding box center [266, 278] width 192 height 14
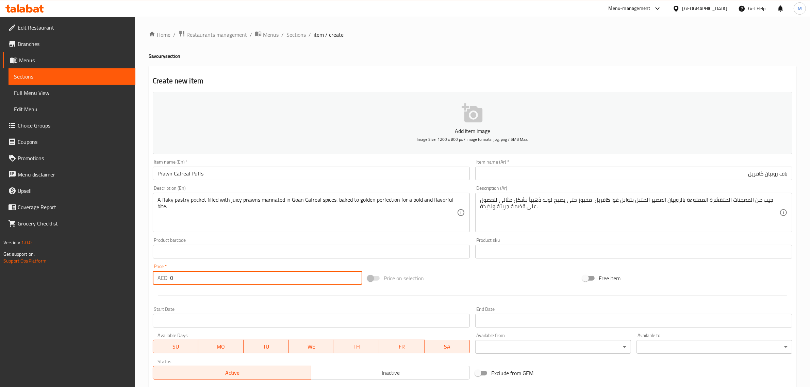
click at [195, 284] on input "0" at bounding box center [266, 278] width 192 height 14
paste input "6.5"
type input "6.50"
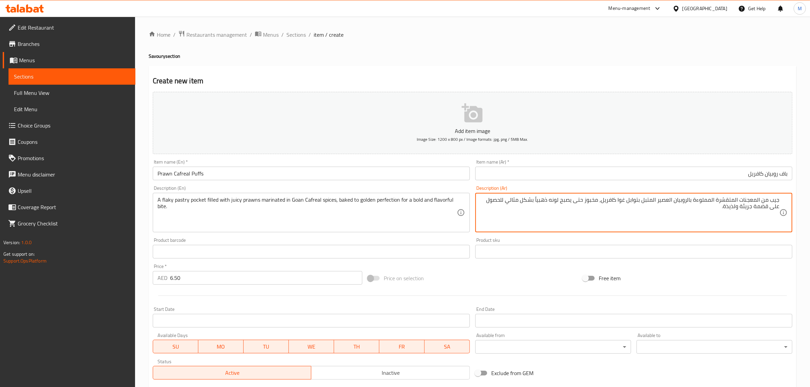
click at [758, 198] on textarea "جيب من المعجنات المتقشرة المملوءة بالروبيان العصير المتبل بتوابل غوا كافريل، مخ…" at bounding box center [629, 213] width 299 height 32
click at [737, 201] on textarea "جيب من معجنات المتقشرة المملوءة بالروبيان العصير المتبل بتوابل غوا كافريل، مخبو…" at bounding box center [629, 213] width 299 height 32
click at [717, 198] on textarea "جيب من معجنات متقشرة المملوءة بالروبيان العصير المتبل بتوابل غوا كافريل، مخبوز …" at bounding box center [629, 213] width 299 height 32
click at [679, 201] on textarea "جيب من معجنات متقشرة مملوءة بالروبيان العصير المتبل بتوابل غوا كافريل، مخبوز حت…" at bounding box center [629, 213] width 299 height 32
click at [677, 202] on textarea "جيب من معجنات متقشرة مملوءة بالروبيان العصير المتبل بتوابل غوا كافريل، مخبوز حت…" at bounding box center [629, 213] width 299 height 32
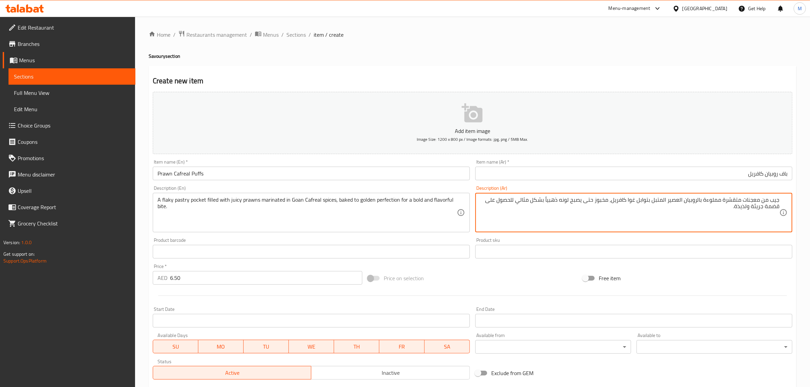
click at [677, 202] on textarea "جيب من معجنات متقشرة مملوءة بالروبيان العصير المتبل بتوابل غوا كافريل، مخبوز حت…" at bounding box center [629, 213] width 299 height 32
click at [663, 200] on textarea "جيب من معجنات متقشرة مملوءة بالروبيان جوسي المتبل بتوابل غوا كافريل، مخبوز حتى …" at bounding box center [629, 213] width 299 height 32
click at [637, 201] on textarea "جيب من معجنات متقشرة مملوءة بالروبيان جوسي متبل بتوابل غوا كافريل، مخبوز حتى يص…" at bounding box center [629, 213] width 299 height 32
click at [550, 201] on textarea "جيب من معجنات متقشرة مملوءة بالروبيان جوسي متبل بتوابل جوا كافريل، مخبوز حتى يص…" at bounding box center [629, 213] width 299 height 32
click at [553, 201] on textarea "جيب من معجنات متقشرة مملوءة بالروبيان جوسي متبل بتوابل جوا كافريل، مخبوز حتى يص…" at bounding box center [629, 213] width 299 height 32
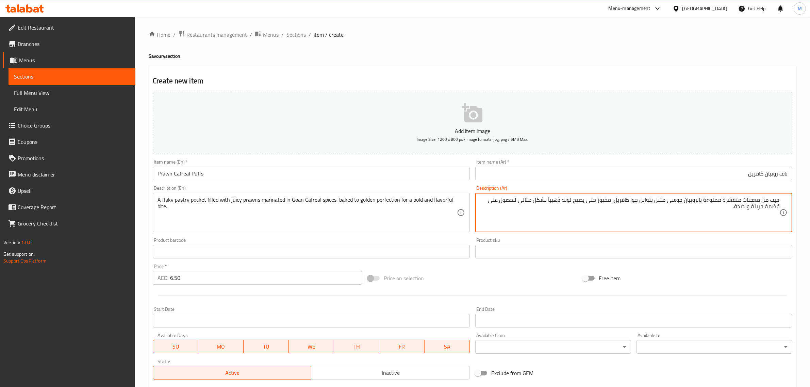
click at [551, 200] on textarea "جيب من معجنات متقشرة مملوءة بالروبيان جوسي متبل بتوابل جوا كافريل، مخبوز حتى يص…" at bounding box center [629, 213] width 299 height 32
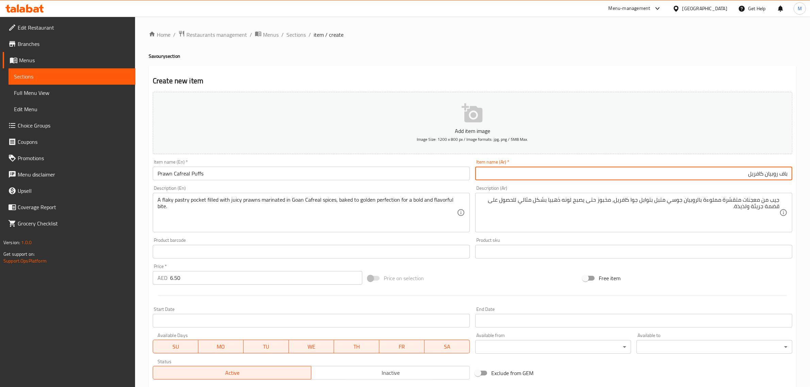
click at [637, 179] on input "باف روبيان كافريل" at bounding box center [633, 174] width 317 height 14
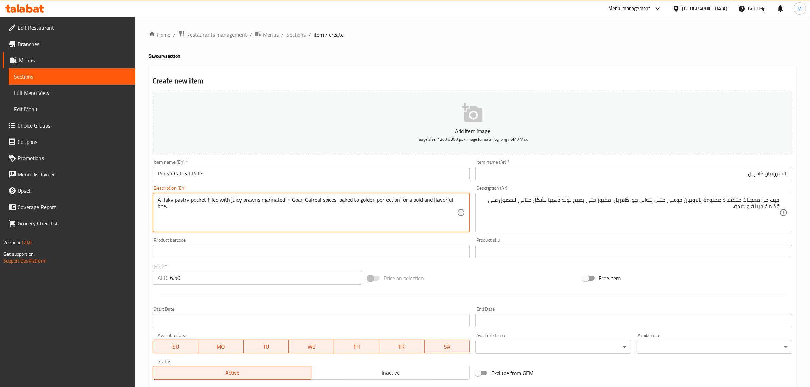
click at [159, 207] on textarea "A flaky pastry pocket filled with juicy prawns marinated in Goan Cafreal spices…" at bounding box center [306, 213] width 299 height 32
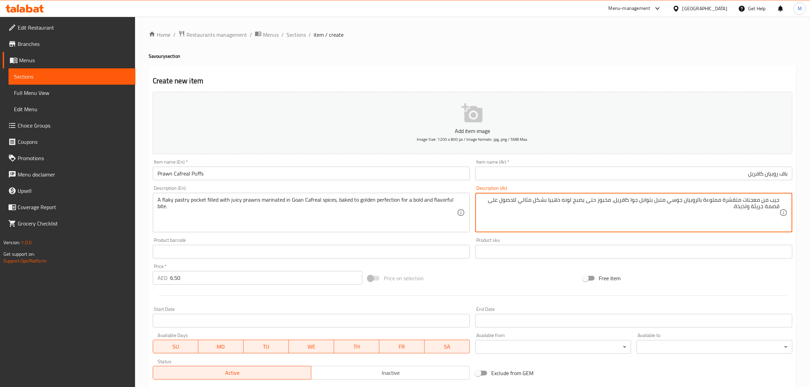
click at [771, 206] on textarea "جيب من معجنات متقشرة مملوءة بالروبيان جوسي متبل بتوابل جوا كافريل، مخبوز حتى يص…" at bounding box center [629, 213] width 299 height 32
type textarea "جيب من معجنات متقشرة مملوءة بالروبيان جوسي متبل بتوابل جوا كافريل، مخبوز حتى يص…"
click at [620, 177] on input "باف روبيان كافريل" at bounding box center [633, 174] width 317 height 14
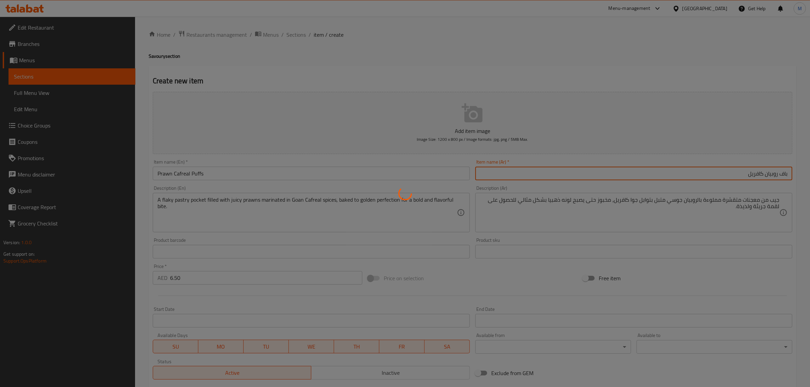
type input "0"
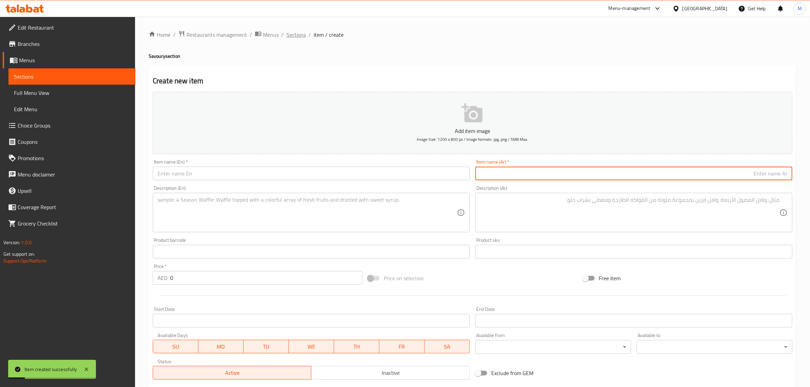
click at [297, 38] on span "Sections" at bounding box center [295, 35] width 19 height 8
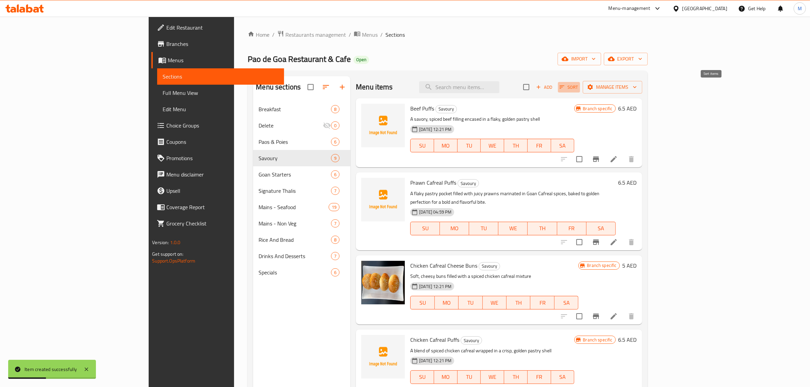
click at [578, 88] on span "Sort" at bounding box center [568, 87] width 19 height 8
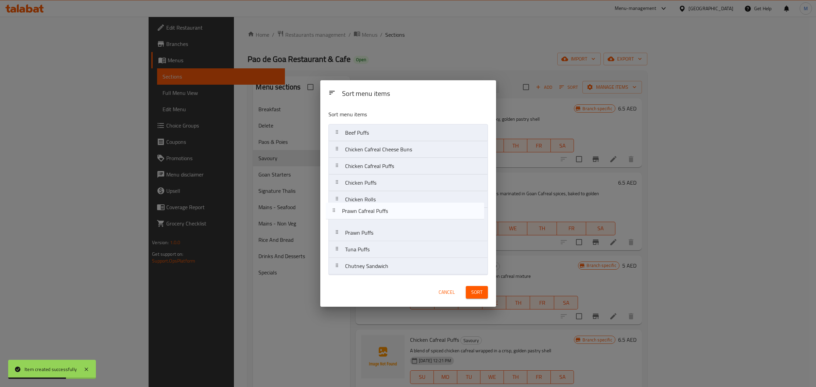
drag, startPoint x: 419, startPoint y: 152, endPoint x: 415, endPoint y: 217, distance: 65.0
click at [415, 217] on nav "Beef Puffs Prawn Cafreal Puffs Chicken Cafreal Cheese Buns Chicken Cafreal Puff…" at bounding box center [408, 199] width 159 height 151
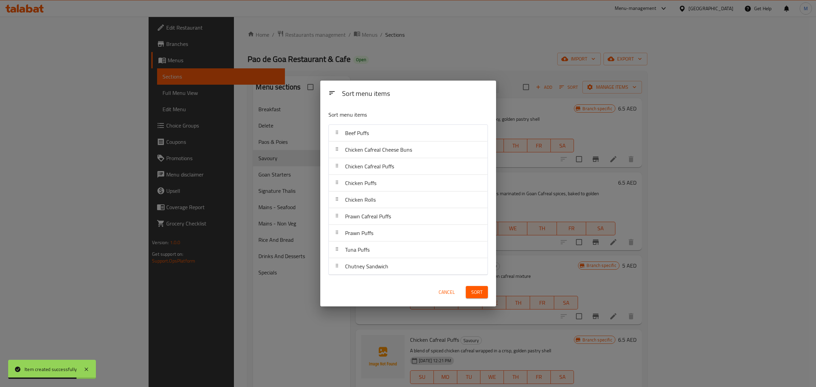
click at [478, 293] on span "Sort" at bounding box center [476, 292] width 11 height 9
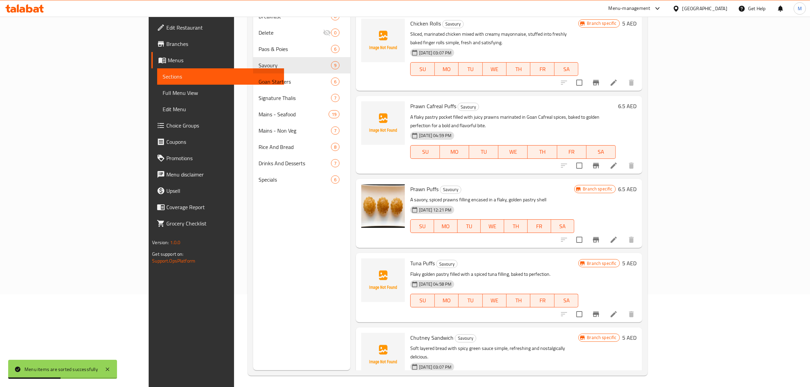
scroll to position [96, 0]
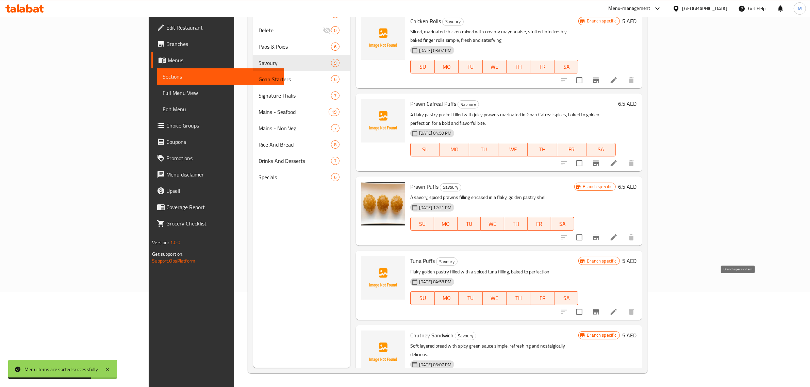
click at [600, 308] on icon "Branch-specific-item" at bounding box center [596, 312] width 8 height 8
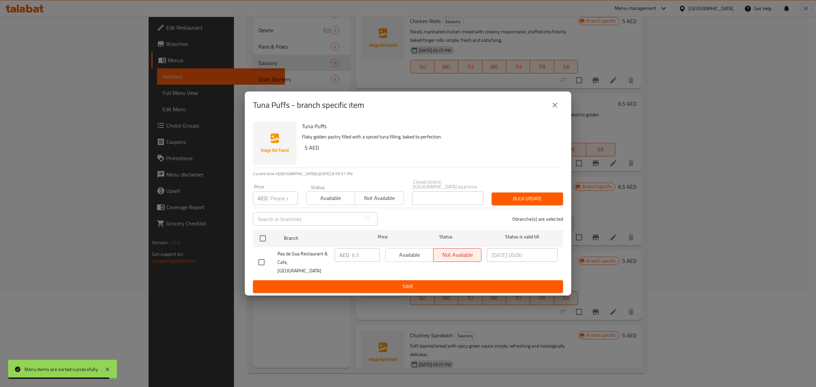
click at [556, 109] on icon "close" at bounding box center [555, 105] width 8 height 8
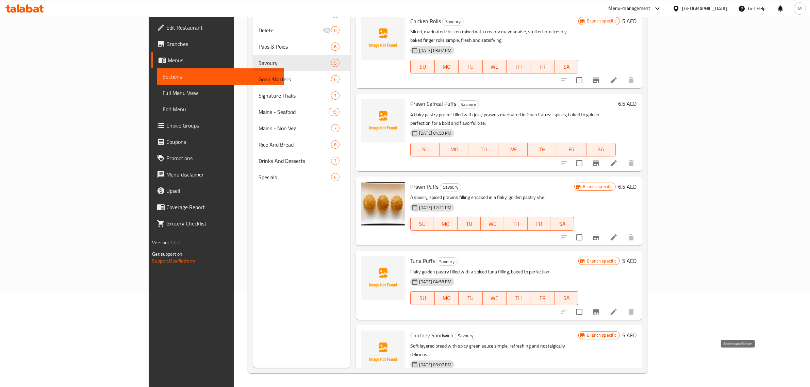
click at [600, 387] on icon "Branch-specific-item" at bounding box center [596, 394] width 8 height 8
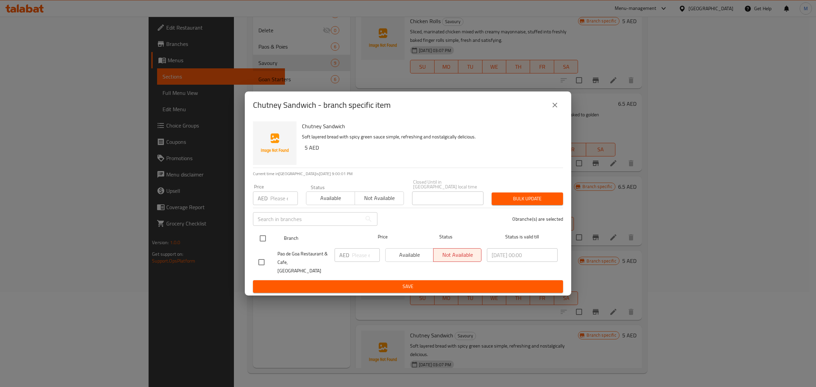
click at [260, 245] on input "checkbox" at bounding box center [263, 238] width 14 height 14
checkbox input "true"
click at [361, 262] on input "number" at bounding box center [366, 255] width 28 height 14
paste input "5.00"
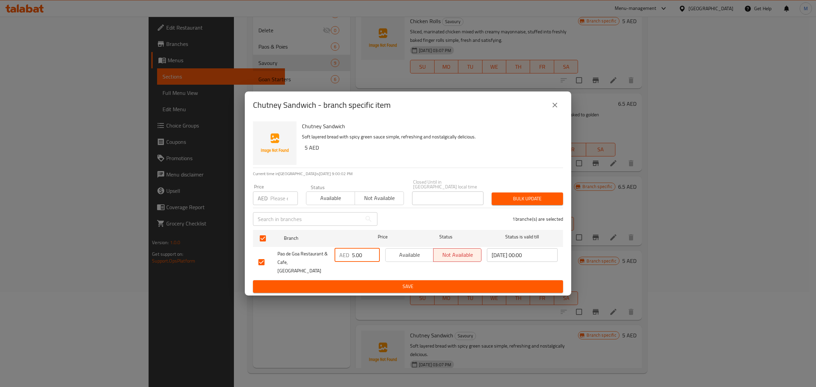
type input "5.00"
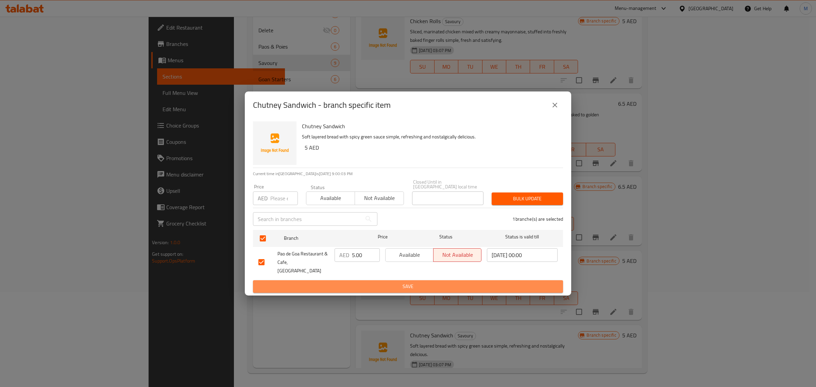
click at [368, 288] on button "Save" at bounding box center [408, 286] width 310 height 13
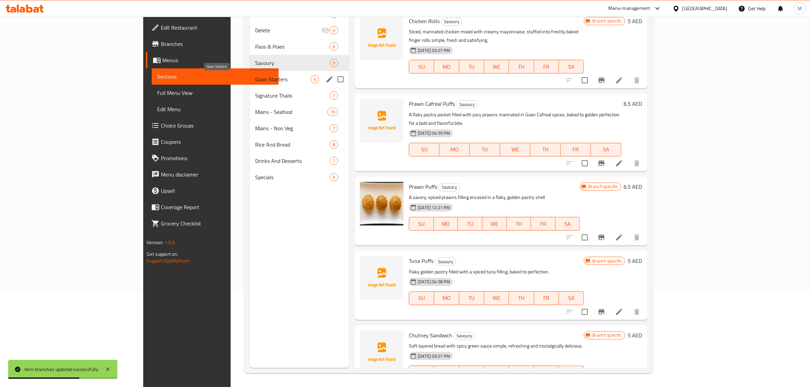
click at [255, 77] on span "Goan Starters" at bounding box center [282, 79] width 55 height 8
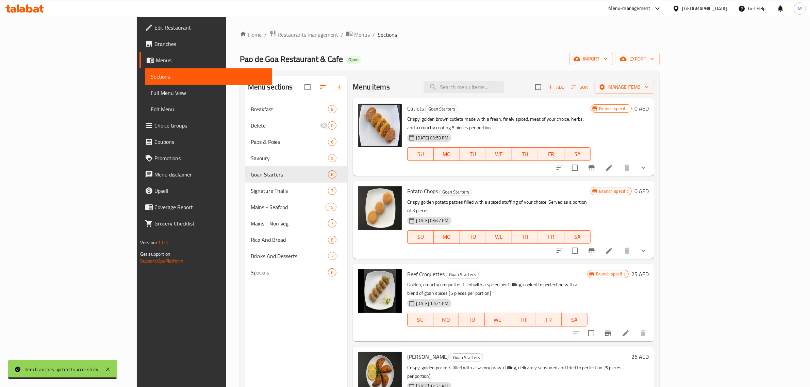
click at [651, 167] on div at bounding box center [601, 167] width 100 height 16
click at [651, 159] on button "show more" at bounding box center [643, 167] width 16 height 16
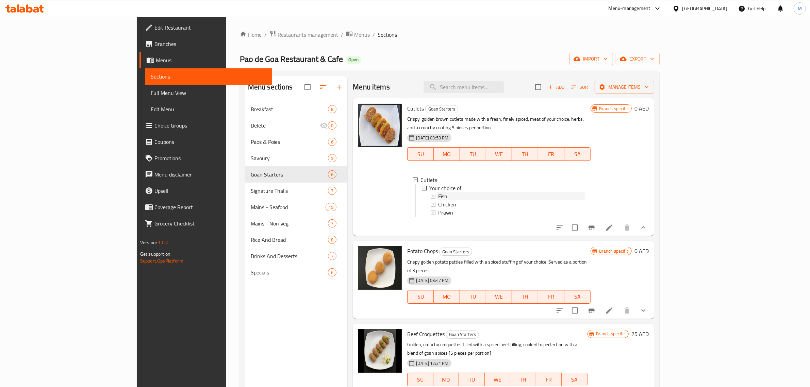
click at [438, 192] on span "Fish" at bounding box center [442, 196] width 9 height 8
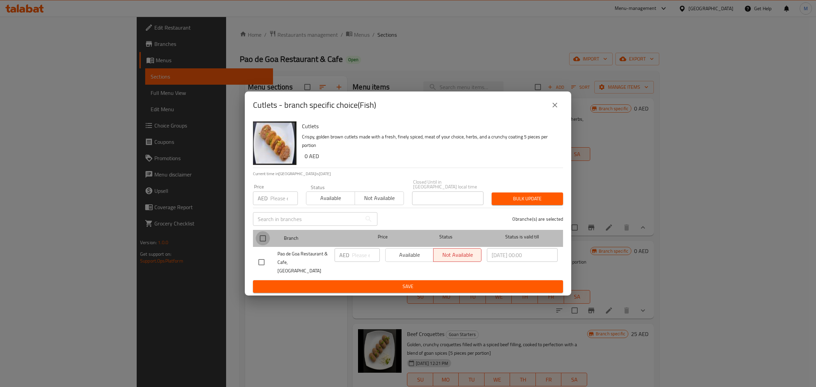
click at [259, 242] on input "checkbox" at bounding box center [263, 238] width 14 height 14
checkbox input "true"
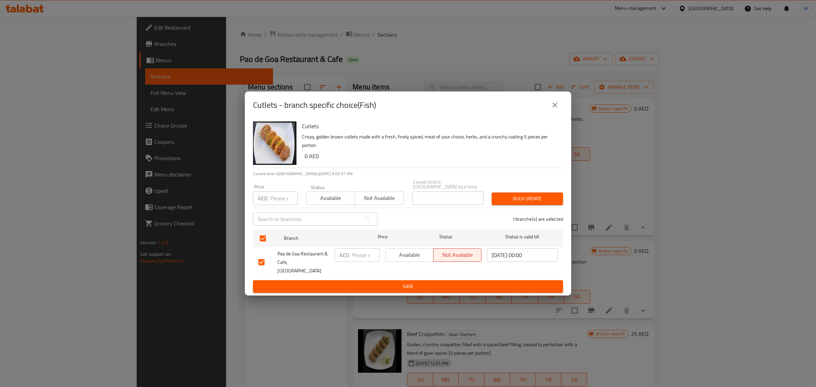
click at [361, 262] on input "number" at bounding box center [366, 255] width 28 height 14
paste input "26.00"
type input "26.00"
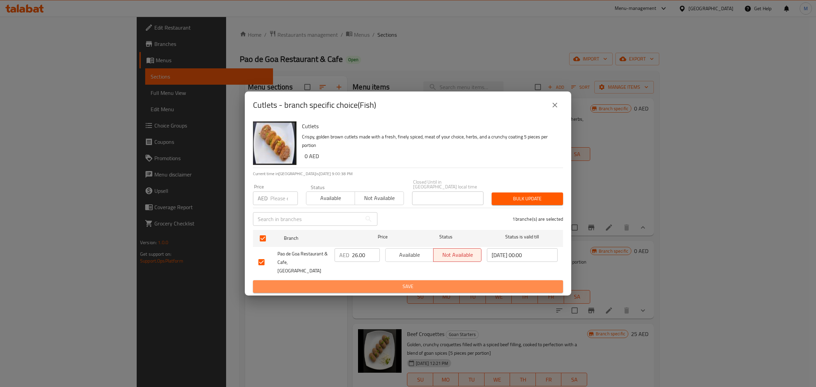
click at [364, 282] on span "Save" at bounding box center [407, 286] width 299 height 9
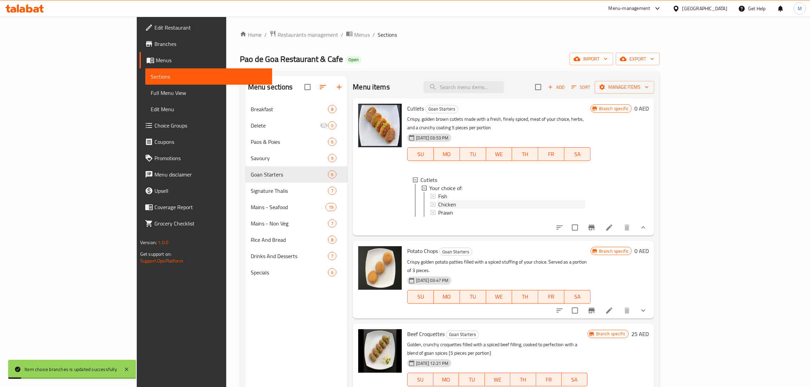
click at [438, 200] on div "Chicken" at bounding box center [511, 204] width 147 height 8
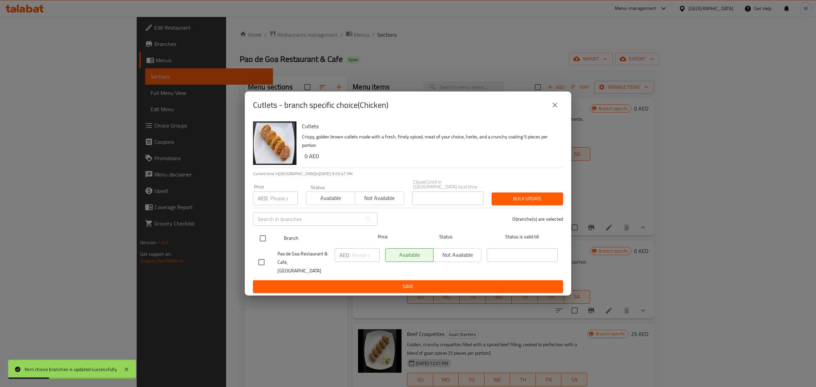
click at [264, 242] on input "checkbox" at bounding box center [263, 238] width 14 height 14
checkbox input "true"
click at [356, 257] on input "number" at bounding box center [366, 255] width 28 height 14
paste input "26.00"
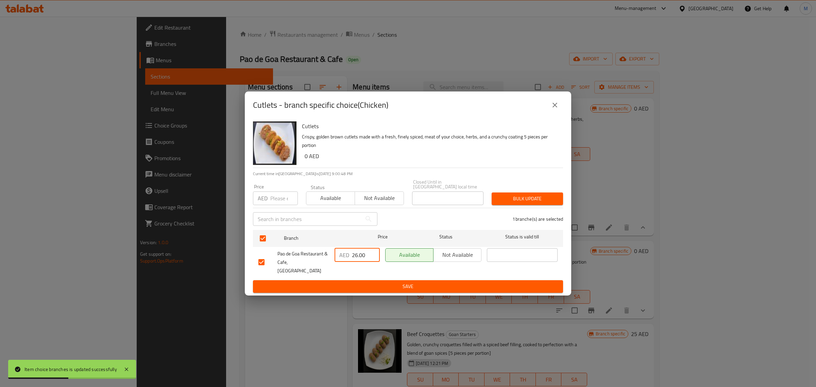
type input "26.00"
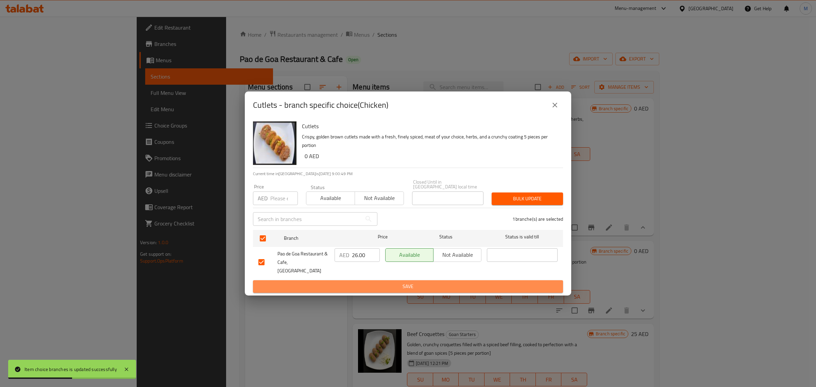
click at [368, 282] on span "Save" at bounding box center [407, 286] width 299 height 9
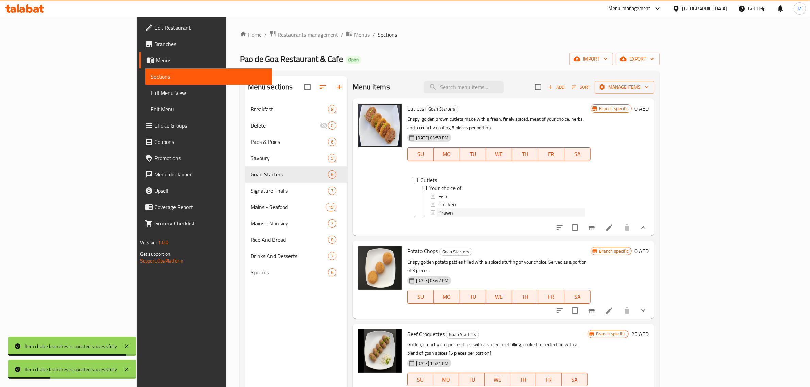
click at [438, 208] on div "Prawn" at bounding box center [511, 212] width 147 height 8
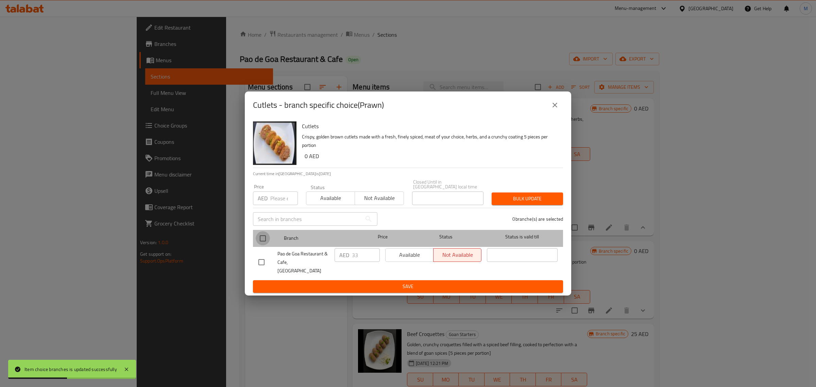
click at [261, 246] on input "checkbox" at bounding box center [263, 238] width 14 height 14
checkbox input "true"
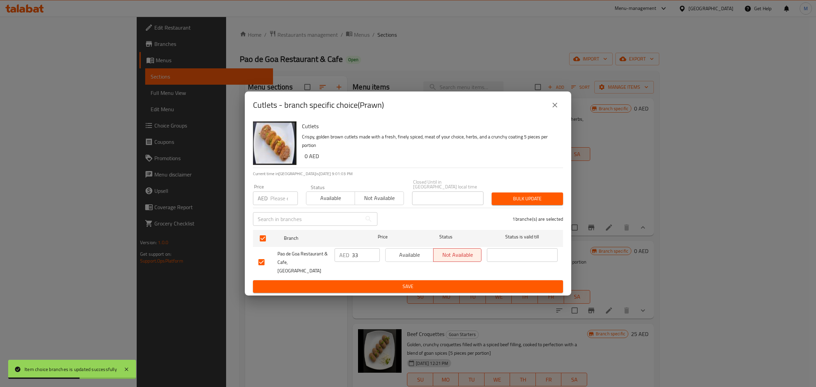
click at [359, 259] on input "33" at bounding box center [366, 255] width 28 height 14
paste input ".00"
type input "33.00"
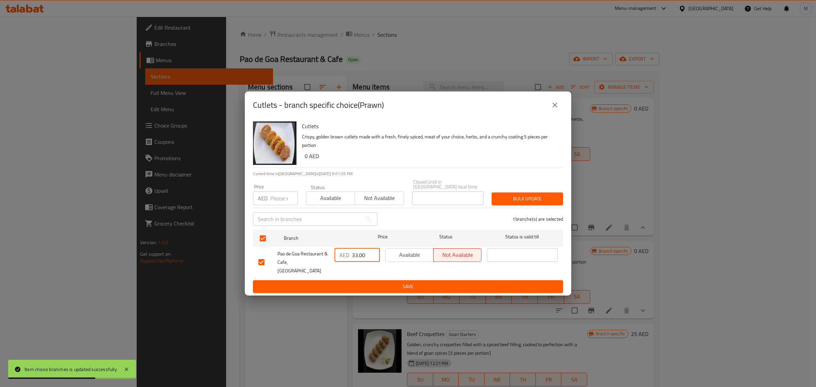
click at [364, 280] on button "Save" at bounding box center [408, 286] width 310 height 13
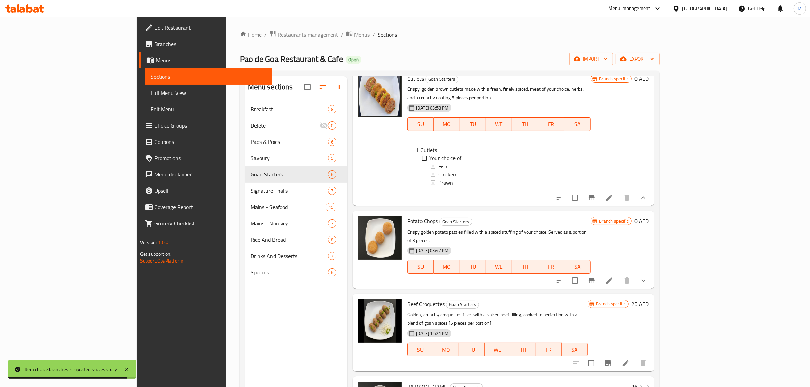
scroll to position [43, 0]
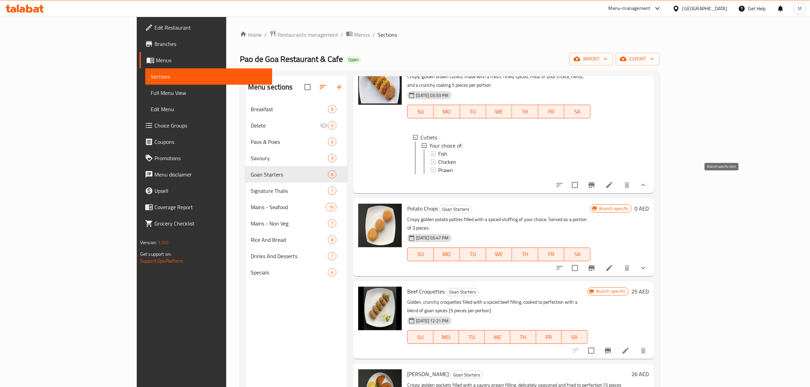
click at [600, 182] on button "Branch-specific-item" at bounding box center [591, 185] width 16 height 16
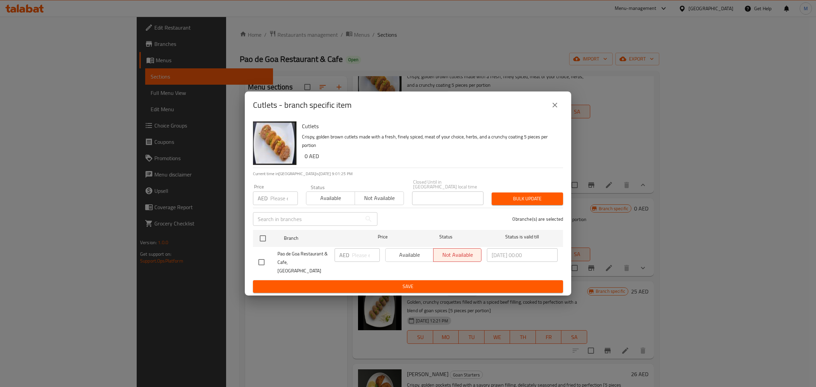
click at [555, 109] on icon "close" at bounding box center [555, 105] width 8 height 8
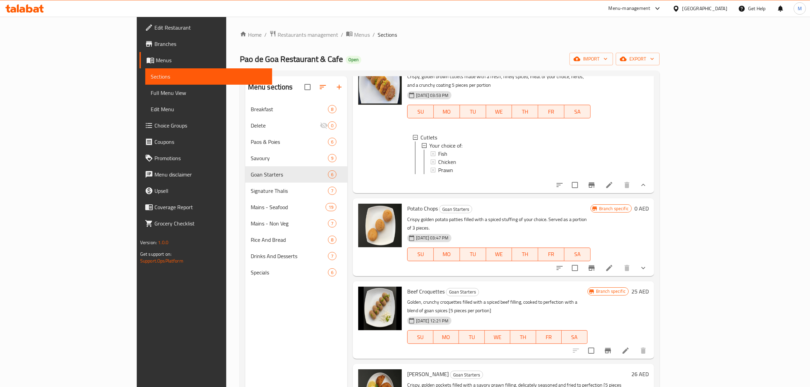
click at [647, 264] on icon "show more" at bounding box center [643, 268] width 8 height 8
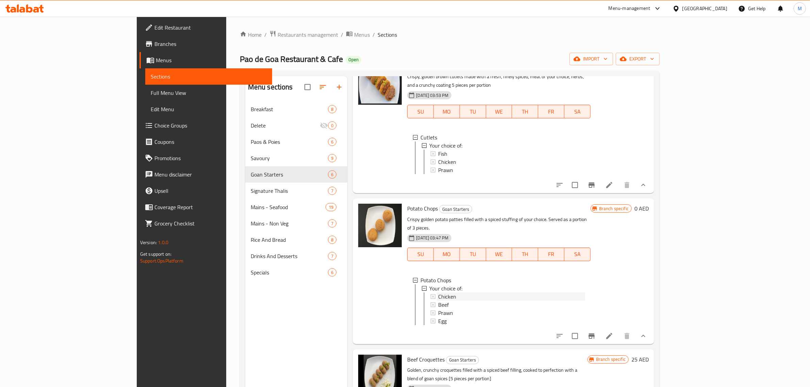
click at [456, 292] on div "Chicken" at bounding box center [511, 296] width 147 height 8
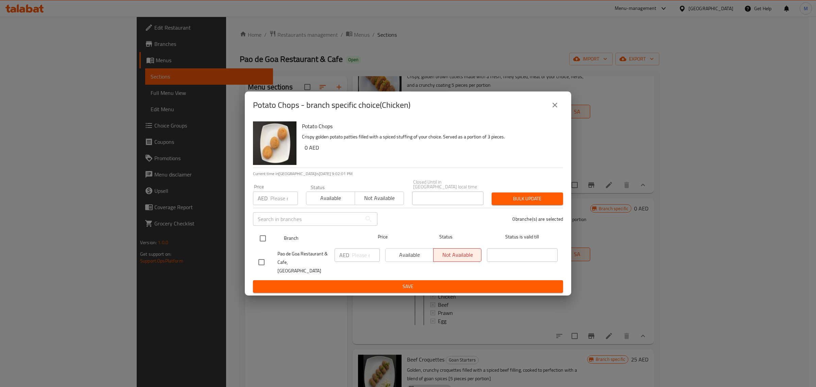
click at [267, 237] on input "checkbox" at bounding box center [263, 238] width 14 height 14
checkbox input "true"
click at [363, 262] on input "number" at bounding box center [366, 255] width 28 height 14
paste input "16.00"
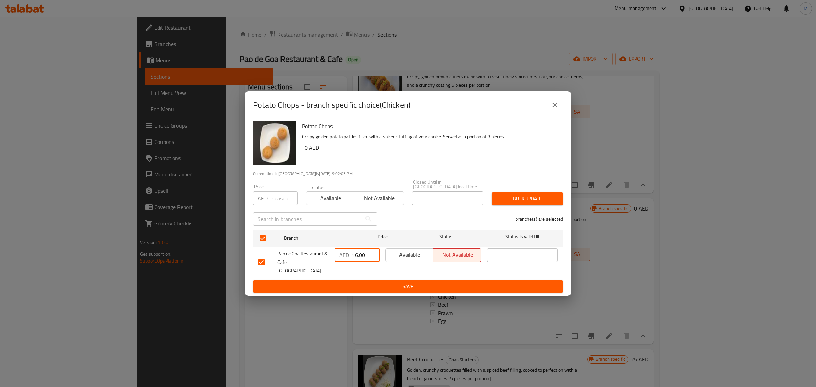
type input "16.00"
click at [363, 275] on ul "Branch Price Status Status is valid till Pao de Goa Restaurant & Cafe, [GEOGRAP…" at bounding box center [408, 253] width 310 height 53
click at [365, 283] on span "Save" at bounding box center [407, 286] width 299 height 9
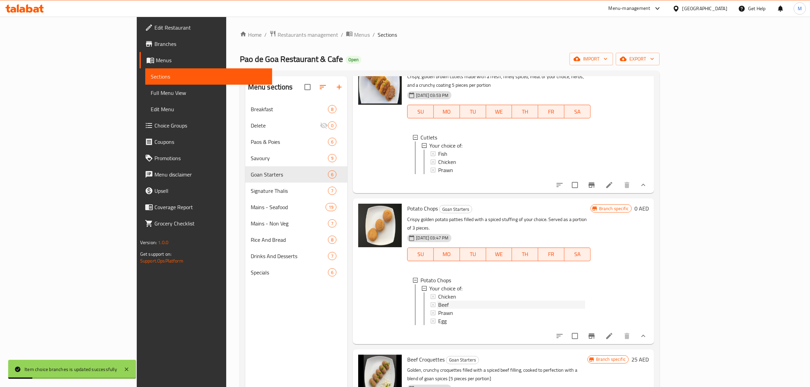
click at [438, 301] on div "Beef" at bounding box center [511, 305] width 147 height 8
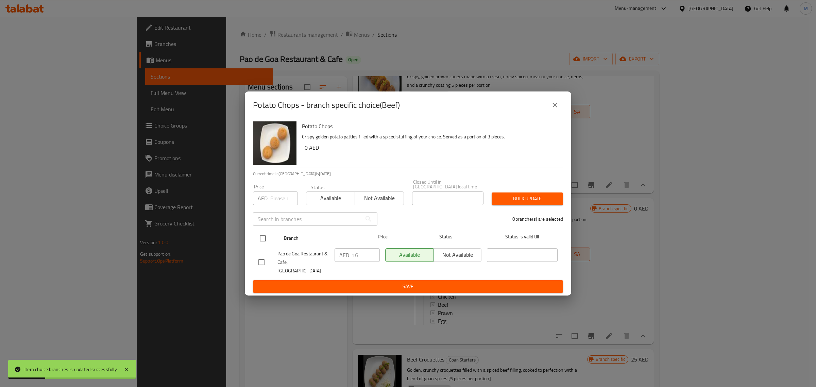
click at [268, 244] on input "checkbox" at bounding box center [263, 238] width 14 height 14
checkbox input "true"
click at [352, 262] on input "16" at bounding box center [366, 255] width 28 height 14
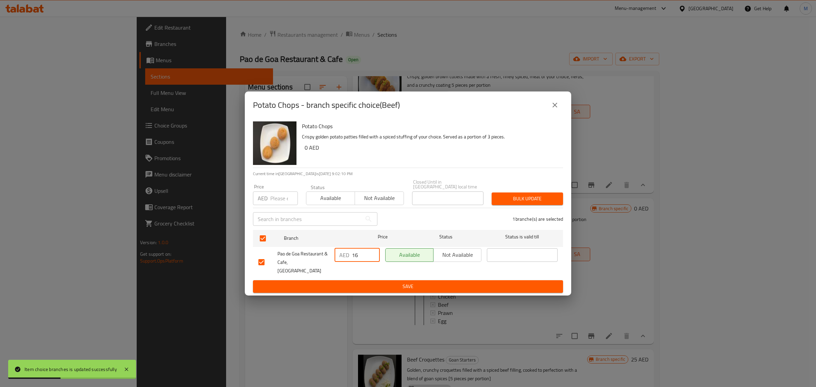
paste input ".00"
type input "16.00"
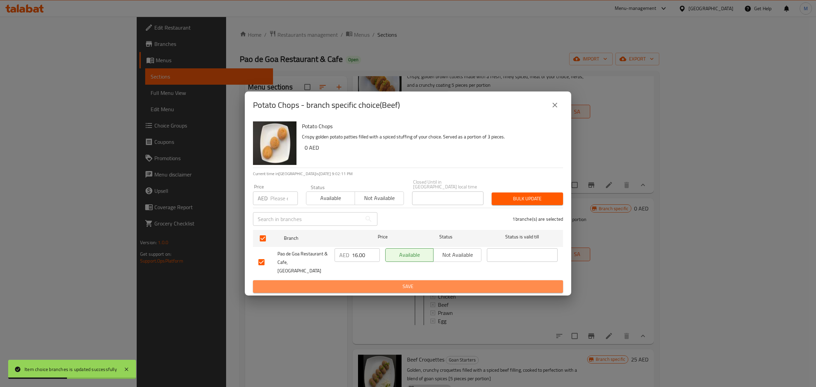
click at [356, 282] on span "Save" at bounding box center [407, 286] width 299 height 9
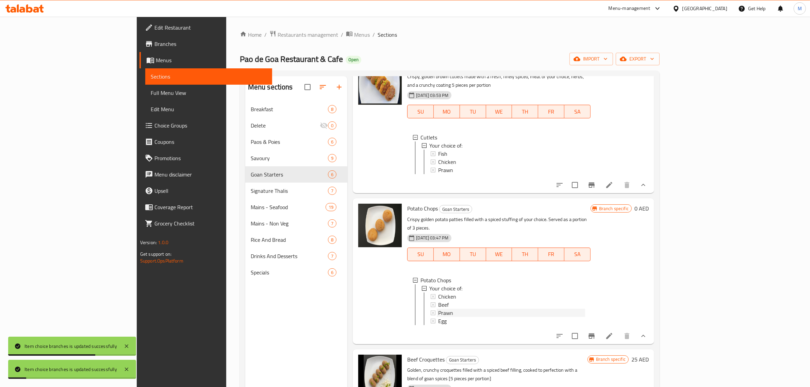
click at [438, 309] on div "Prawn" at bounding box center [511, 313] width 147 height 8
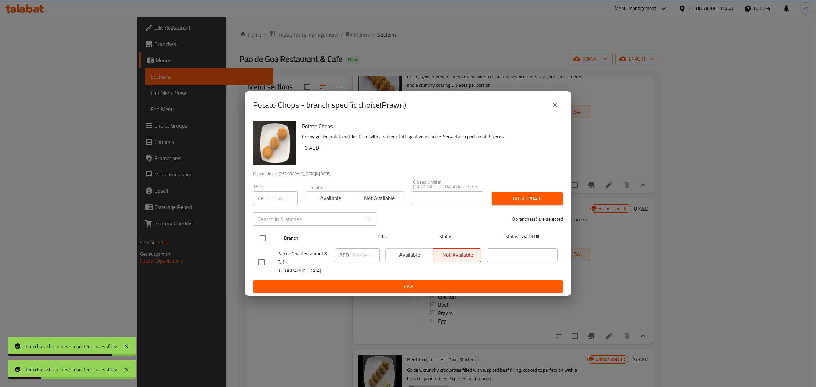
click at [257, 243] on input "checkbox" at bounding box center [263, 238] width 14 height 14
checkbox input "true"
click at [357, 259] on input "number" at bounding box center [366, 255] width 28 height 14
paste input "16.00"
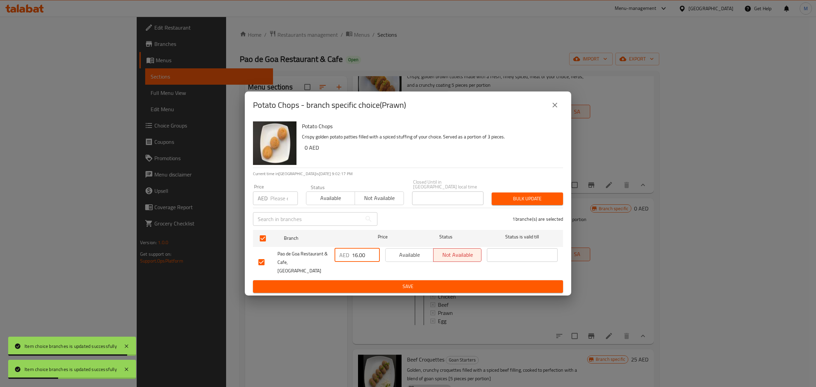
type input "16.00"
click at [361, 283] on span "Save" at bounding box center [407, 286] width 299 height 9
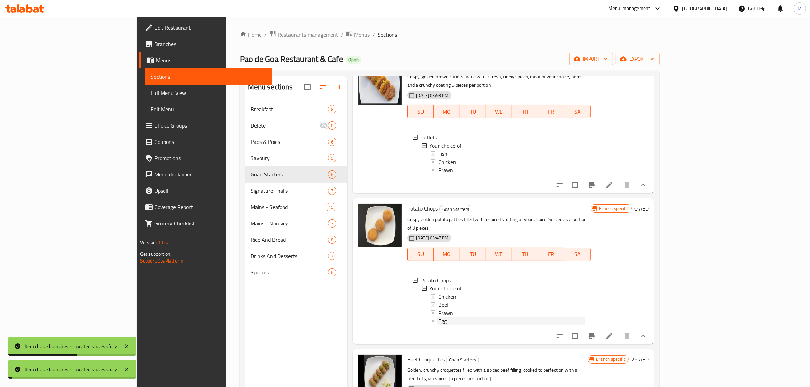
click at [438, 317] on span "Egg" at bounding box center [442, 321] width 9 height 8
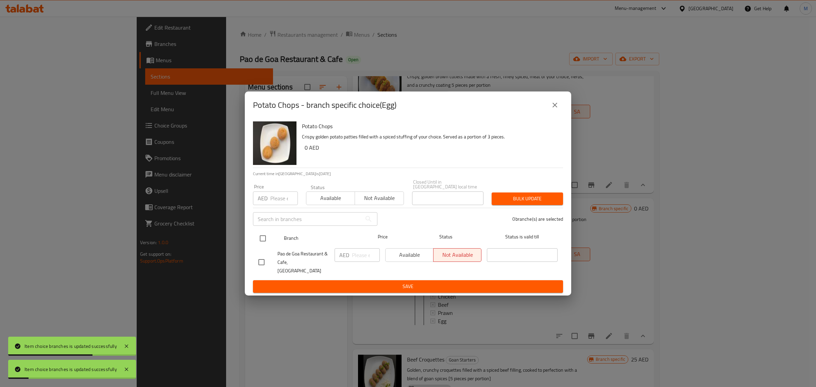
drag, startPoint x: 261, startPoint y: 240, endPoint x: 267, endPoint y: 244, distance: 7.0
click at [263, 241] on input "checkbox" at bounding box center [263, 238] width 14 height 14
checkbox input "true"
click at [353, 259] on input "number" at bounding box center [366, 255] width 28 height 14
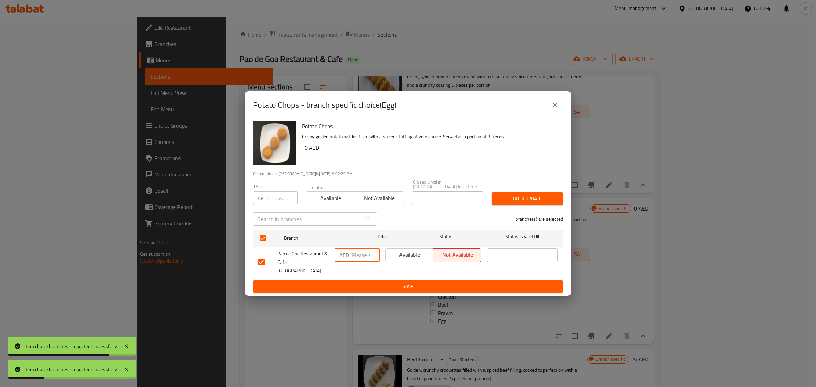
paste input "16.00"
type input "16.00"
click at [364, 282] on span "Save" at bounding box center [407, 286] width 299 height 9
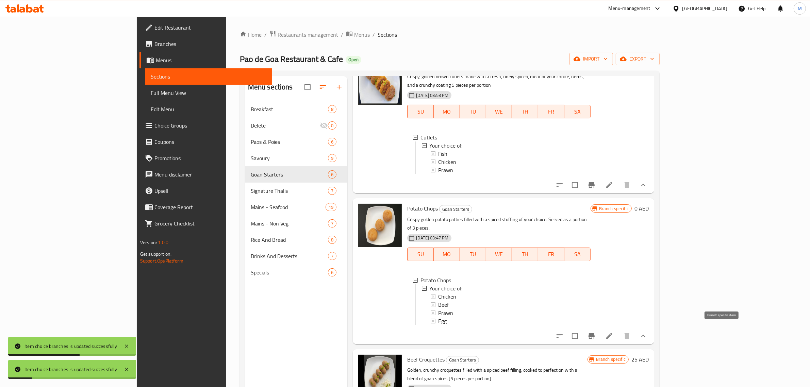
click at [595, 332] on icon "Branch-specific-item" at bounding box center [591, 336] width 8 height 8
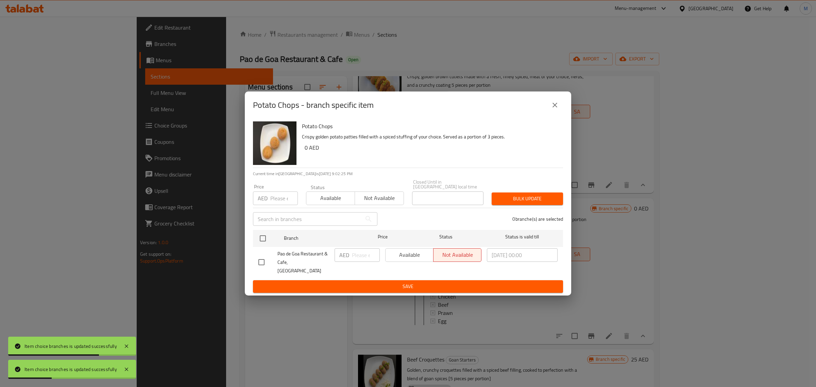
click at [565, 104] on div "Potato Chops - branch specific item" at bounding box center [408, 104] width 326 height 27
click at [560, 105] on button "close" at bounding box center [555, 105] width 16 height 16
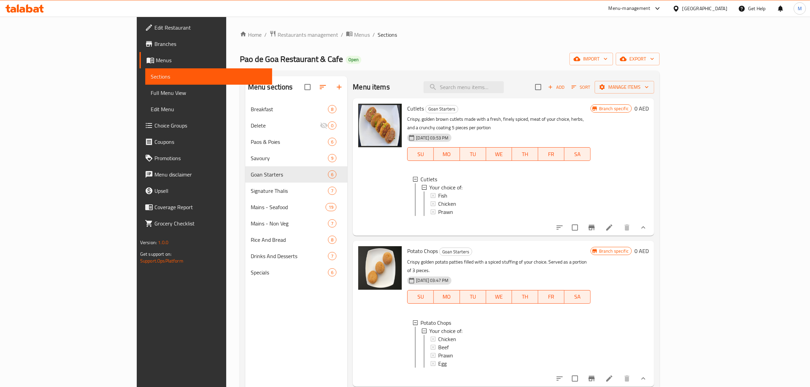
scroll to position [0, 0]
click at [592, 85] on button "Sort" at bounding box center [581, 87] width 22 height 11
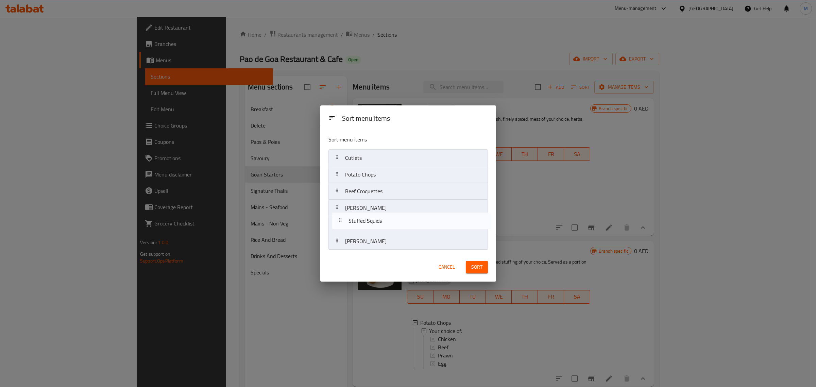
drag, startPoint x: 392, startPoint y: 247, endPoint x: 395, endPoint y: 224, distance: 22.7
click at [395, 224] on nav "Cutlets Potato Chops Beef Croquettes Prawn Rissios Tisreo Rava Fry Stuffed Squi…" at bounding box center [408, 199] width 159 height 101
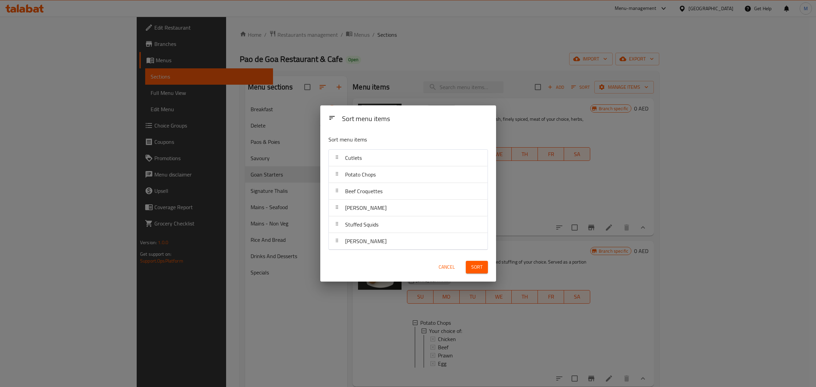
click at [479, 269] on span "Sort" at bounding box center [476, 267] width 11 height 9
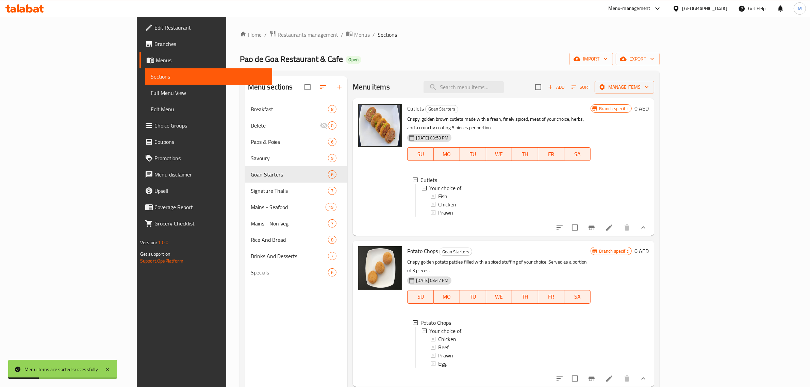
click at [593, 254] on div "Potato Chops Goan Starters Crispy golden potato patties filled with a spiced st…" at bounding box center [498, 313] width 188 height 140
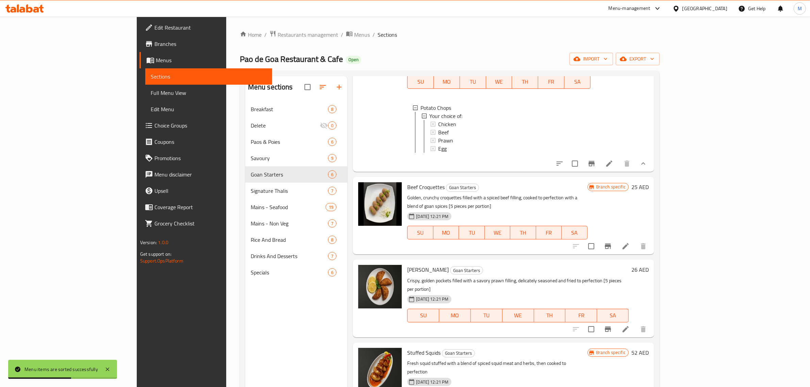
scroll to position [216, 0]
click at [612, 241] on icon "Branch-specific-item" at bounding box center [608, 245] width 8 height 8
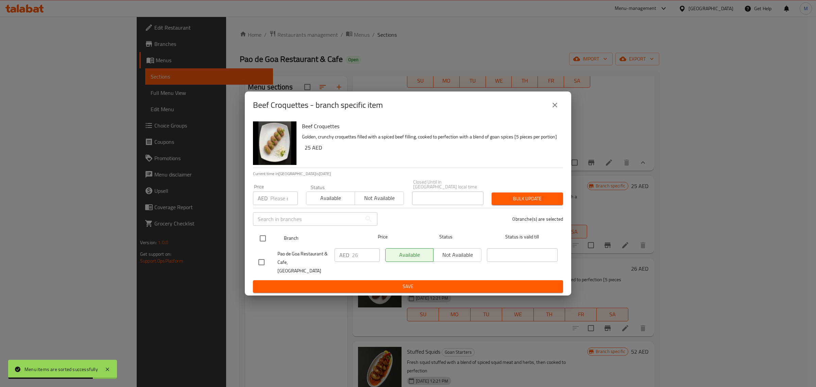
click at [265, 245] on input "checkbox" at bounding box center [263, 238] width 14 height 14
checkbox input "true"
click at [367, 259] on input "26" at bounding box center [366, 255] width 28 height 14
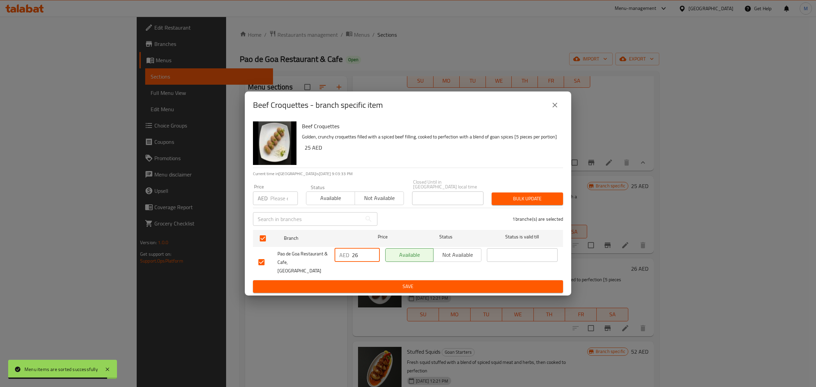
click at [367, 259] on input "26" at bounding box center [366, 255] width 28 height 14
paste input ".00"
type input "26.00"
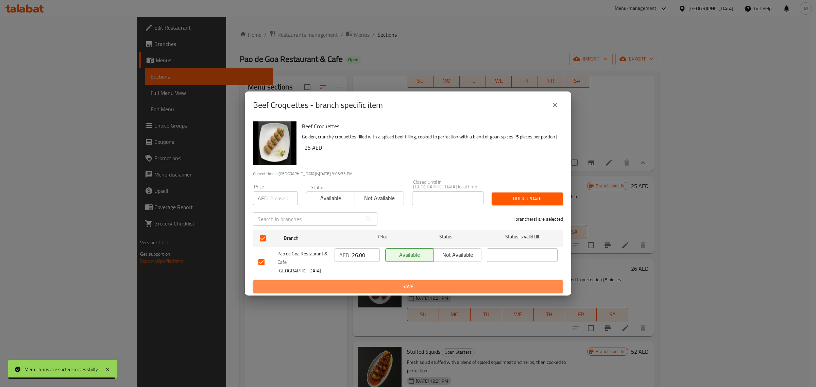
click at [372, 282] on span "Save" at bounding box center [407, 286] width 299 height 9
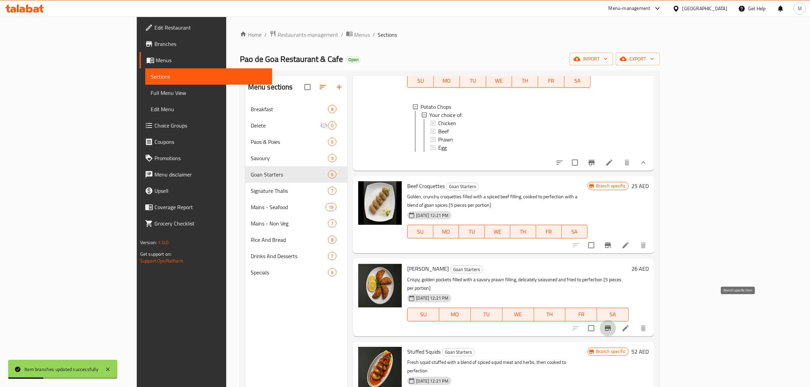
click at [612, 324] on icon "Branch-specific-item" at bounding box center [608, 328] width 8 height 8
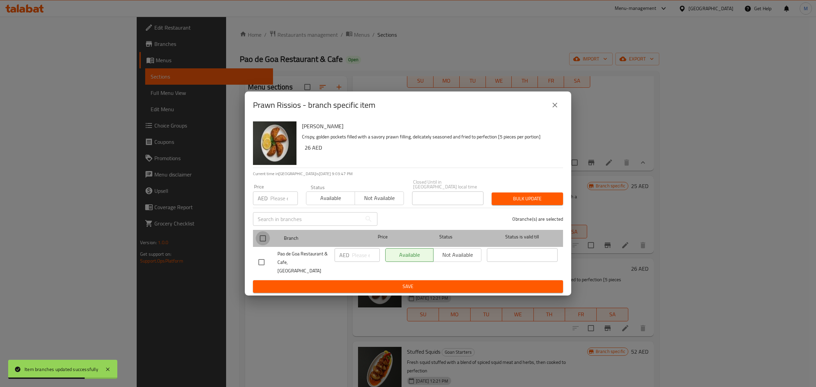
click at [265, 244] on input "checkbox" at bounding box center [263, 238] width 14 height 14
checkbox input "true"
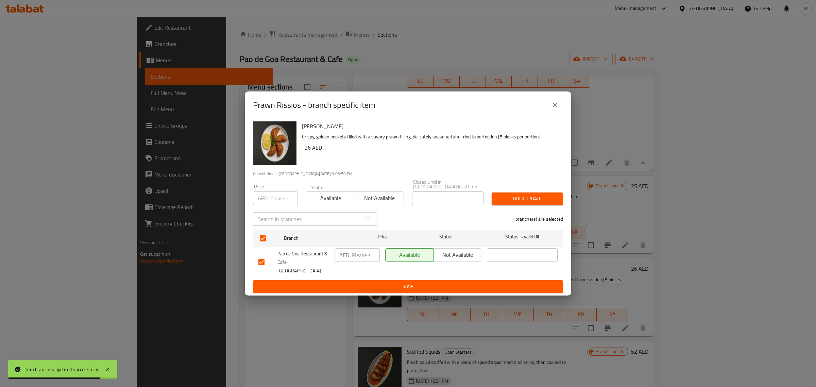
click at [364, 261] on input "number" at bounding box center [366, 255] width 28 height 14
paste input "26.00"
type input "26.00"
click at [354, 282] on span "Save" at bounding box center [407, 286] width 299 height 9
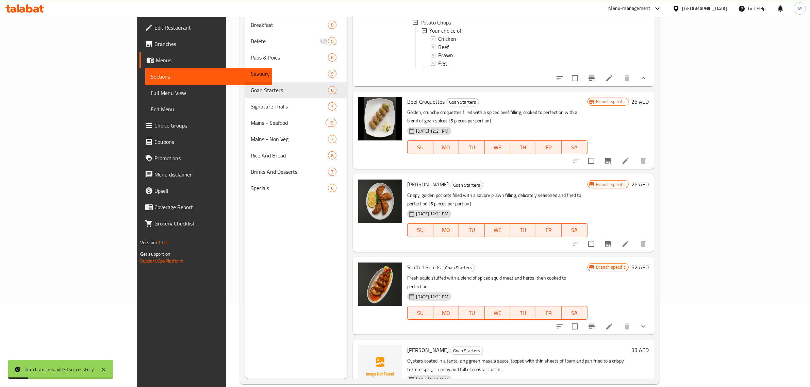
scroll to position [85, 0]
click at [595, 322] on icon "Branch-specific-item" at bounding box center [591, 326] width 8 height 8
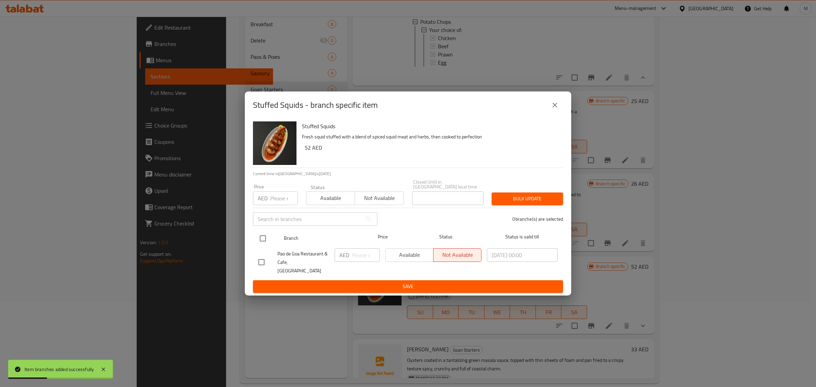
click at [266, 245] on input "checkbox" at bounding box center [263, 238] width 14 height 14
checkbox input "true"
click at [362, 262] on input "number" at bounding box center [366, 255] width 28 height 14
paste input "52.00"
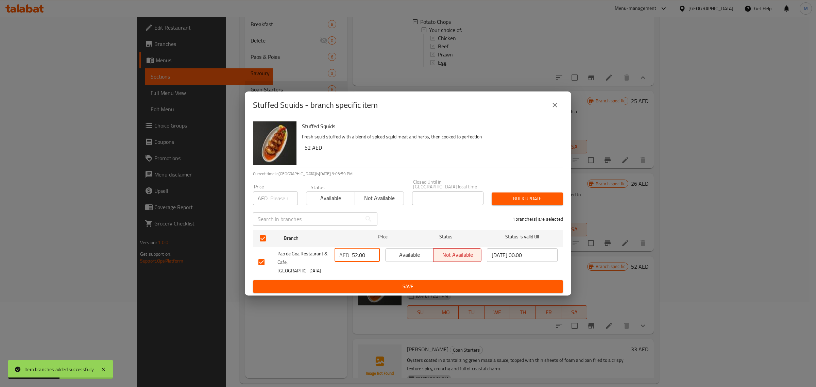
type input "52.00"
click at [364, 283] on span "Save" at bounding box center [407, 286] width 299 height 9
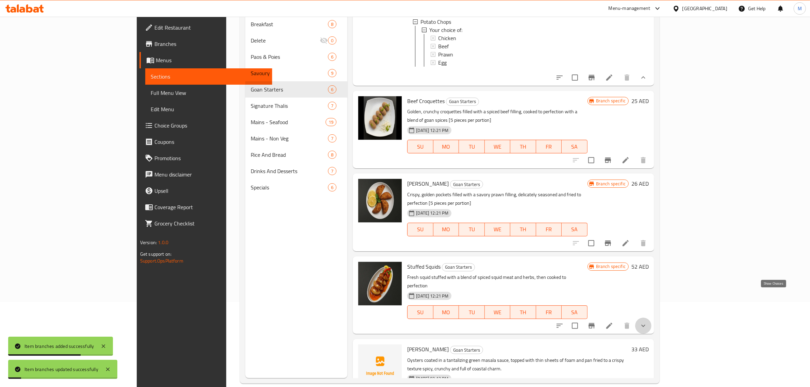
click at [647, 322] on icon "show more" at bounding box center [643, 326] width 8 height 8
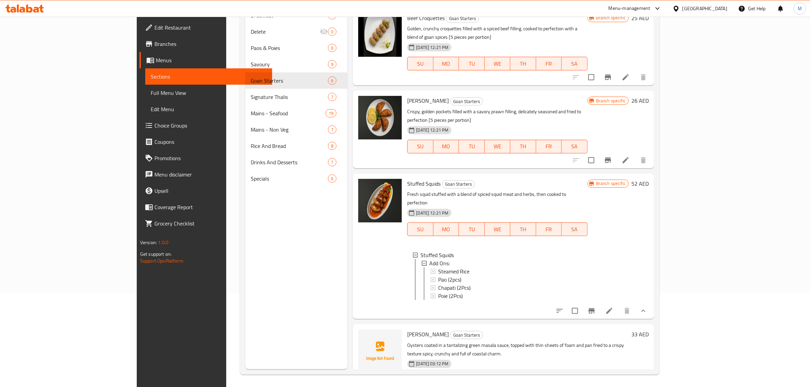
scroll to position [96, 0]
click at [611, 387] on icon "Branch-specific-item" at bounding box center [608, 392] width 6 height 5
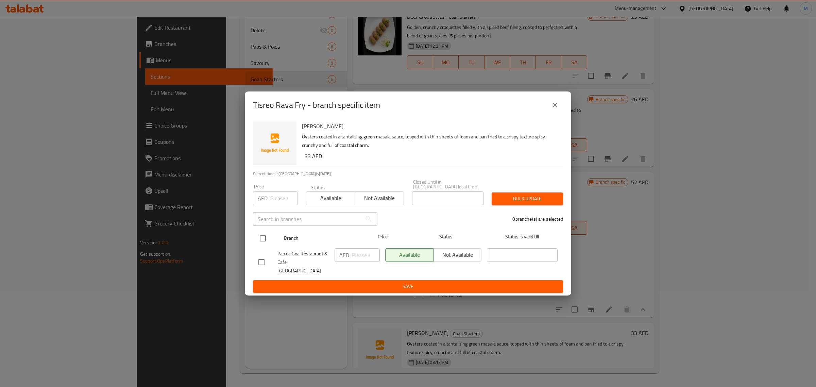
click at [260, 237] on input "checkbox" at bounding box center [263, 238] width 14 height 14
checkbox input "true"
click at [354, 257] on input "number" at bounding box center [366, 255] width 28 height 14
paste input "33.00"
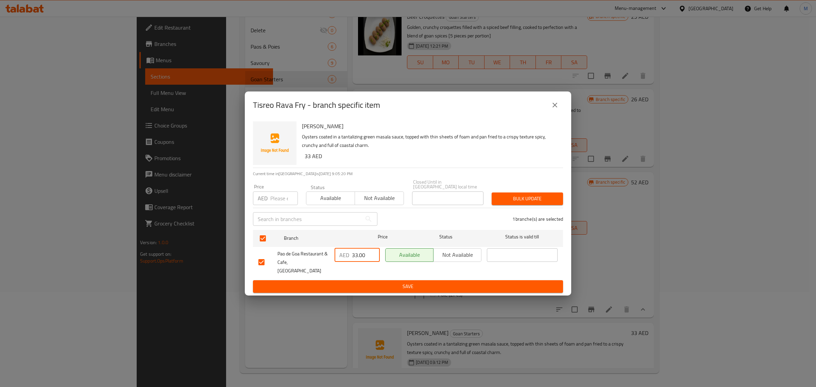
type input "33.00"
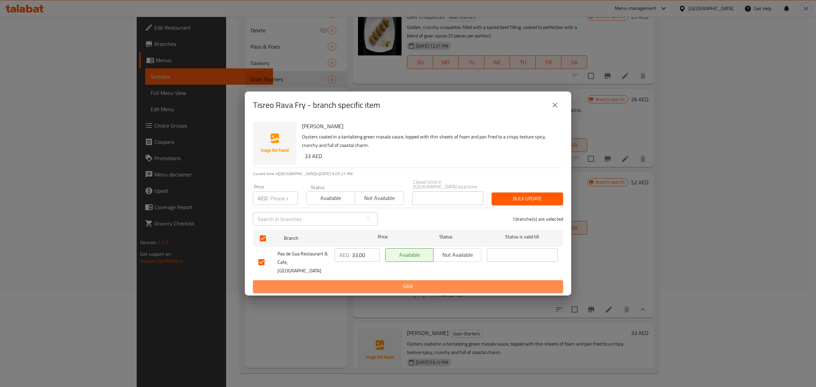
click at [379, 282] on span "Save" at bounding box center [407, 286] width 299 height 9
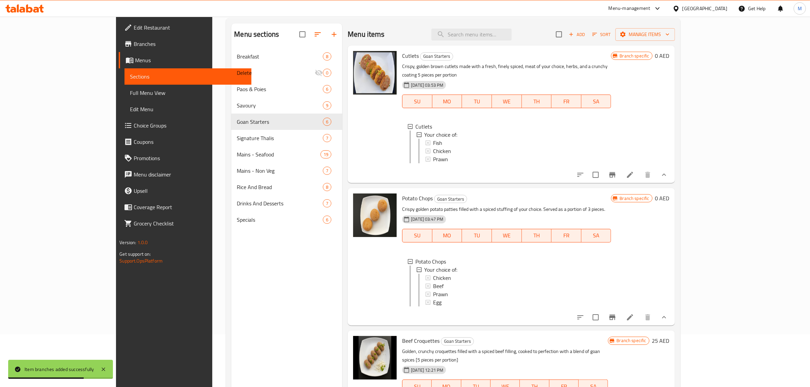
scroll to position [0, 0]
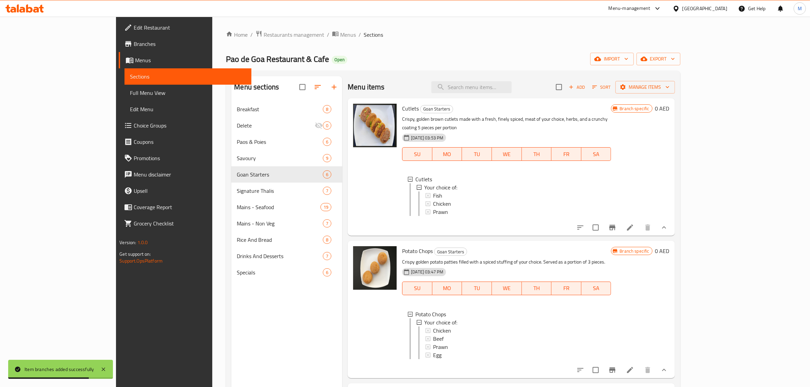
click at [586, 90] on span "Add" at bounding box center [577, 87] width 18 height 8
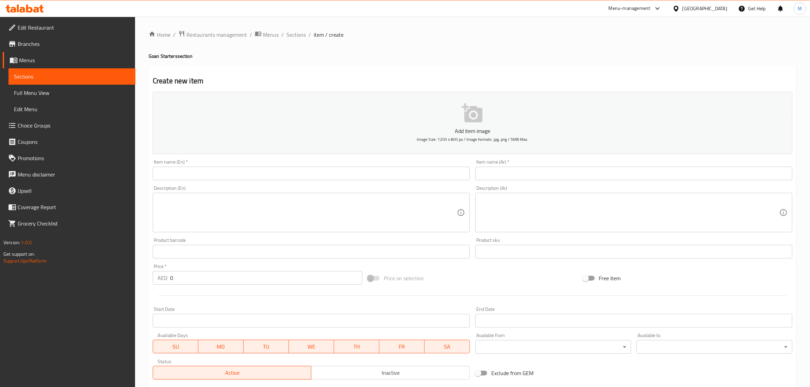
click at [240, 176] on input "text" at bounding box center [311, 174] width 317 height 14
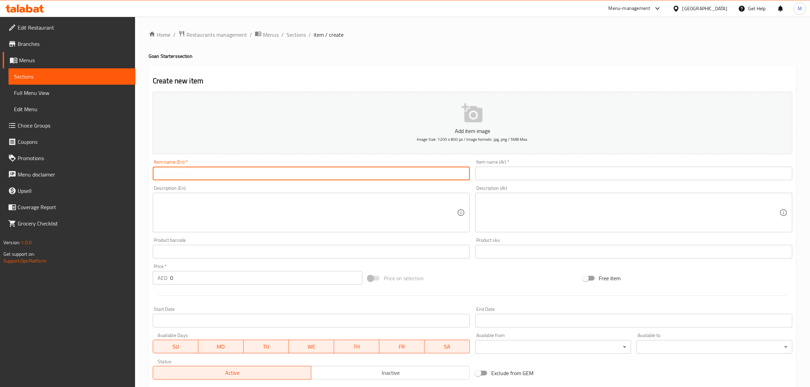
paste input "Crispy Calamari"
click at [160, 173] on input "Crispy Calamari" at bounding box center [311, 174] width 317 height 14
type input "Crispy Calamari"
click at [623, 174] on input "text" at bounding box center [633, 174] width 317 height 14
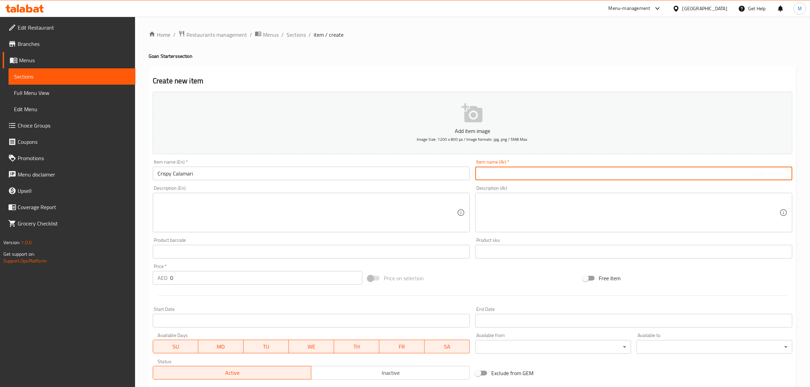
paste input "مقرمش"
click at [181, 169] on input "Crispy Calamari" at bounding box center [311, 174] width 317 height 14
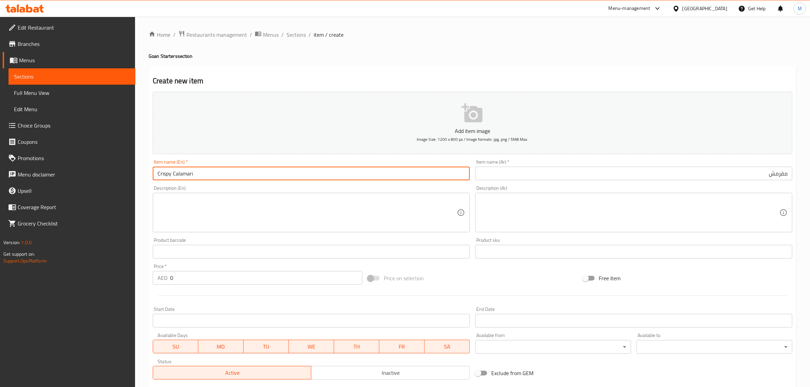
click at [181, 169] on input "Crispy Calamari" at bounding box center [311, 174] width 317 height 14
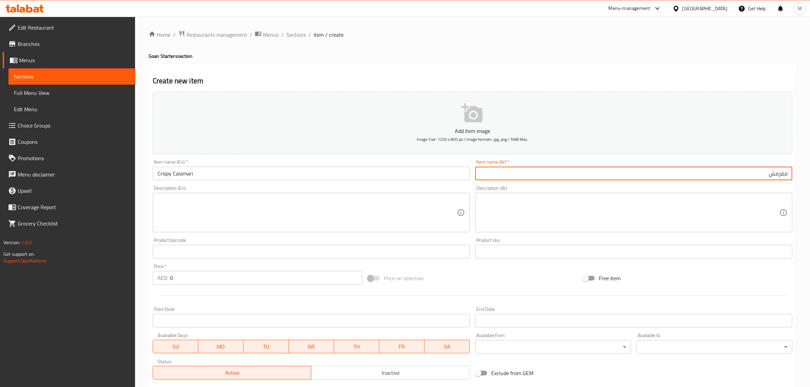
click at [791, 172] on input "مقرمش" at bounding box center [633, 174] width 317 height 14
paste input "كاليماري"
type input "كاليماري مقرمش"
click at [279, 207] on textarea at bounding box center [306, 213] width 299 height 32
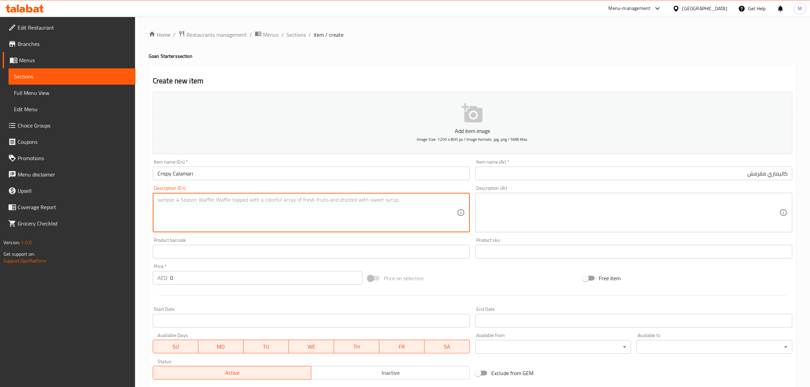
paste textarea "Tender rings of calamari lightly spiced, battered, and fried golden – a Goan co…"
click at [308, 201] on textarea "Tender rings of calamari lightly spiced, battered, and fried golden – a Goan co…" at bounding box center [306, 213] width 299 height 32
type textarea "Tender rings of calamari lightly spiced, battered, and fried golden - a Goan co…"
click at [628, 215] on textarea at bounding box center [629, 213] width 299 height 32
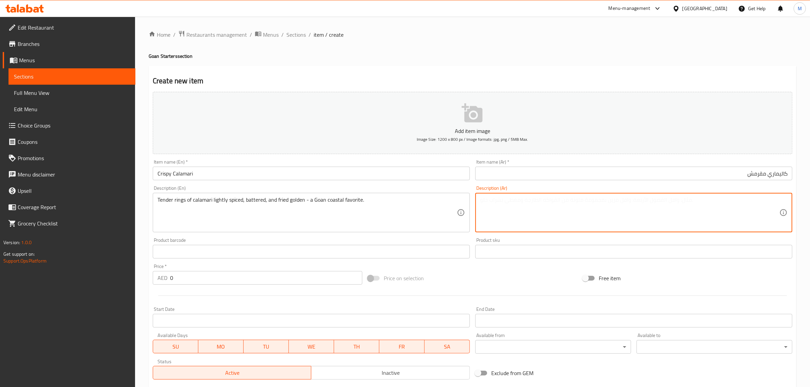
paste textarea "حلقات طرية من الحبار المتبل قليلاً والمغطى بالبقسماط والمقلي باللون الذهبي - من…"
click at [778, 178] on input "كاليماري مقرمش" at bounding box center [633, 174] width 317 height 14
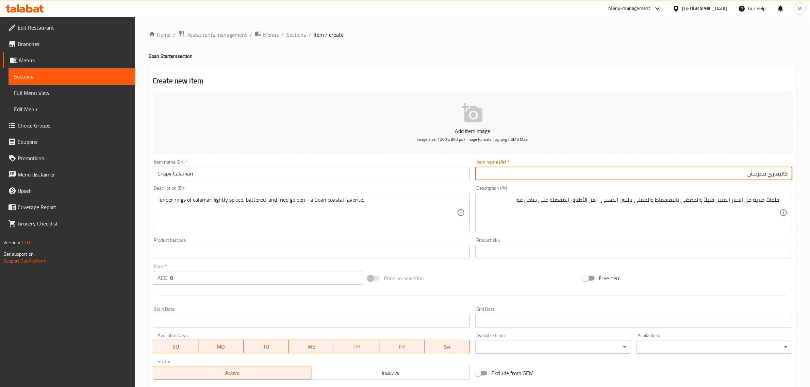
click at [778, 178] on input "كاليماري مقرمش" at bounding box center [633, 174] width 317 height 14
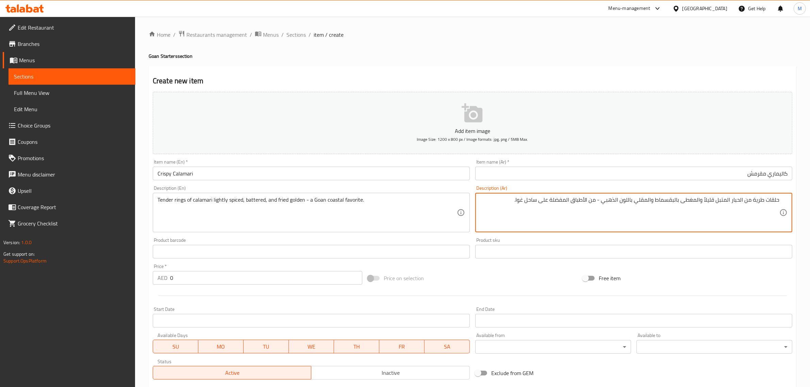
click at [733, 205] on textarea "حلقات طرية من الحبار المتبل قليلاً والمغطى بالبقسماط والمقلي باللون الذهبي - من…" at bounding box center [629, 213] width 299 height 32
click at [741, 199] on textarea "حلقات طرية من الحبار المتبل قليلاً والمغطى بالبقسماط والمقلي باللون الذهبي - من…" at bounding box center [629, 213] width 299 height 32
paste textarea "كاليماري"
click at [720, 203] on textarea "حلقات طرية من كاليماري المتبل قليلاً والمغطى بالبقسماط والمقلي باللون الذهبي - …" at bounding box center [629, 213] width 299 height 32
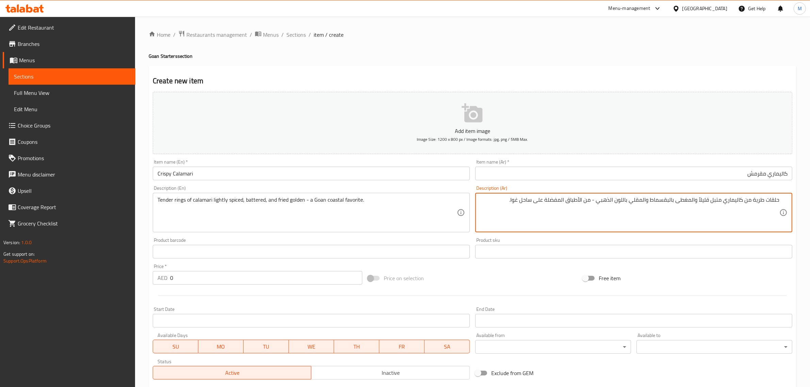
click at [691, 201] on textarea "حلقات طرية من كاليماري متبل قليلاً والمغطى بالبقسماط والمقلي باللون الذهبي - من…" at bounding box center [629, 213] width 299 height 32
click at [649, 199] on textarea "حلقات طرية من كاليماري متبل قليلاً، مغطى بالبقسماط والمقلي باللون الذهبي - من ا…" at bounding box center [629, 213] width 299 height 32
click at [621, 201] on textarea "حلقات طرية من كاليماري متبل قليلاً، مغطى بالبقسماط ومقلي باللون الذهبي - من الأ…" at bounding box center [629, 213] width 299 height 32
click at [631, 200] on textarea "حلقات طرية من كاليماري متبل قليلاً، مغطى بالبقسماط ومقلي باللون ذهبي - من الأطب…" at bounding box center [629, 213] width 299 height 32
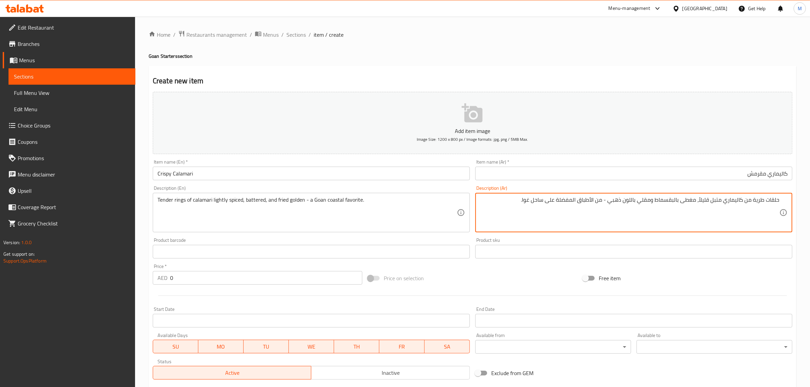
click at [632, 198] on textarea "حلقات طرية من كاليماري متبل قليلاً، مغطى بالبقسماط ومقلي باللون ذهبي - من الأطب…" at bounding box center [629, 213] width 299 height 32
click at [597, 200] on textarea "حلقات طرية من كاليماري متبل قليلاً، مغطى بالبقسماط ومقلي بلون ذهبي - من الأطباق…" at bounding box center [629, 213] width 299 height 32
click at [535, 200] on textarea "حلقات طرية من كاليماري متبل قليلاً، مغطى بالبقسماط ومقلي بلون ذهبي - من الأطباق…" at bounding box center [629, 213] width 299 height 32
type textarea "حلقات طرية من كاليماري متبل قليلاً، مغطى بالبقسماط ومقلي بلون ذهبي - من الأطباق…"
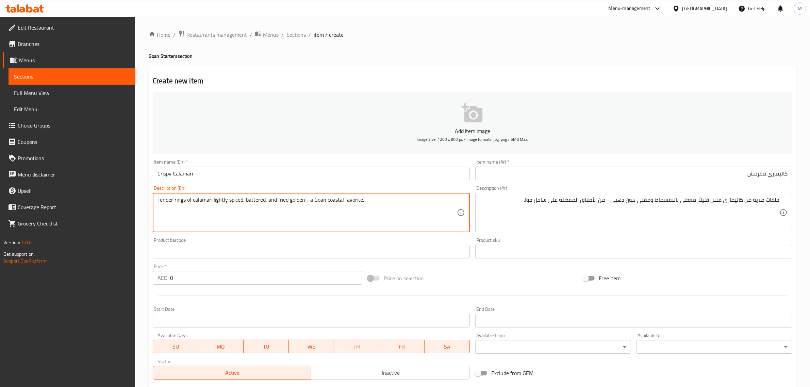
drag, startPoint x: 312, startPoint y: 199, endPoint x: 342, endPoint y: 201, distance: 29.6
click at [185, 284] on input "0" at bounding box center [266, 278] width 192 height 14
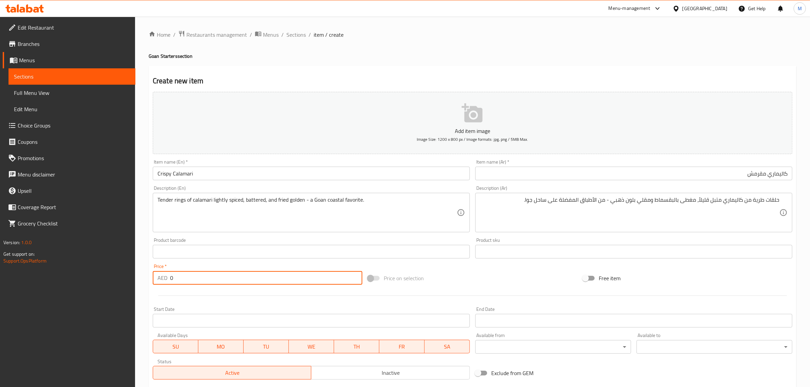
click at [185, 284] on input "0" at bounding box center [266, 278] width 192 height 14
type input "33"
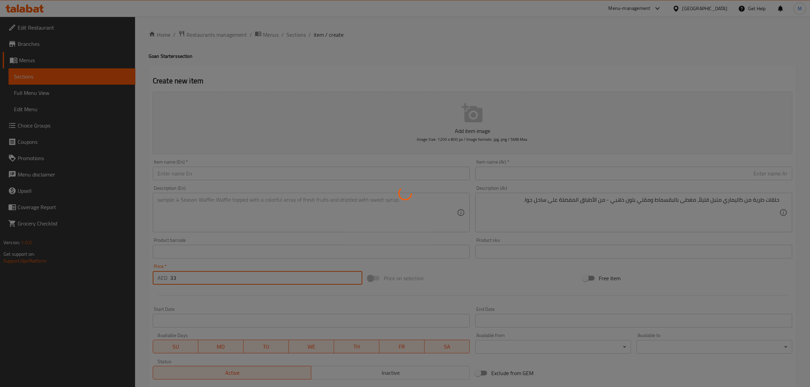
type input "0"
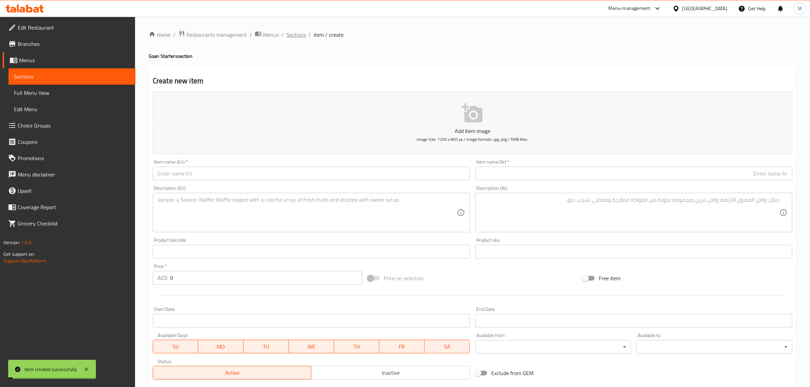
click at [299, 35] on span "Sections" at bounding box center [295, 35] width 19 height 8
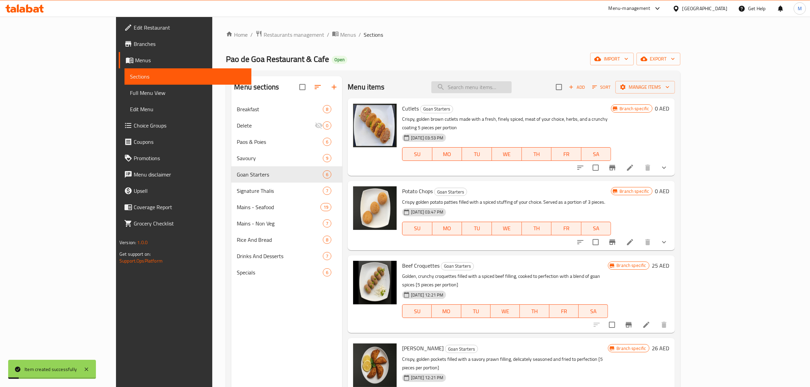
click at [504, 86] on input "search" at bounding box center [471, 87] width 80 height 12
paste input "Goan coastal"
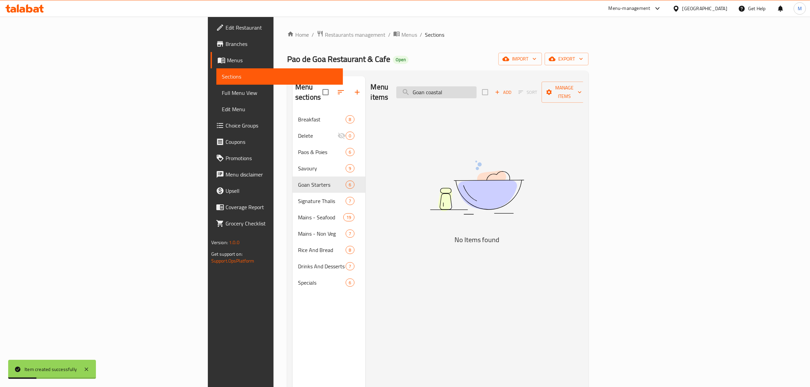
click at [476, 86] on input "Goan coastal" at bounding box center [436, 92] width 80 height 12
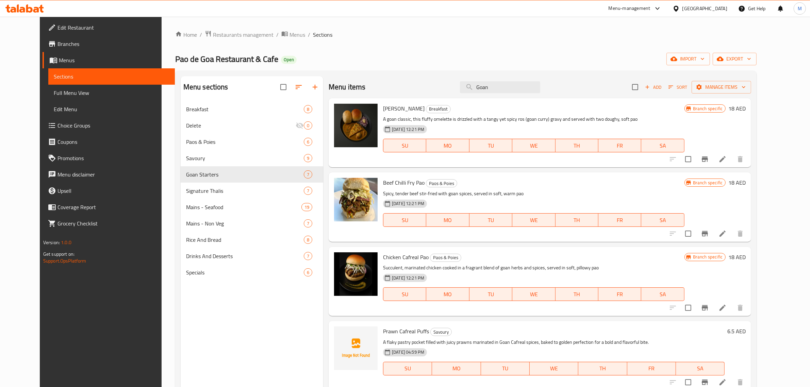
type input "Goan"
click at [726, 162] on icon at bounding box center [722, 159] width 8 height 8
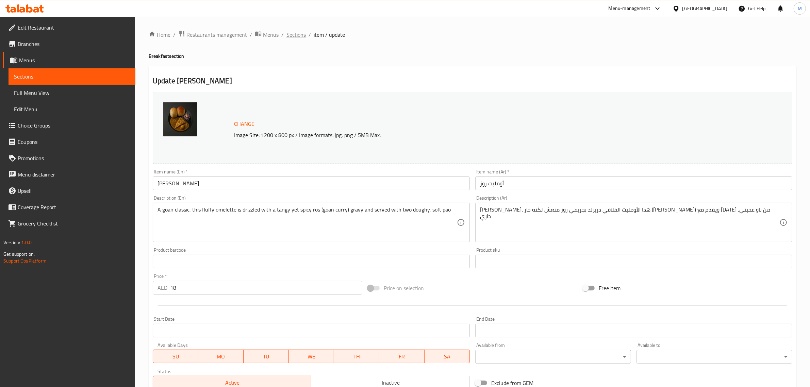
click at [293, 33] on span "Sections" at bounding box center [295, 35] width 19 height 8
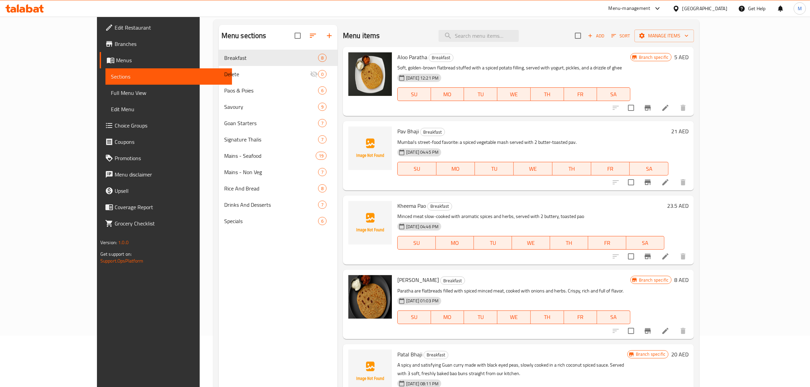
scroll to position [11, 0]
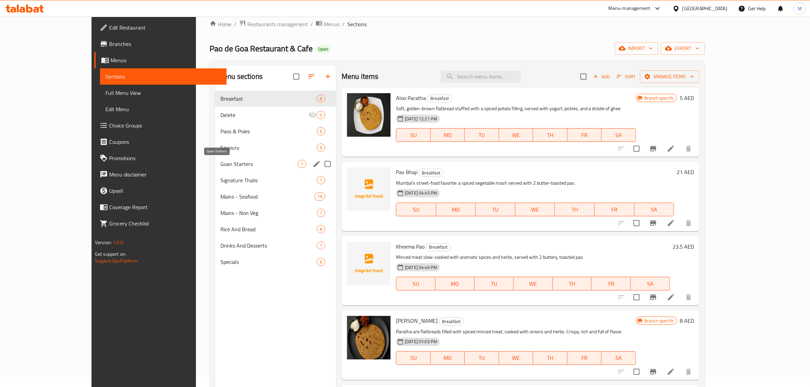
click at [224, 164] on span "Goan Starters" at bounding box center [258, 164] width 77 height 8
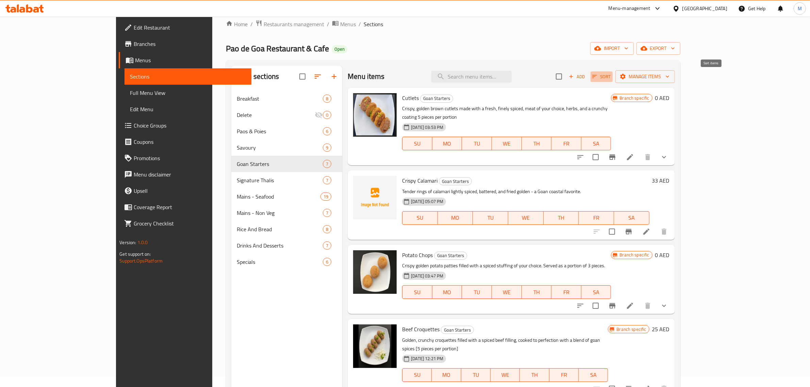
click at [612, 81] on button "Sort" at bounding box center [601, 76] width 22 height 11
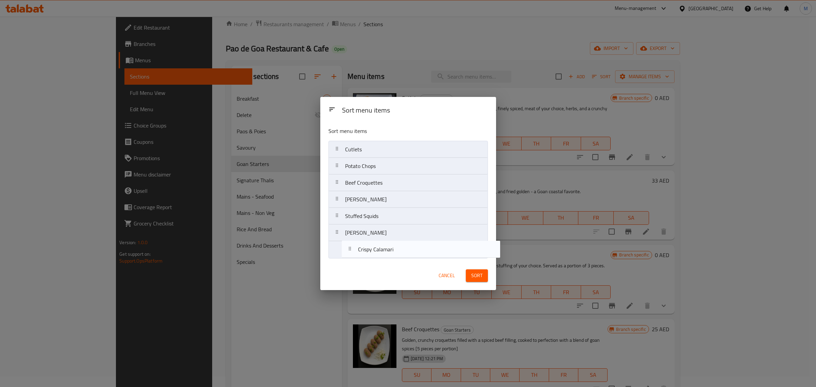
drag, startPoint x: 393, startPoint y: 173, endPoint x: 406, endPoint y: 261, distance: 89.0
click at [406, 261] on div "Sort menu items Cutlets Crispy Calamari Potato Chops Beef Croquettes Prawn Riss…" at bounding box center [408, 190] width 176 height 139
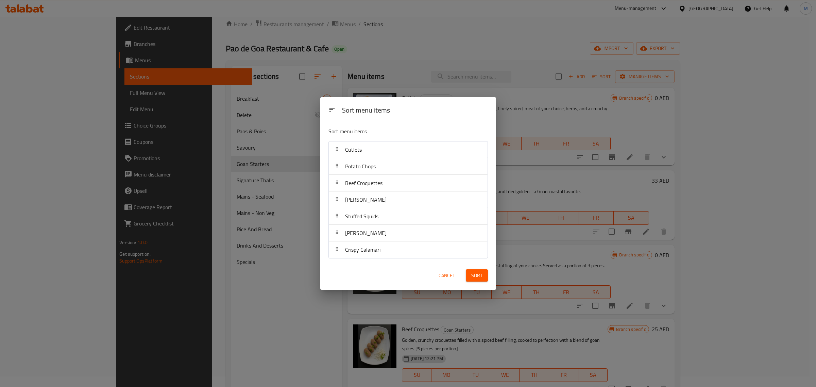
click at [488, 277] on div "Sort" at bounding box center [477, 275] width 30 height 21
click at [484, 276] on button "Sort" at bounding box center [477, 275] width 22 height 13
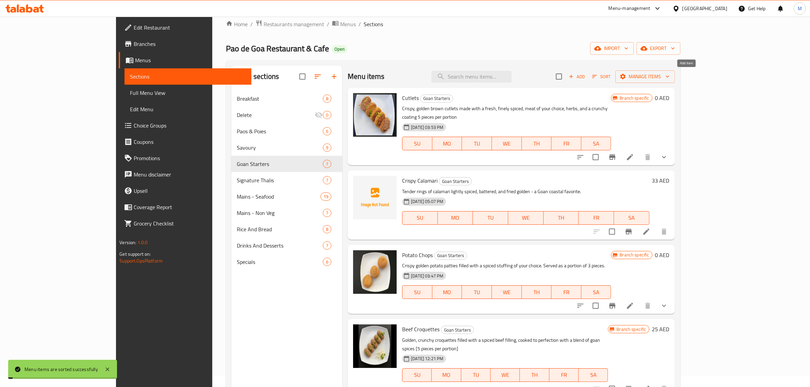
click at [586, 79] on span "Add" at bounding box center [577, 77] width 18 height 8
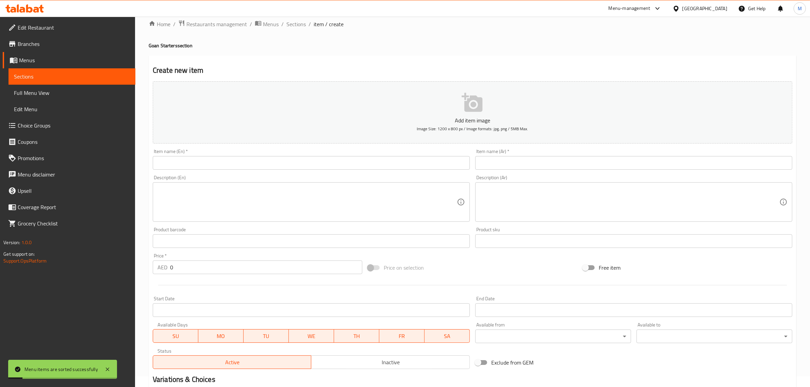
click at [276, 164] on input "text" at bounding box center [311, 163] width 317 height 14
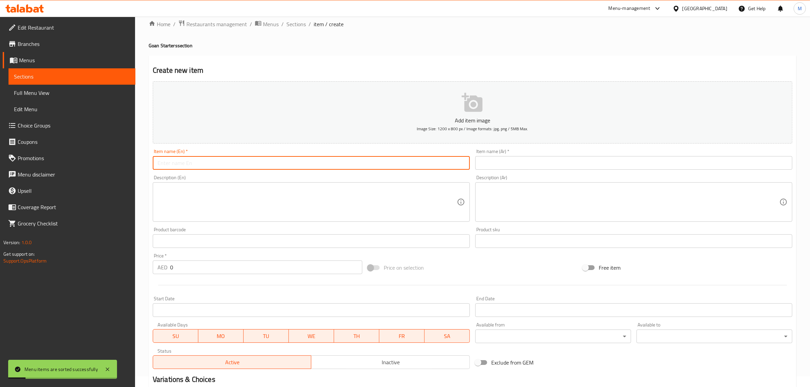
paste input "Garlic Butter Prawns"
type input "Garlic Butter Prawns"
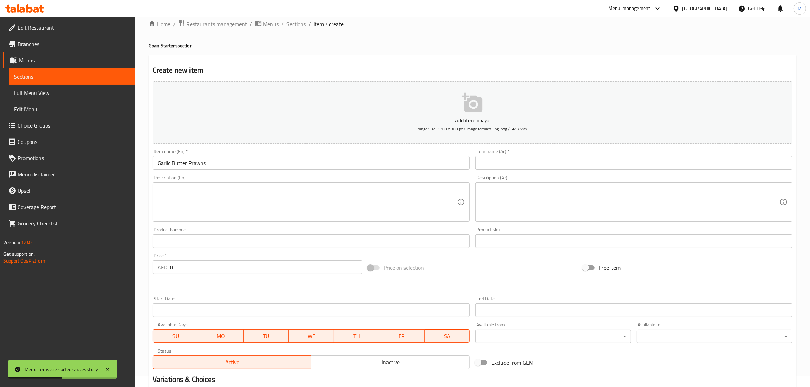
click at [546, 172] on div "Item name (Ar)   * Item name (Ar) *" at bounding box center [633, 159] width 322 height 26
click at [549, 165] on input "text" at bounding box center [633, 163] width 317 height 14
paste input "روبيان بالزبدة والثوم"
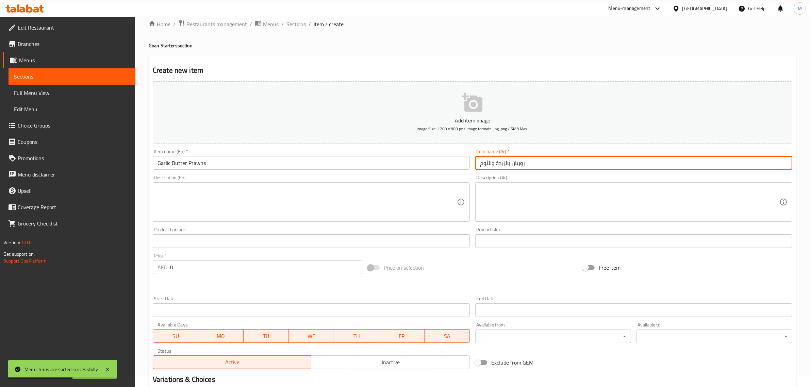
type input "روبيان بالزبدة والثوم"
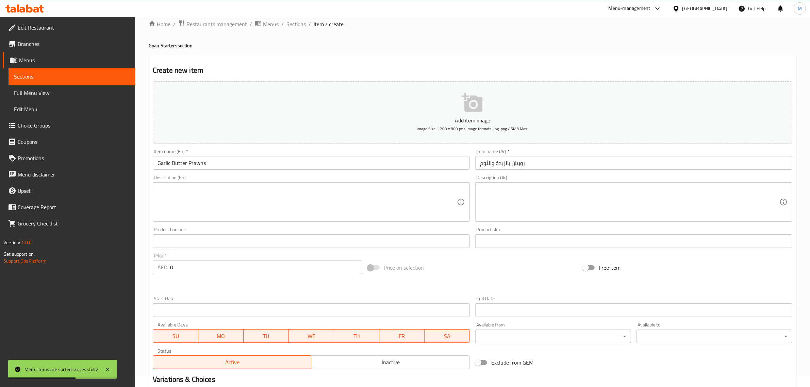
click at [299, 205] on textarea at bounding box center [306, 202] width 299 height 32
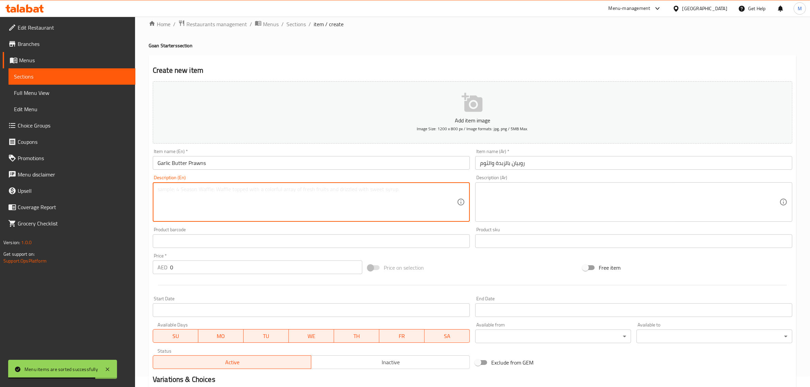
click at [181, 201] on textarea at bounding box center [306, 202] width 299 height 32
paste textarea "Juicy prawns tossed in a rich garlic butter sauce with a hint of fresh herbs."
type textarea "Juicy prawns tossed in a rich garlic butter sauce with a hint of fresh herbs."
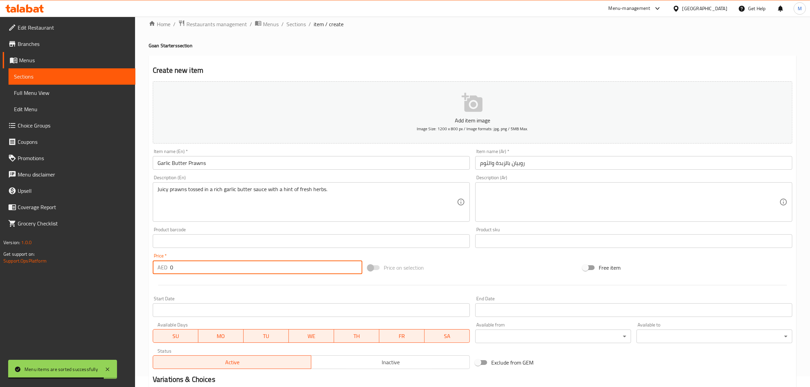
click at [192, 265] on input "0" at bounding box center [266, 267] width 192 height 14
type input "46"
click at [606, 201] on textarea at bounding box center [629, 202] width 299 height 32
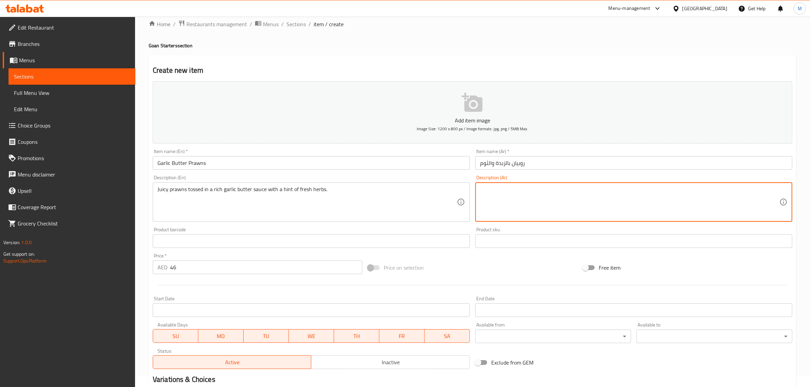
paste textarea "روبيان شهي ممزوج بصلصة زبدة الثوم الغنية مع لمسة من الأعشاب الطازجة."
type textarea "روبيان شهي ممزوج بصلصة زبدة الثوم الغنية مع لمسة من الأعشاب الطازجة."
click at [390, 162] on input "Garlic Butter Prawns" at bounding box center [311, 163] width 317 height 14
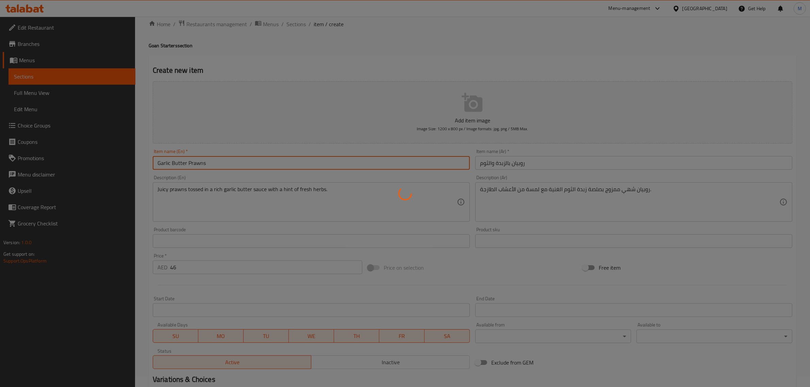
type input "0"
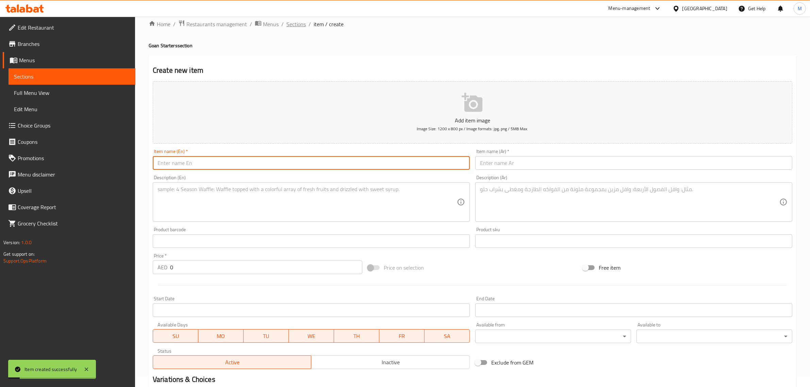
click at [292, 25] on span "Sections" at bounding box center [295, 24] width 19 height 8
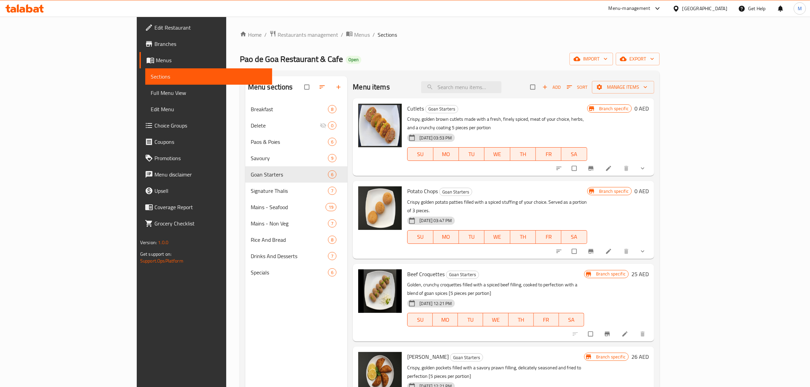
click at [154, 121] on span "Choice Groups" at bounding box center [210, 125] width 112 height 8
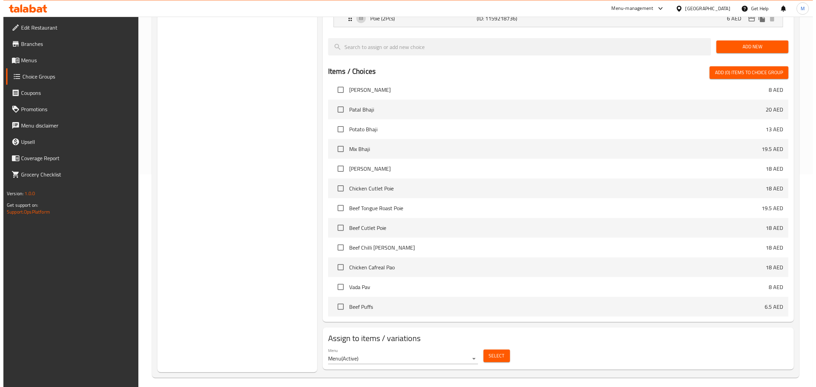
scroll to position [128, 0]
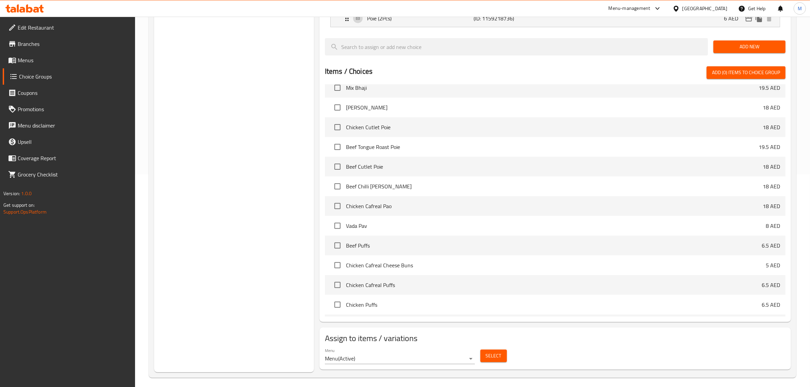
click at [497, 356] on span "Select" at bounding box center [494, 356] width 16 height 9
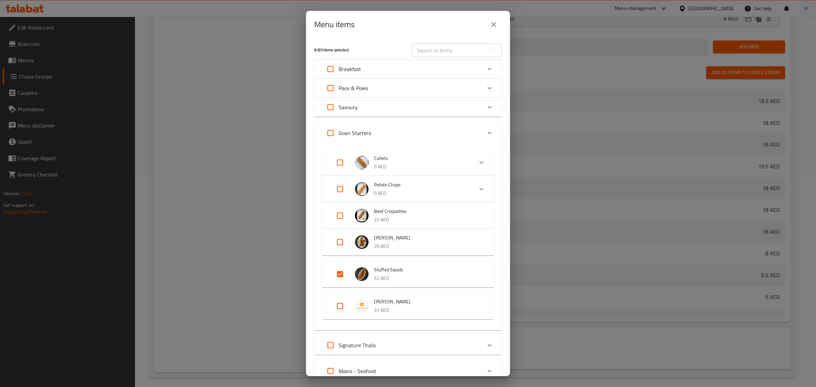
click at [337, 269] on input "Expand" at bounding box center [340, 274] width 16 height 16
checkbox input "false"
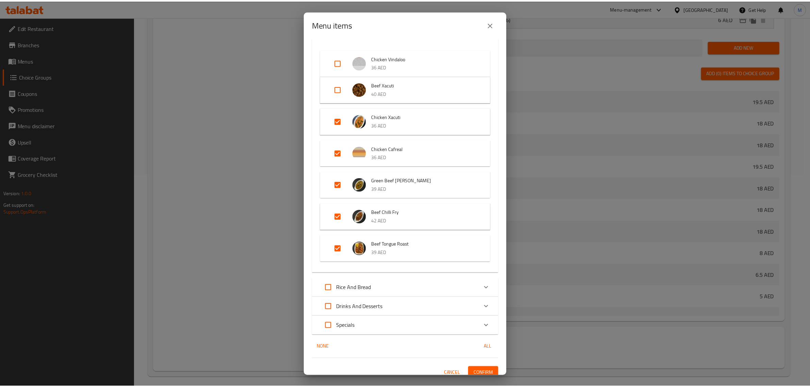
scroll to position [907, 0]
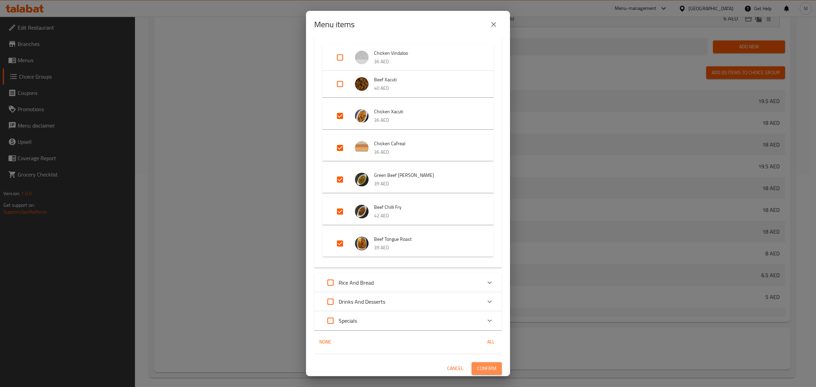
click at [479, 368] on span "Confirm" at bounding box center [486, 368] width 19 height 9
